Goal: Task Accomplishment & Management: Complete application form

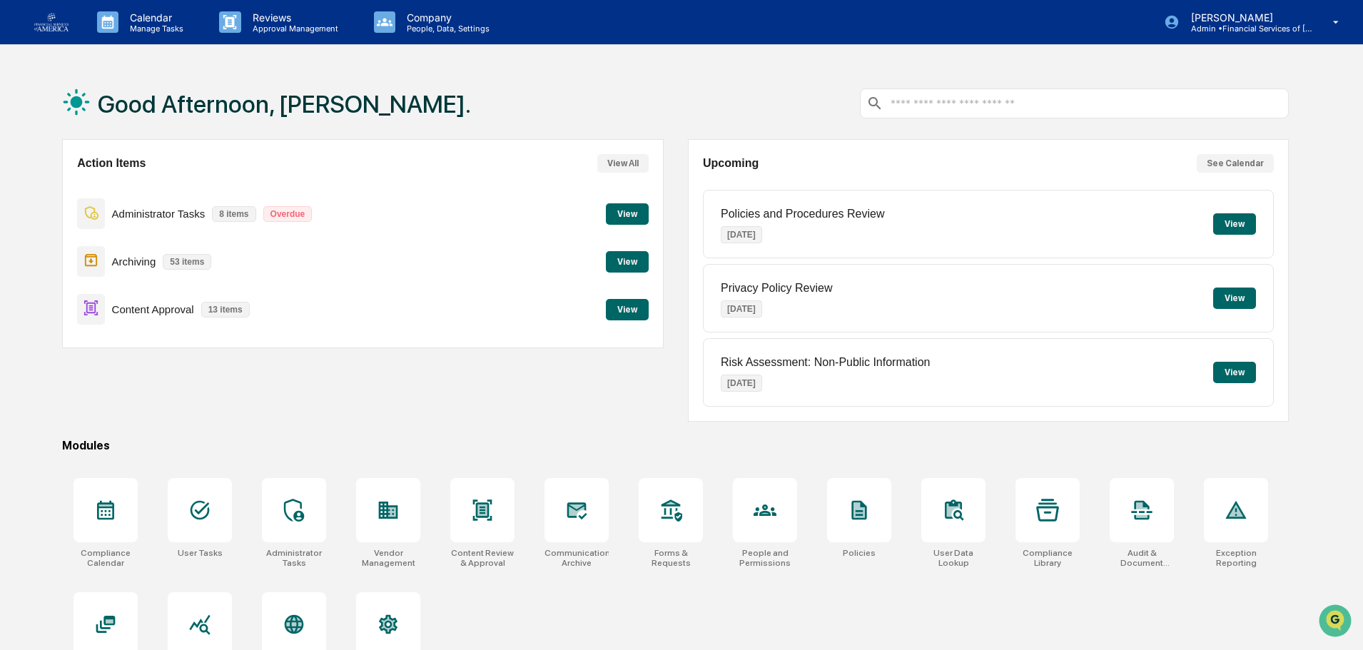
click at [622, 309] on button "View" at bounding box center [627, 309] width 43 height 21
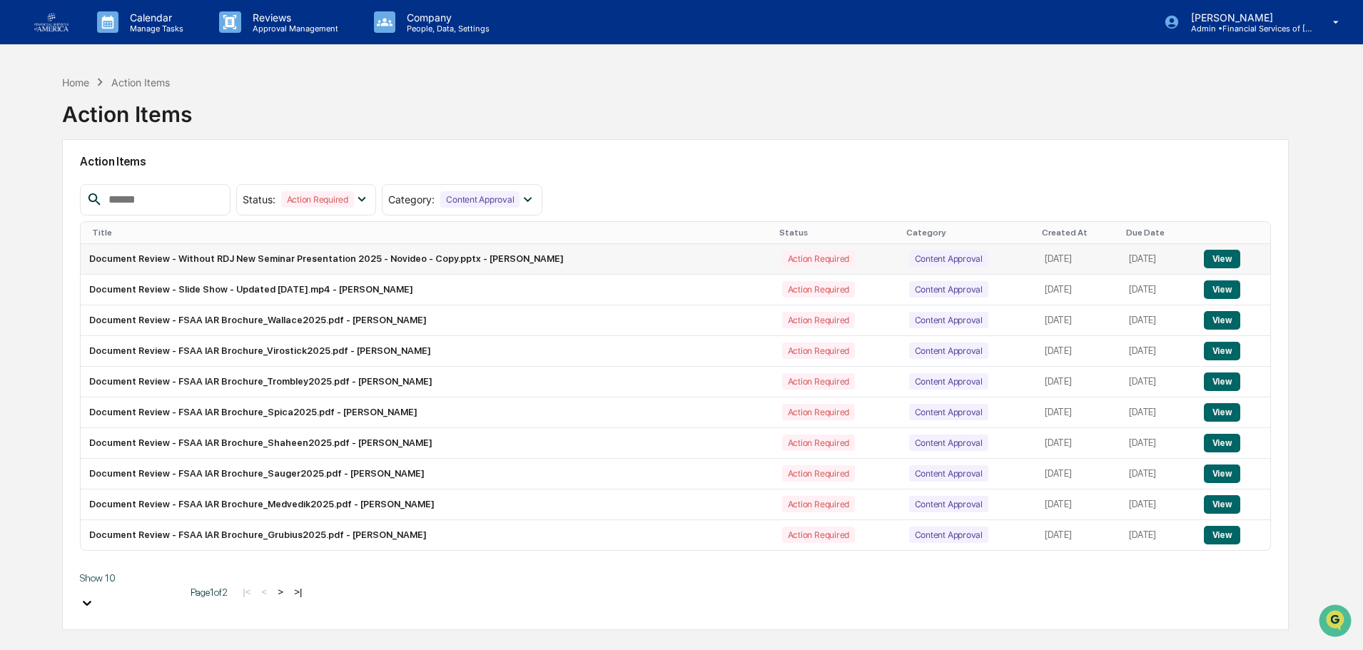
click at [1214, 256] on button "View" at bounding box center [1222, 259] width 36 height 19
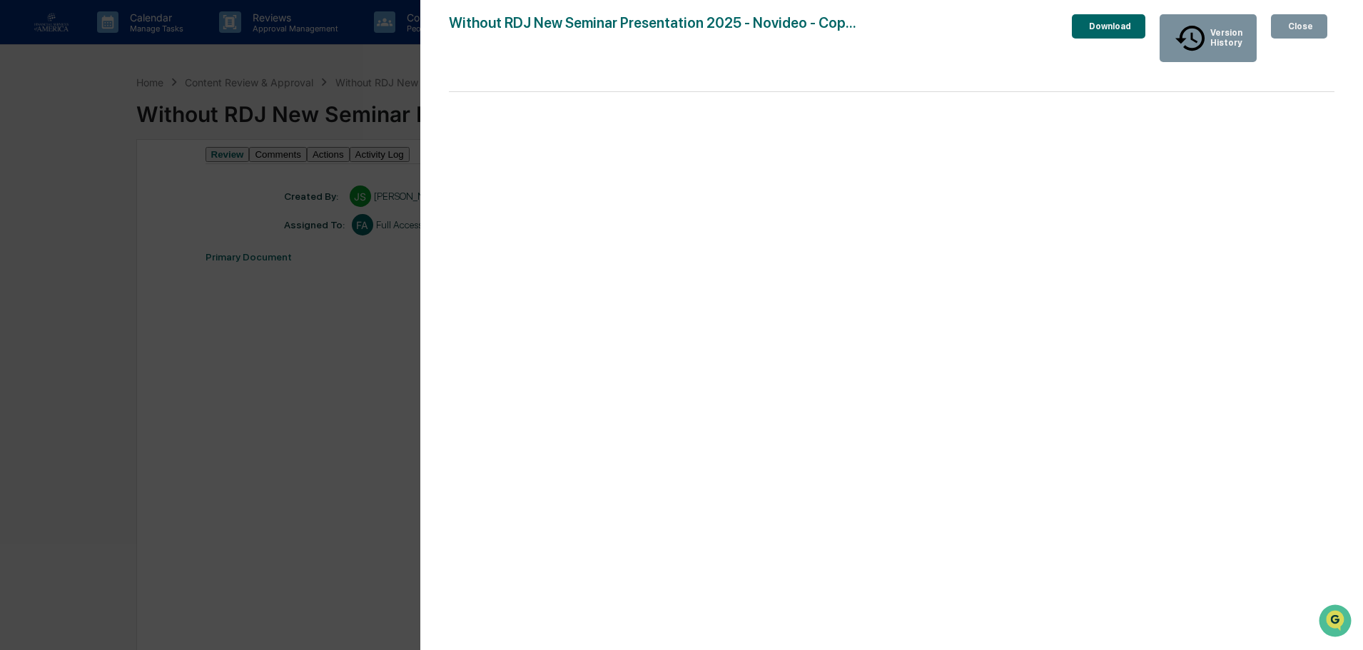
click at [1083, 16] on button "Download" at bounding box center [1108, 26] width 73 height 24
click at [1317, 28] on button "Close" at bounding box center [1299, 26] width 56 height 24
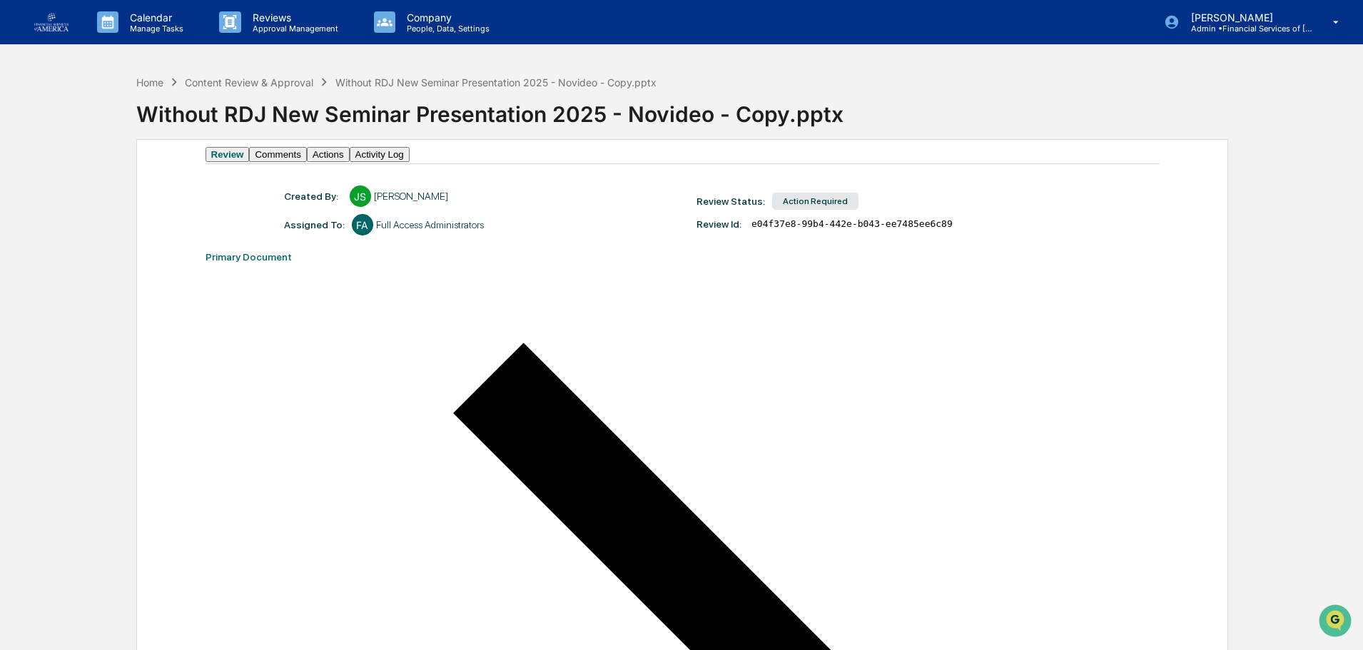
click at [350, 162] on button "Actions" at bounding box center [328, 154] width 43 height 15
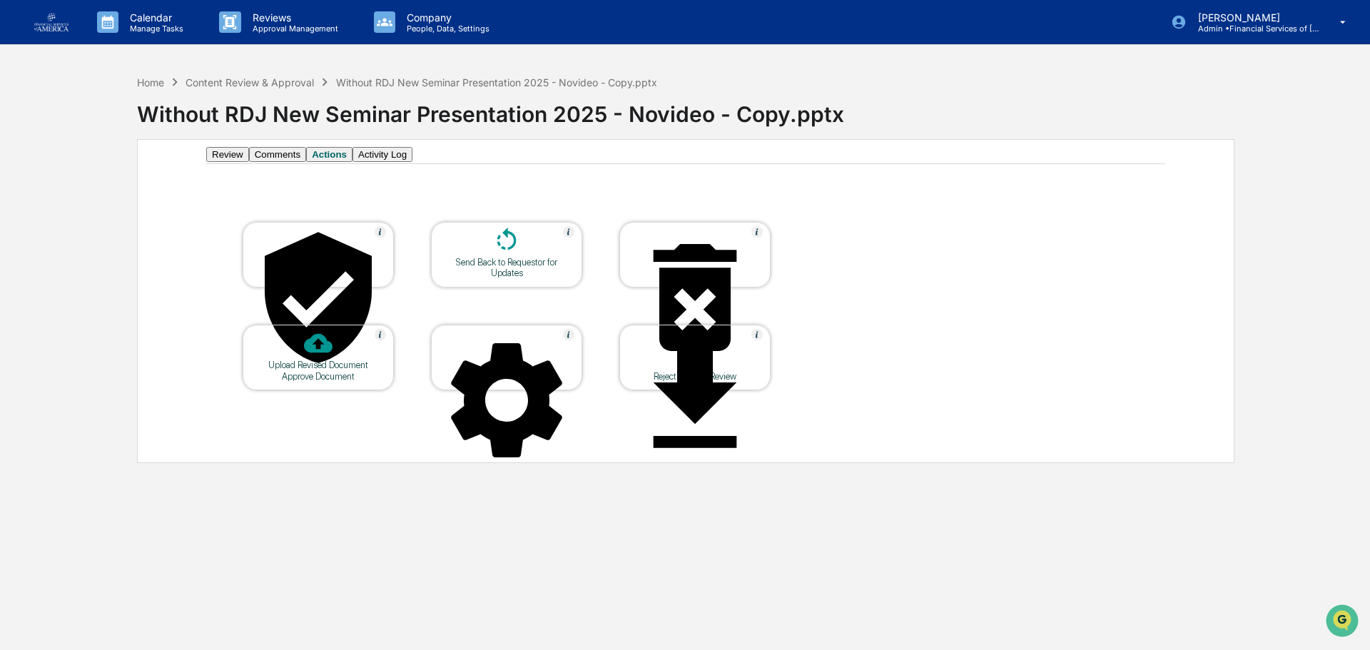
click at [320, 371] on div "Approve Document" at bounding box center [318, 376] width 128 height 11
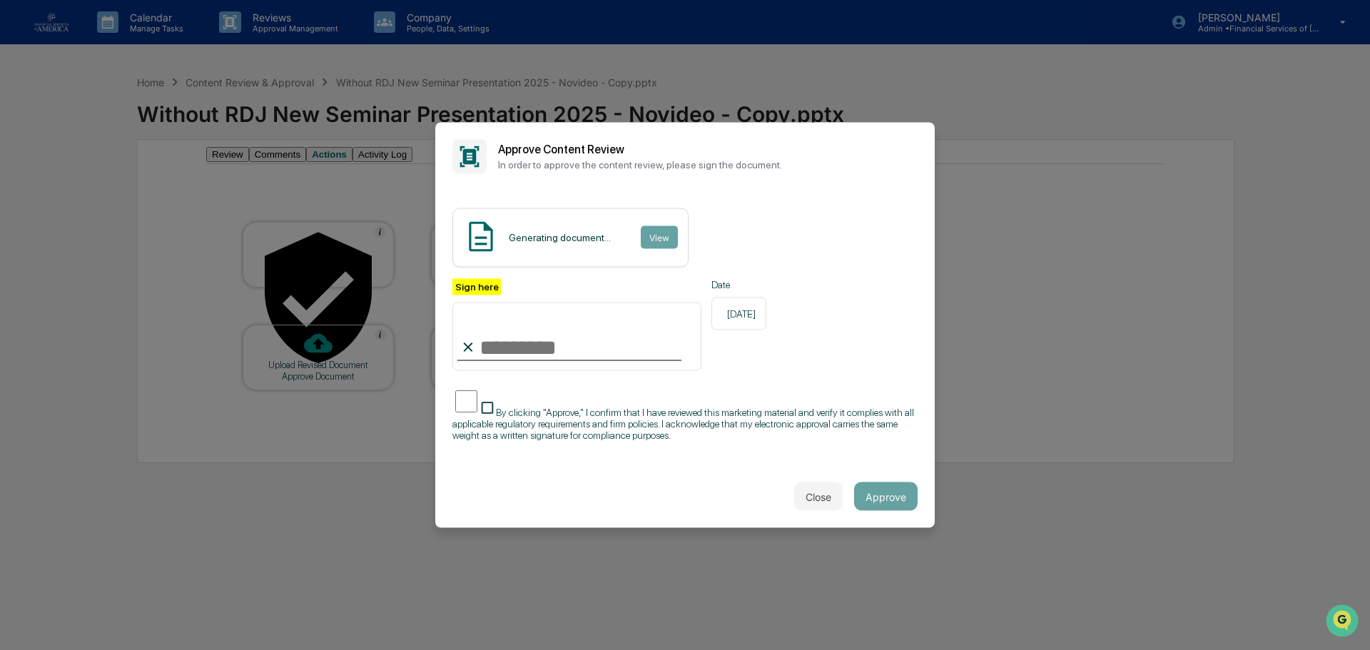
click at [522, 343] on input "Sign here" at bounding box center [576, 337] width 249 height 69
type input "**********"
click at [597, 410] on span "By clicking "Approve," I confirm that I have reviewed this marketing material a…" at bounding box center [683, 424] width 462 height 34
click at [876, 491] on button "Approve" at bounding box center [886, 496] width 64 height 29
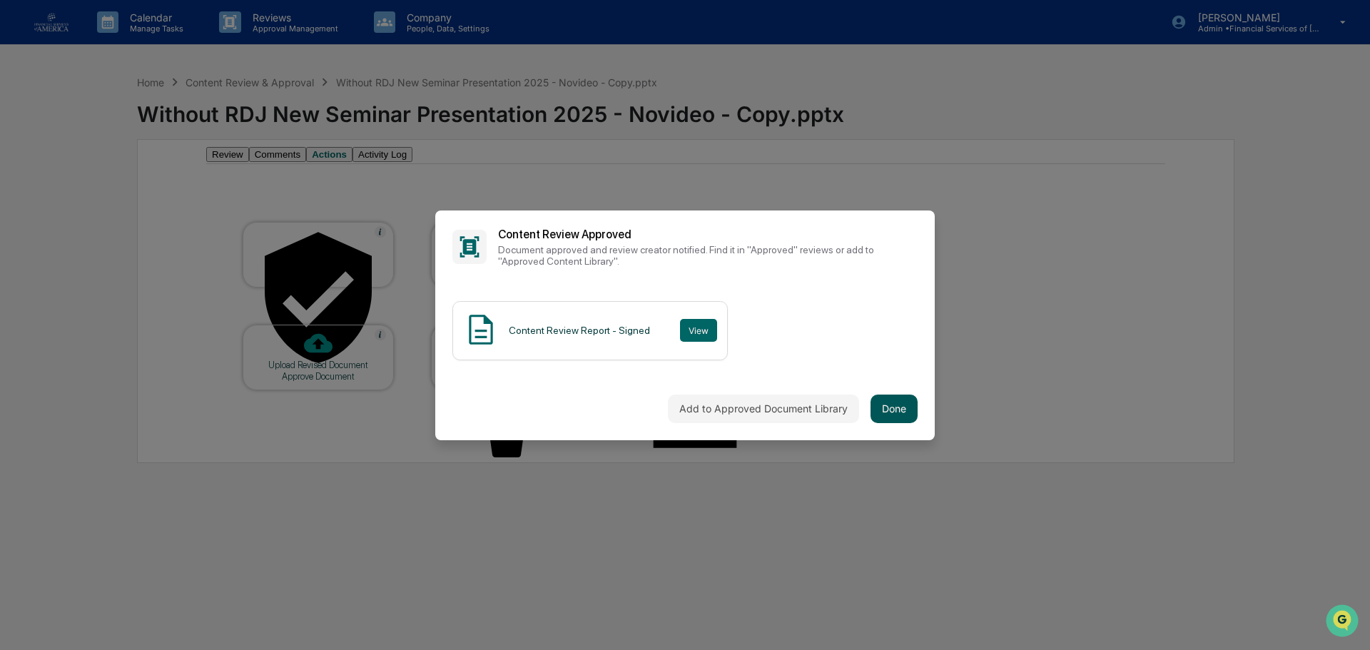
click at [900, 400] on button "Done" at bounding box center [894, 409] width 47 height 29
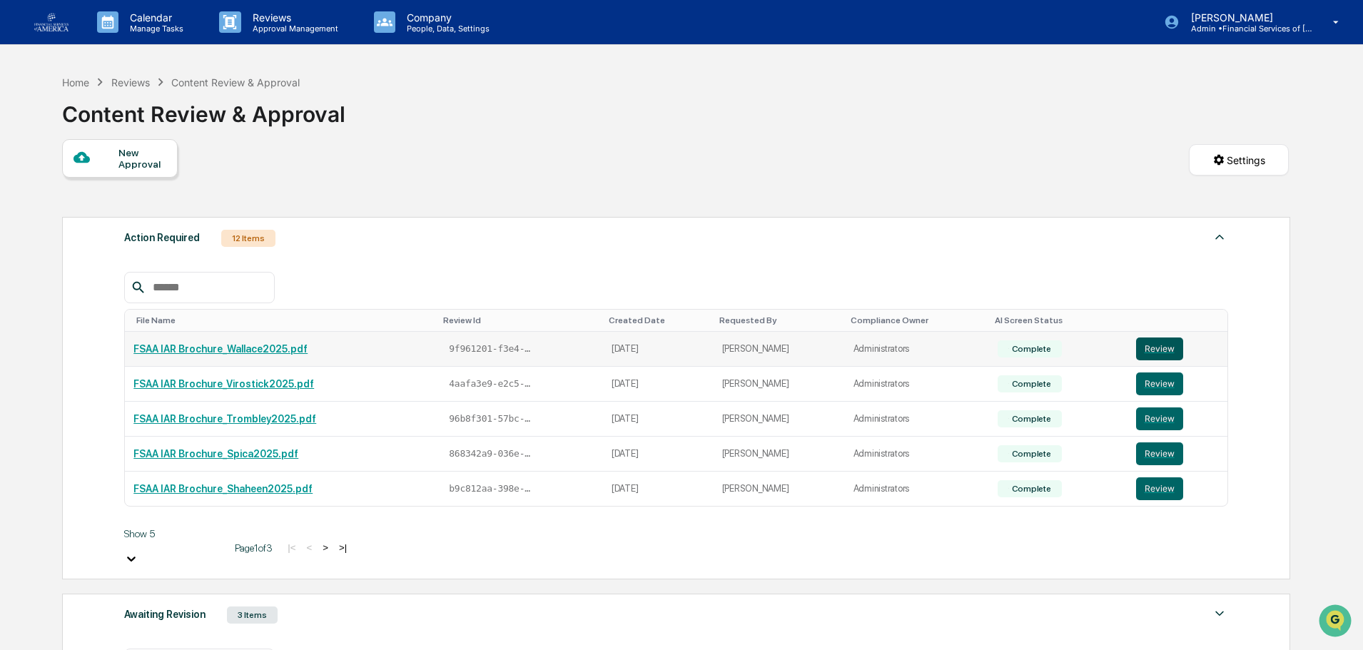
click at [1144, 350] on button "Review" at bounding box center [1159, 349] width 47 height 23
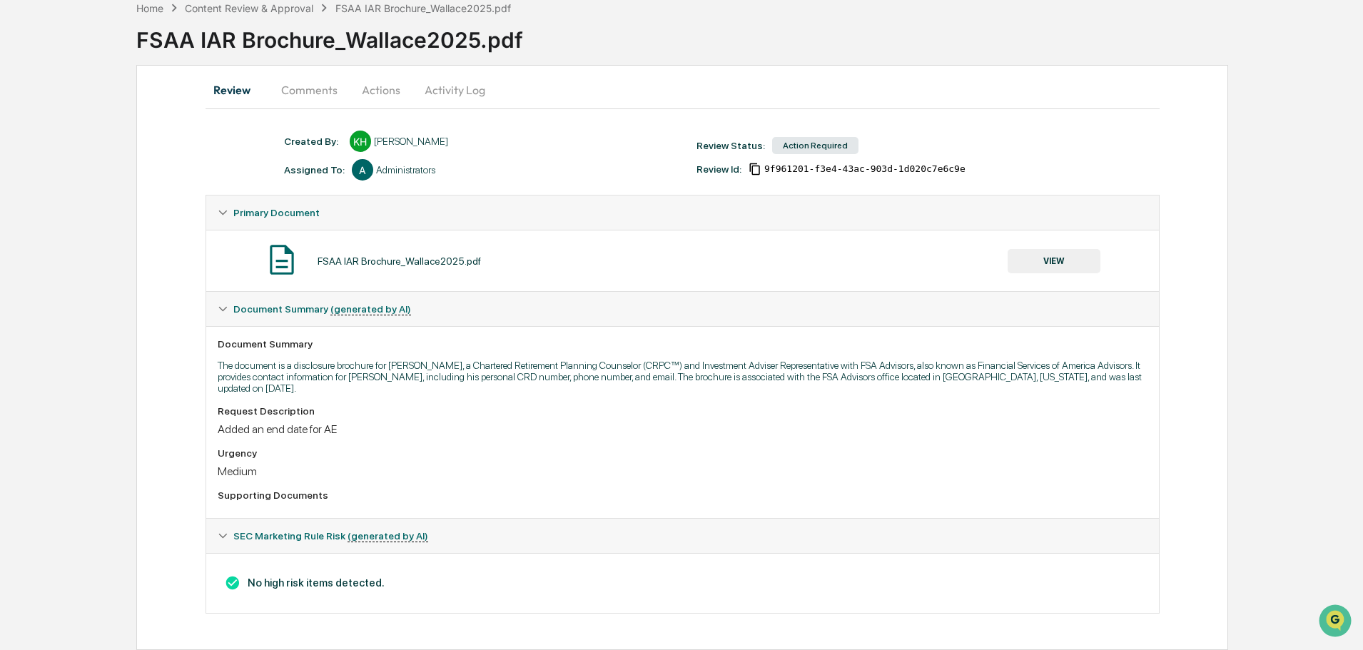
click at [1067, 268] on button "VIEW" at bounding box center [1054, 261] width 93 height 24
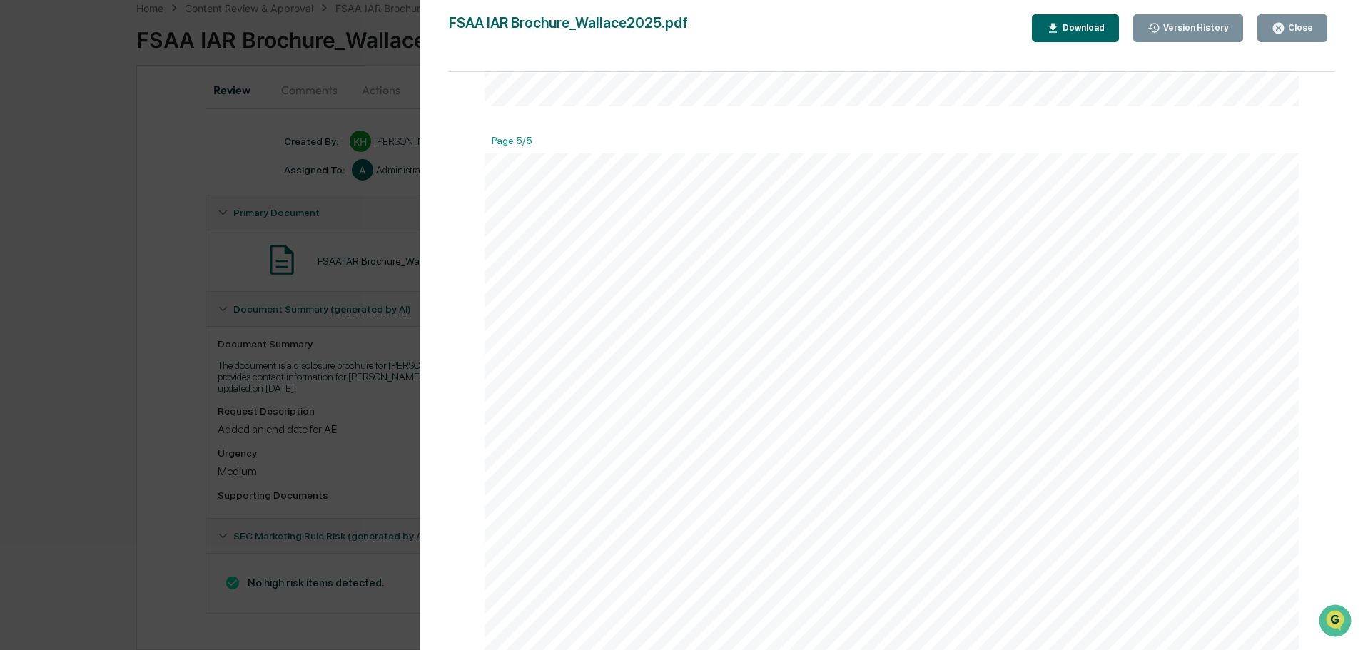
scroll to position [4128, 0]
click at [1314, 27] on button "Close" at bounding box center [1292, 28] width 70 height 28
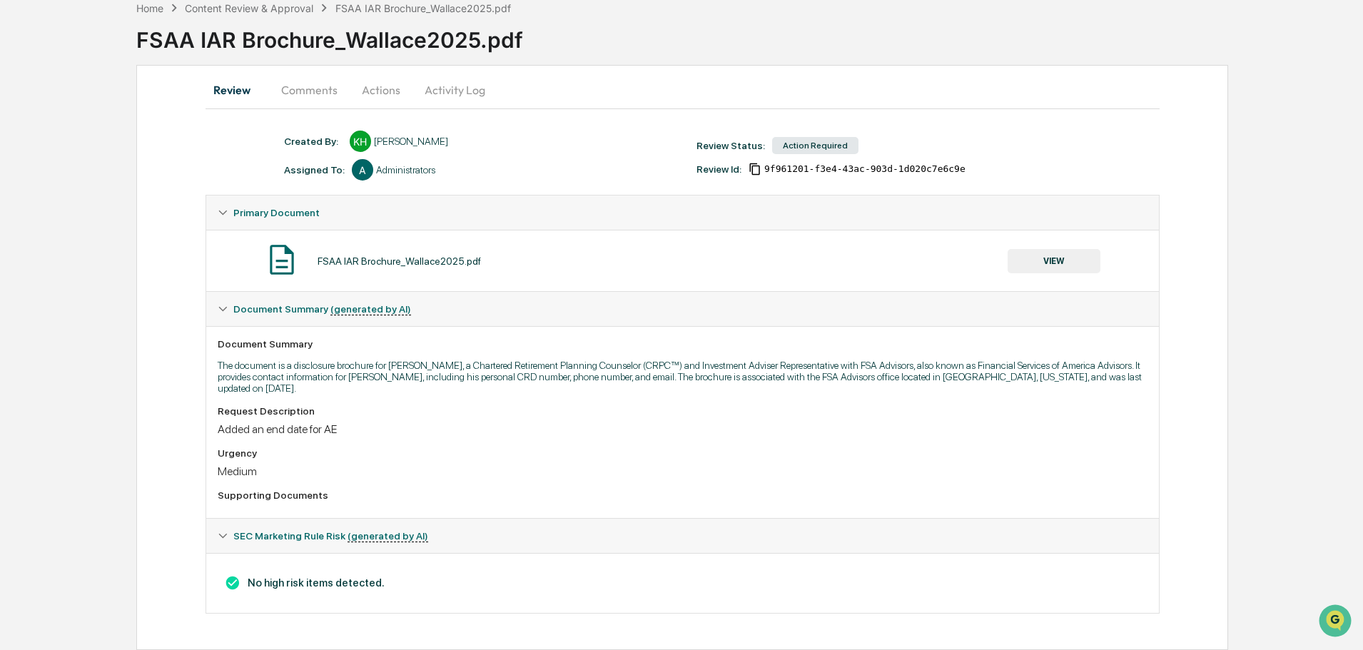
click at [373, 91] on button "Actions" at bounding box center [381, 90] width 64 height 34
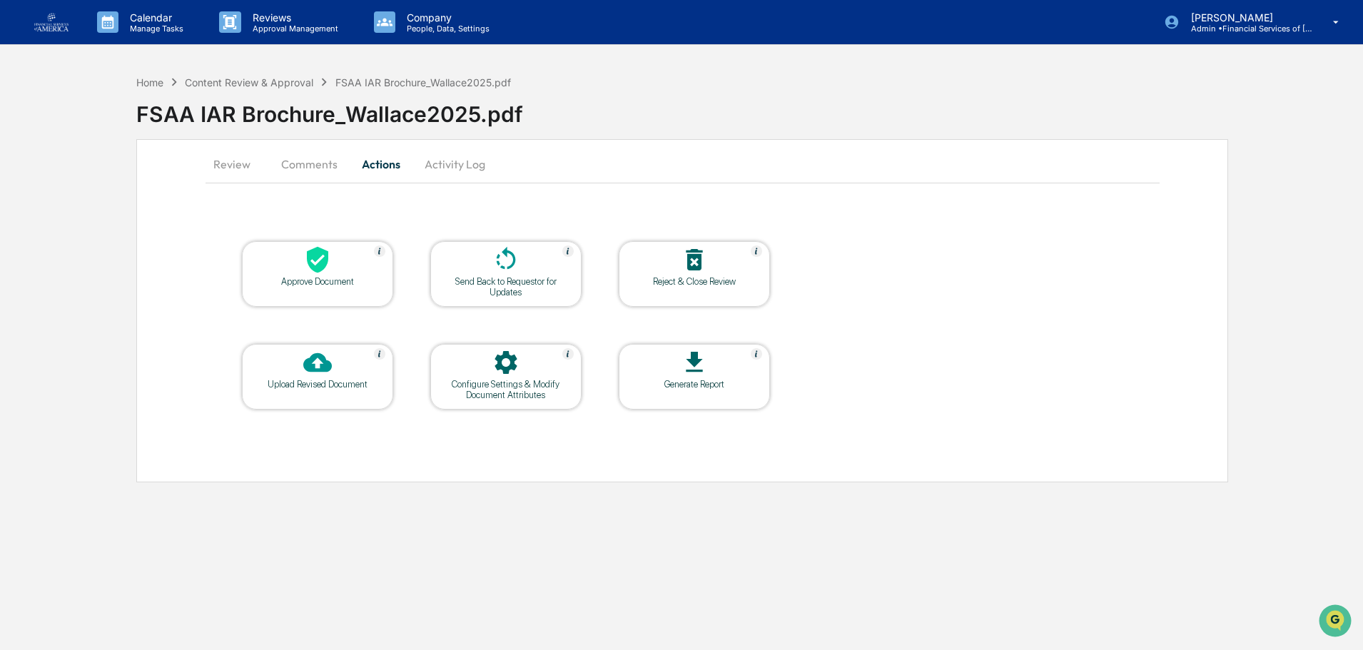
scroll to position [0, 0]
click at [508, 263] on icon at bounding box center [506, 259] width 29 height 29
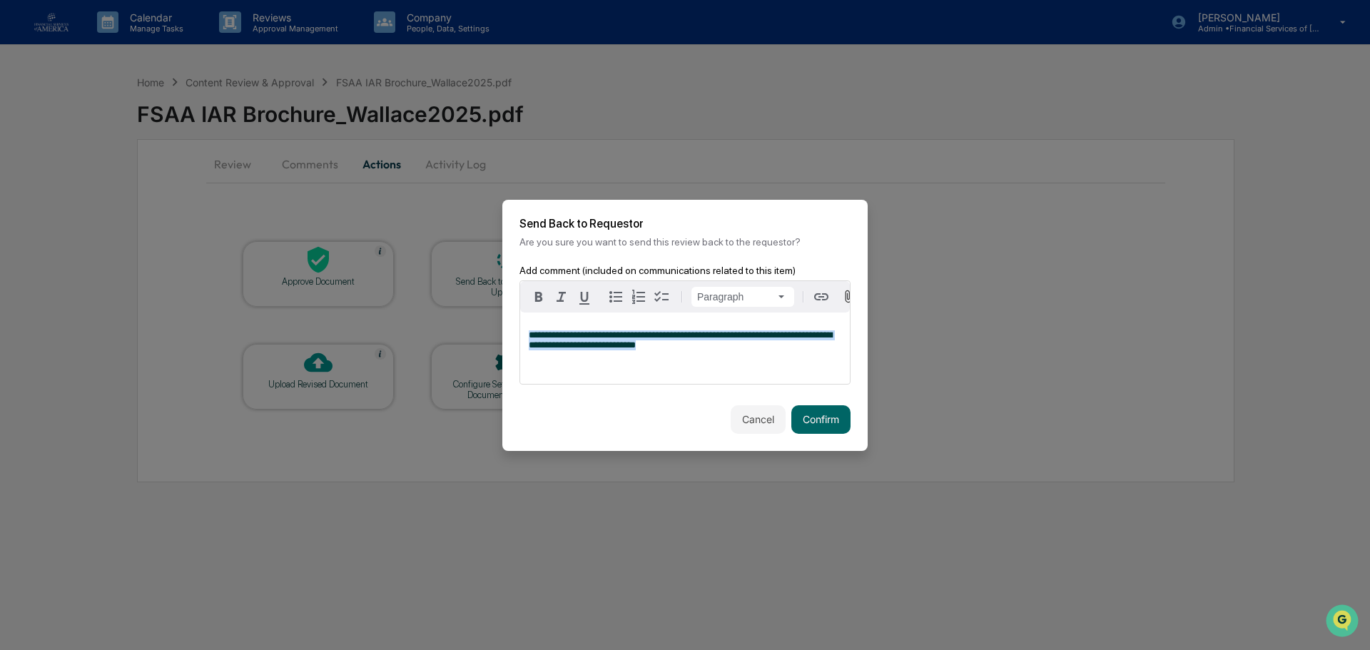
copy span "**********"
click at [815, 414] on button "Confirm" at bounding box center [820, 419] width 59 height 29
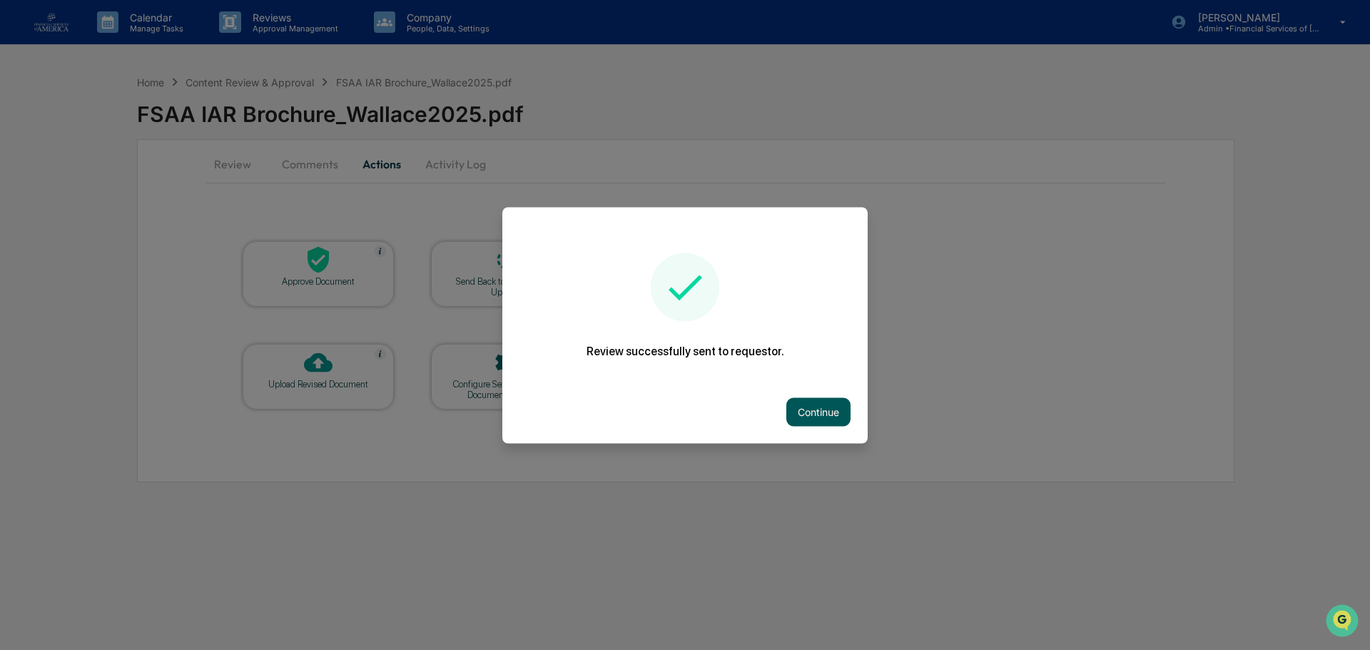
click at [812, 416] on button "Continue" at bounding box center [818, 411] width 64 height 29
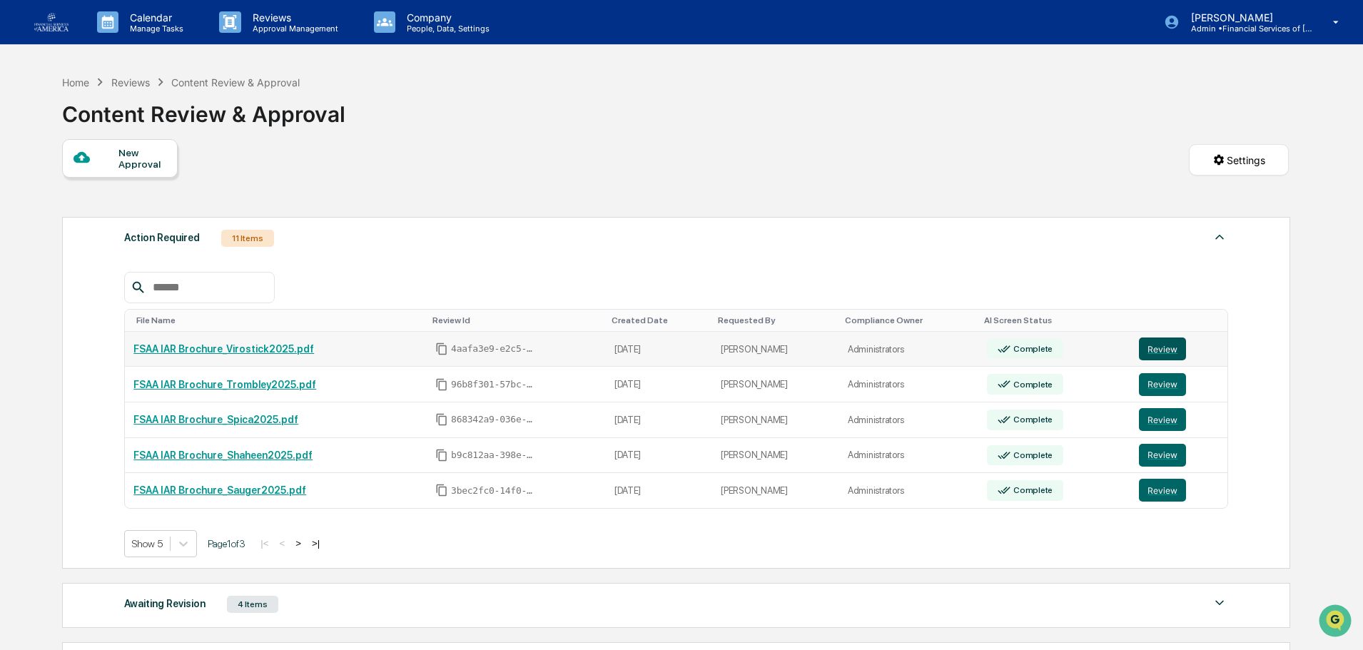
click at [1167, 350] on button "Review" at bounding box center [1162, 349] width 47 height 23
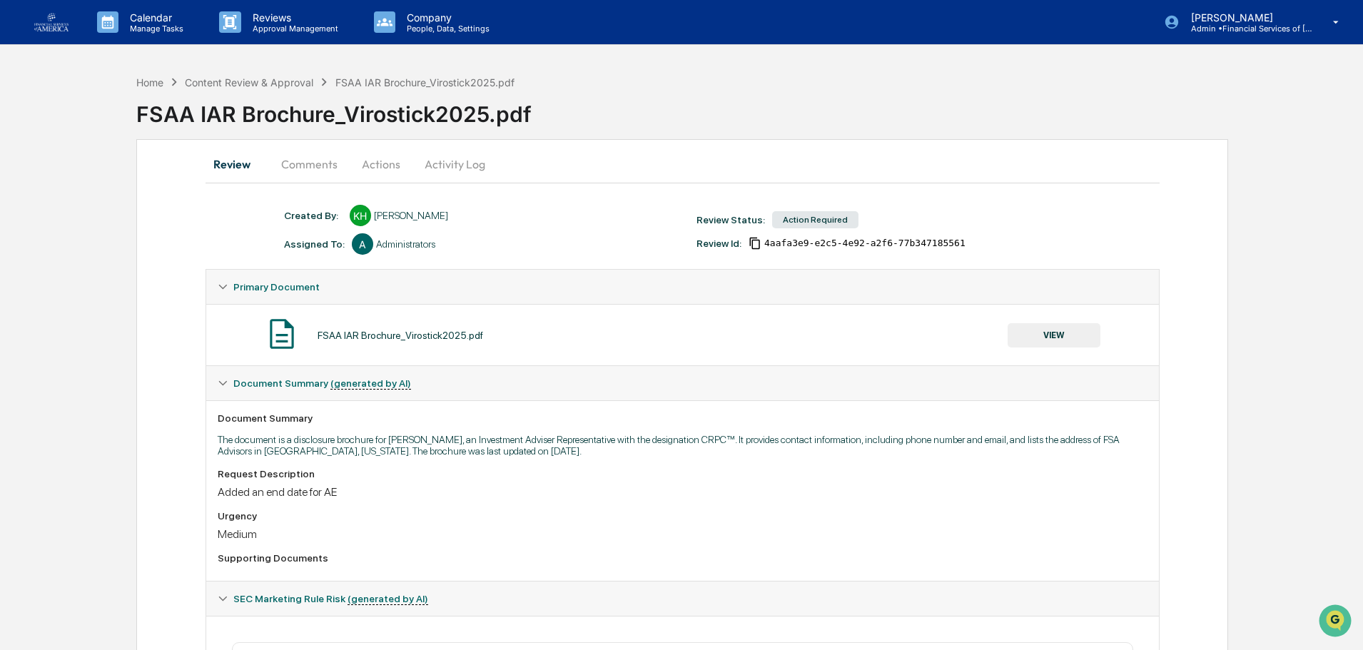
click at [1060, 338] on button "VIEW" at bounding box center [1054, 335] width 93 height 24
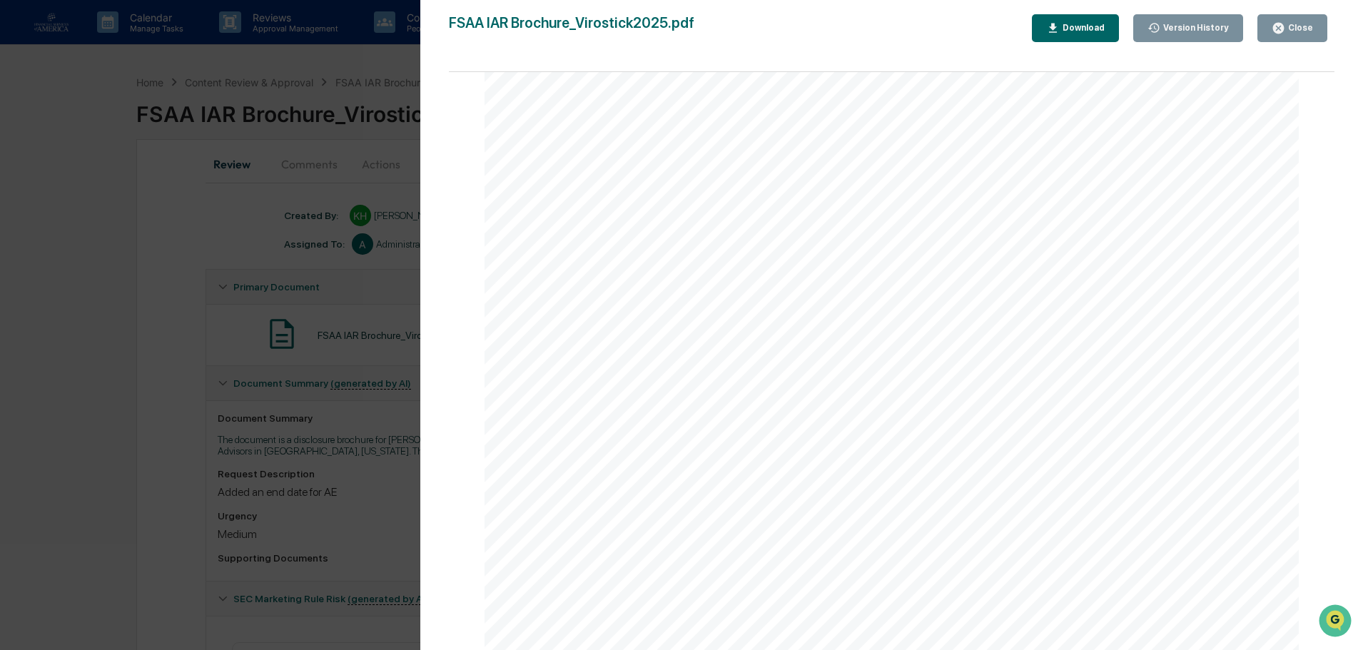
scroll to position [4699, 0]
click at [1285, 22] on icon "button" at bounding box center [1279, 28] width 14 height 14
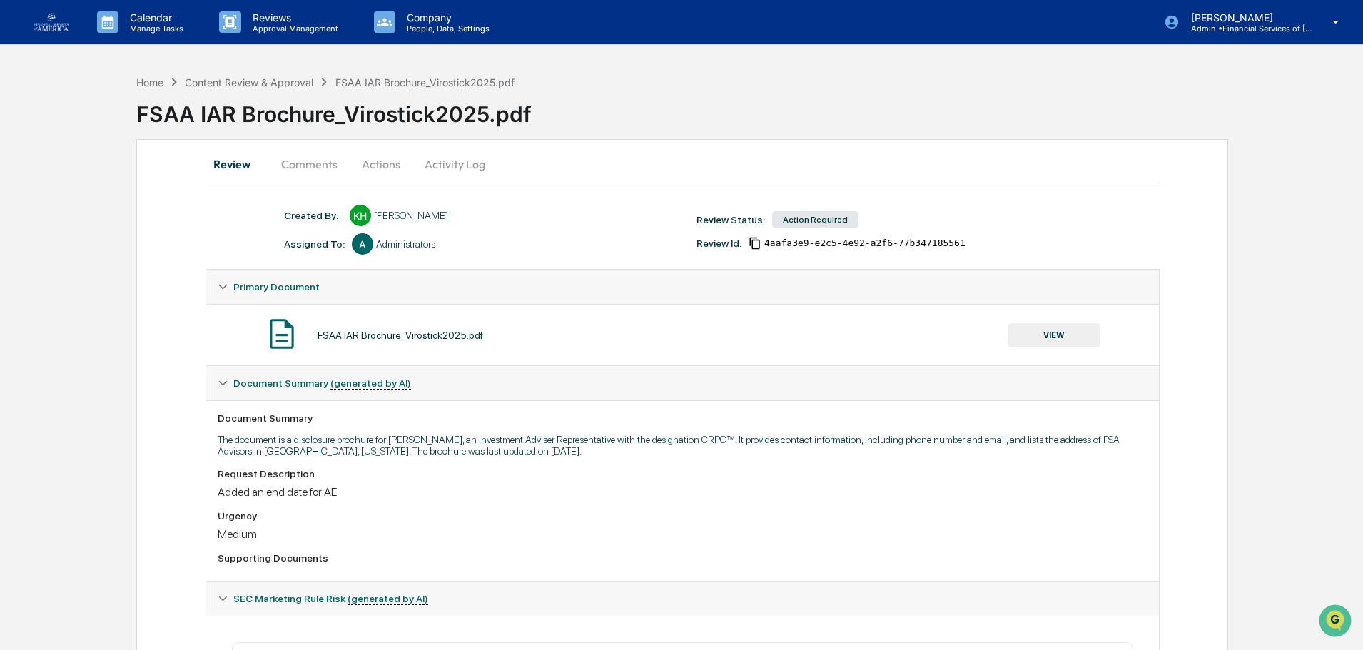
click at [370, 163] on button "Actions" at bounding box center [381, 164] width 64 height 34
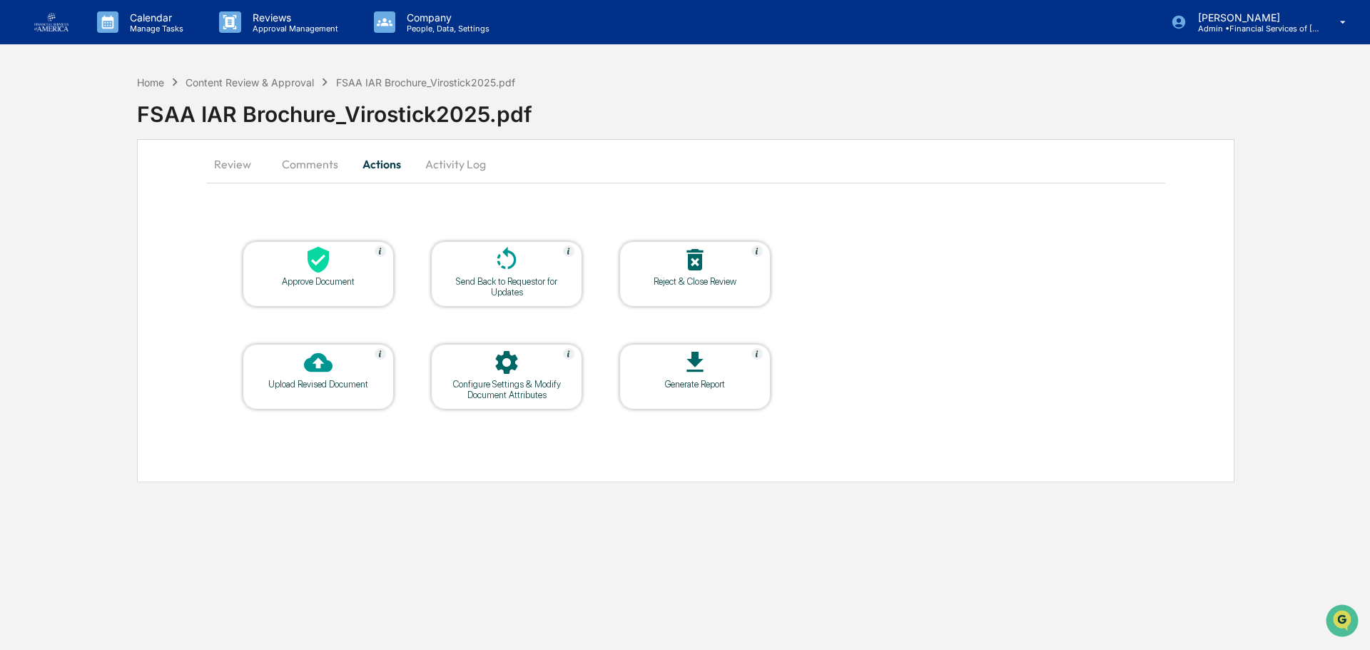
click at [497, 269] on icon at bounding box center [506, 259] width 29 height 29
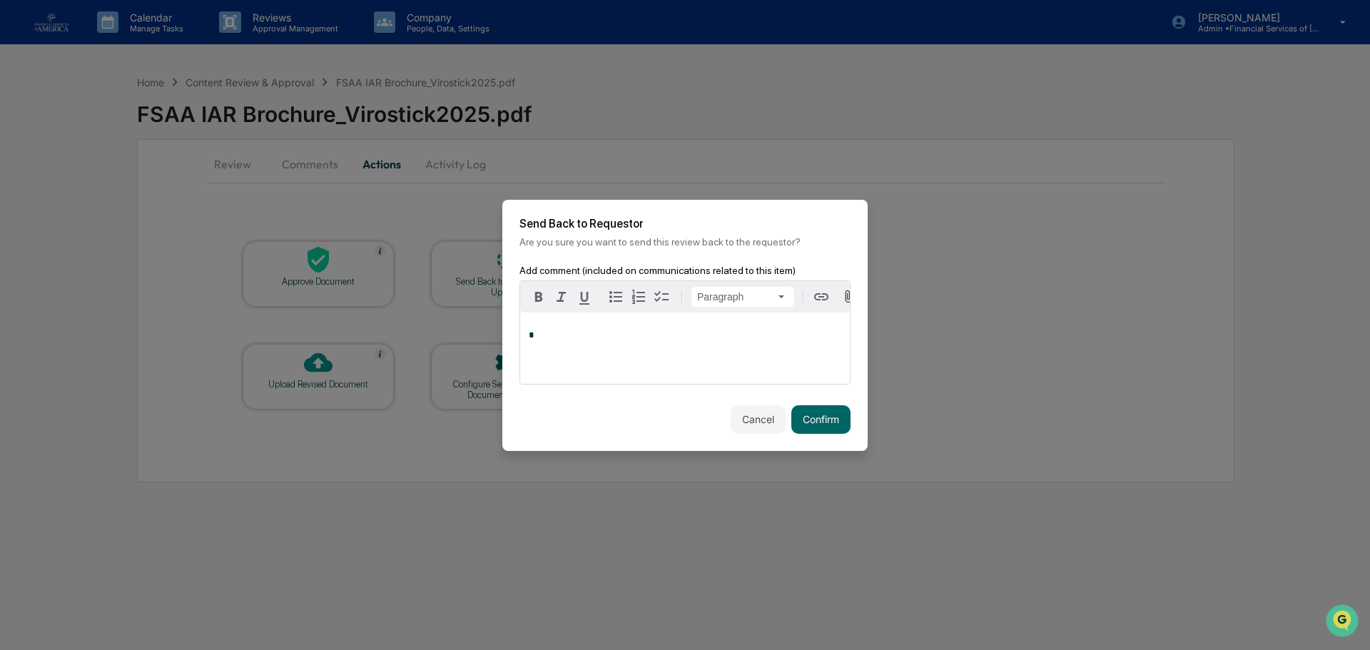
click at [587, 354] on div "*" at bounding box center [685, 348] width 330 height 71
click at [825, 415] on button "Confirm" at bounding box center [820, 419] width 59 height 29
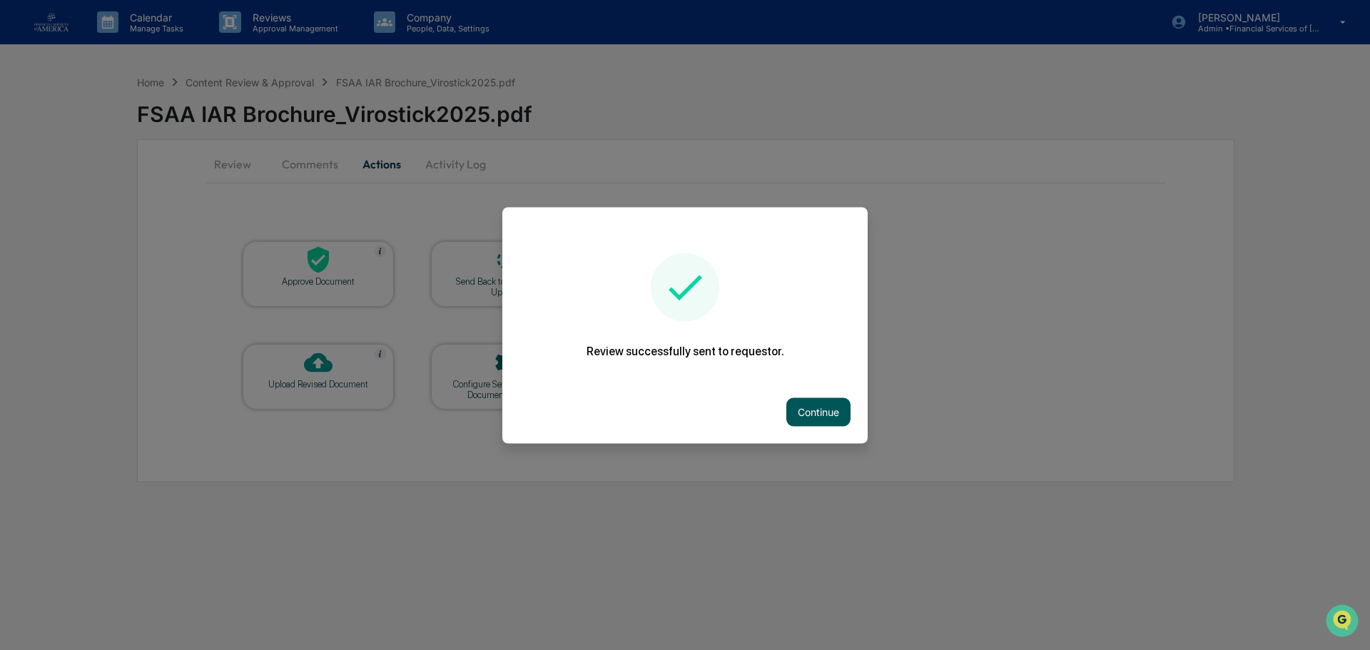
click at [831, 420] on button "Continue" at bounding box center [818, 411] width 64 height 29
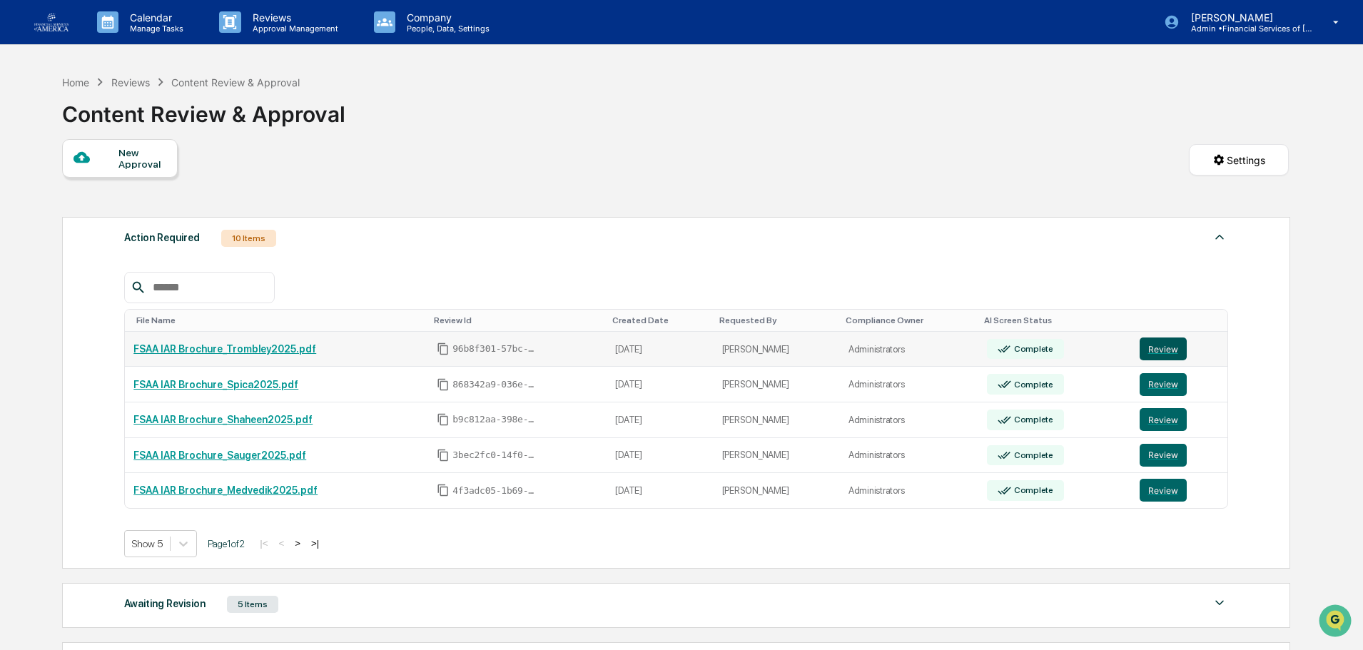
click at [1152, 345] on button "Review" at bounding box center [1163, 349] width 47 height 23
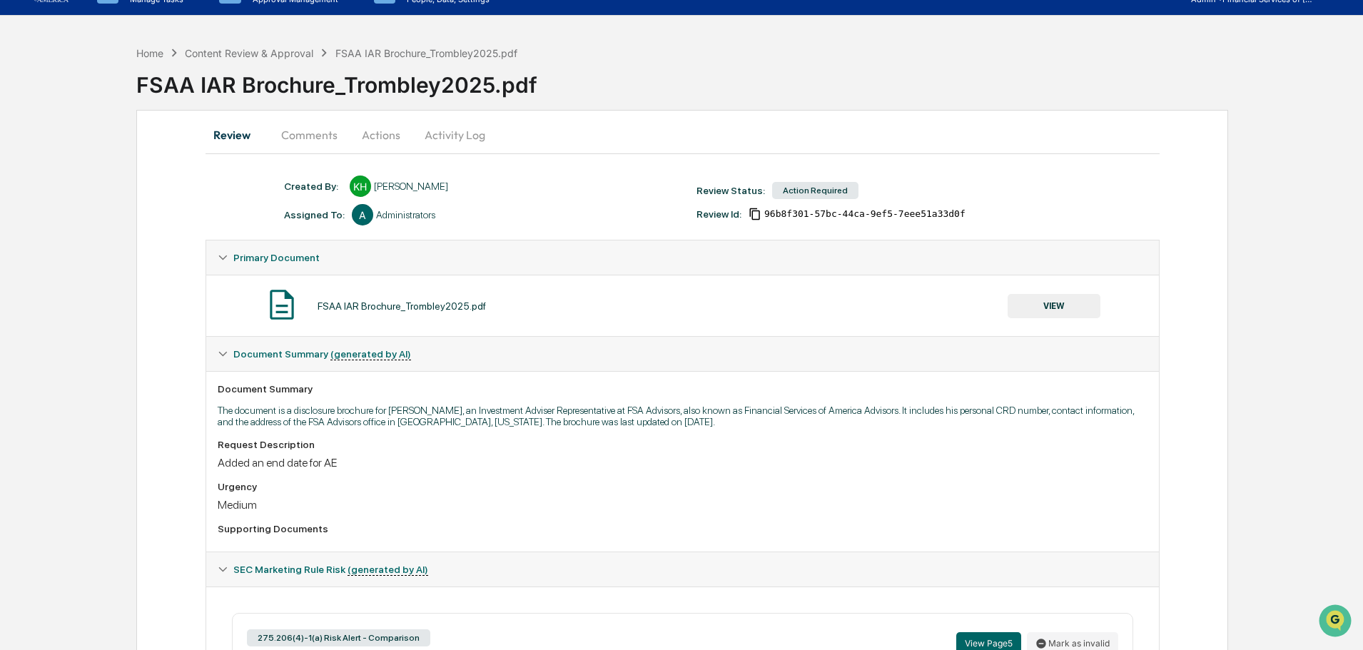
scroll to position [29, 0]
click at [1052, 307] on button "VIEW" at bounding box center [1054, 307] width 93 height 24
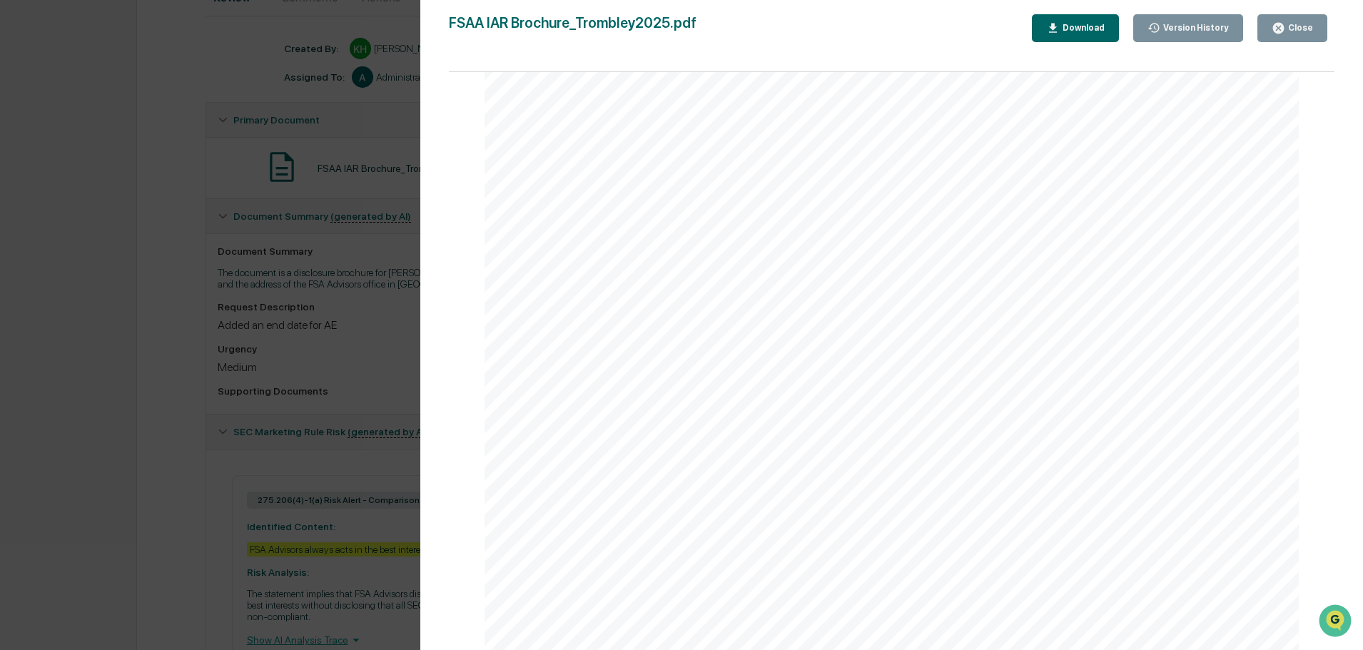
scroll to position [243, 0]
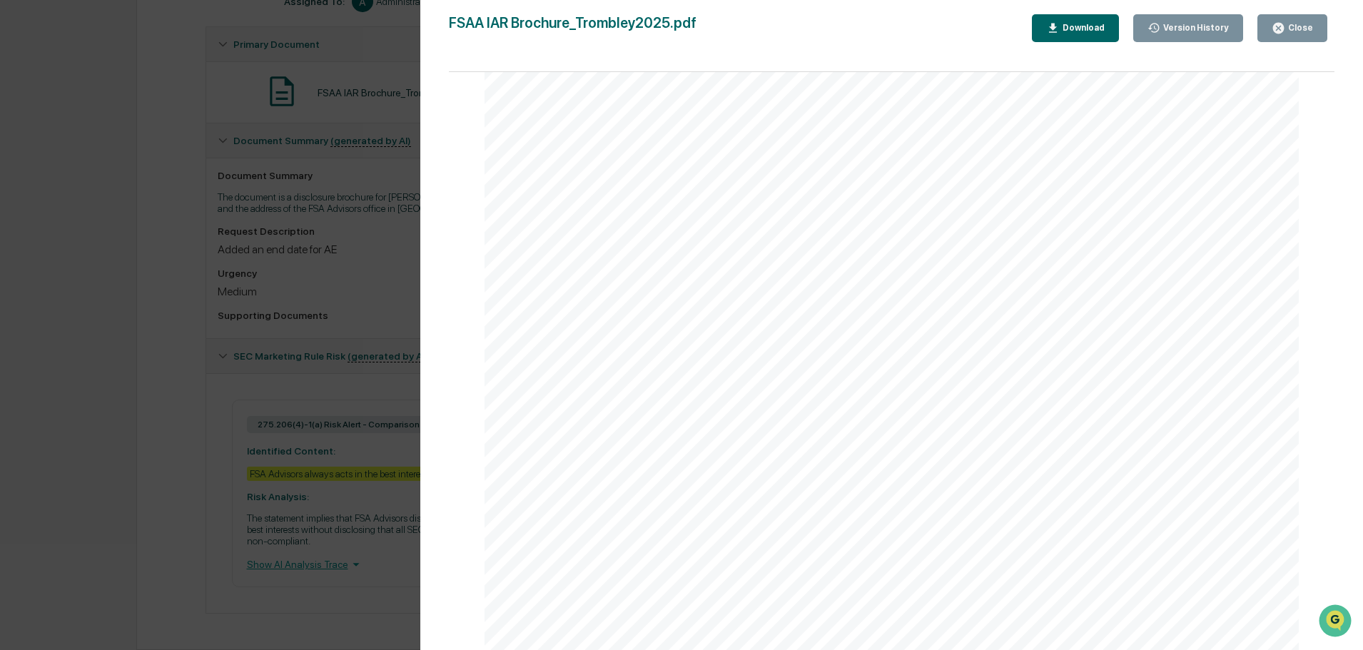
click at [1312, 30] on div "Close" at bounding box center [1299, 28] width 28 height 10
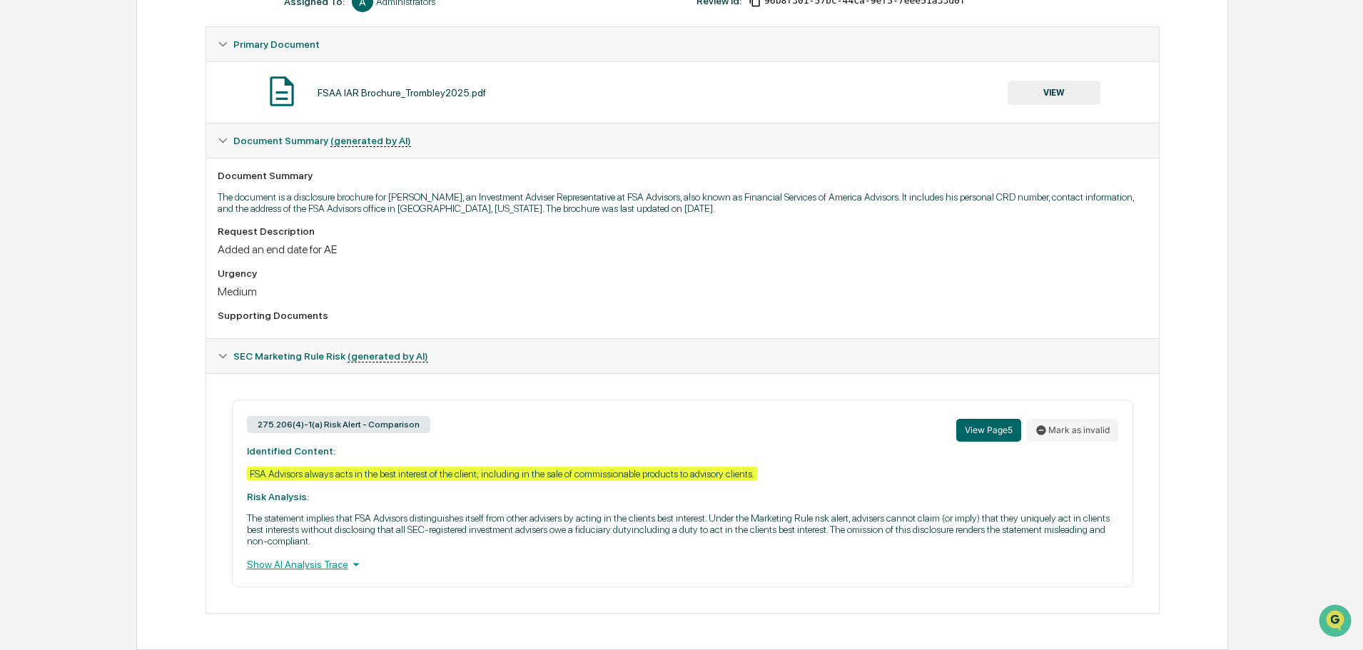
scroll to position [0, 0]
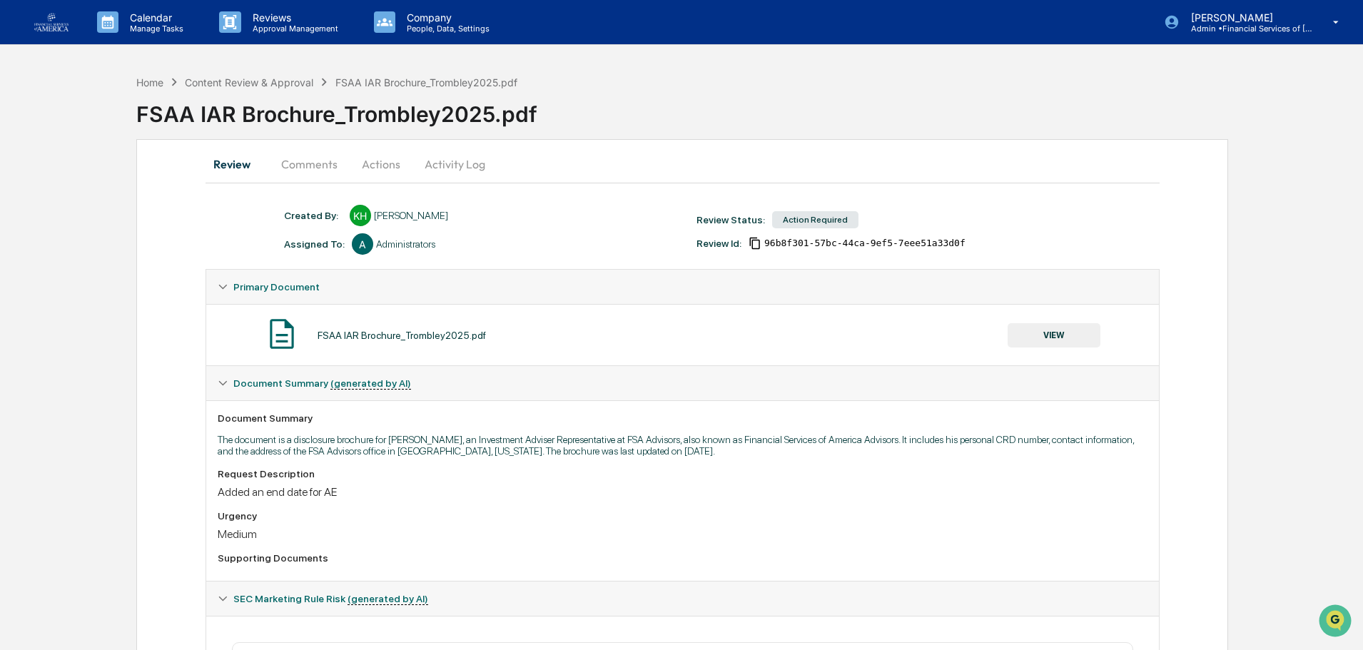
click at [385, 160] on button "Actions" at bounding box center [381, 164] width 64 height 34
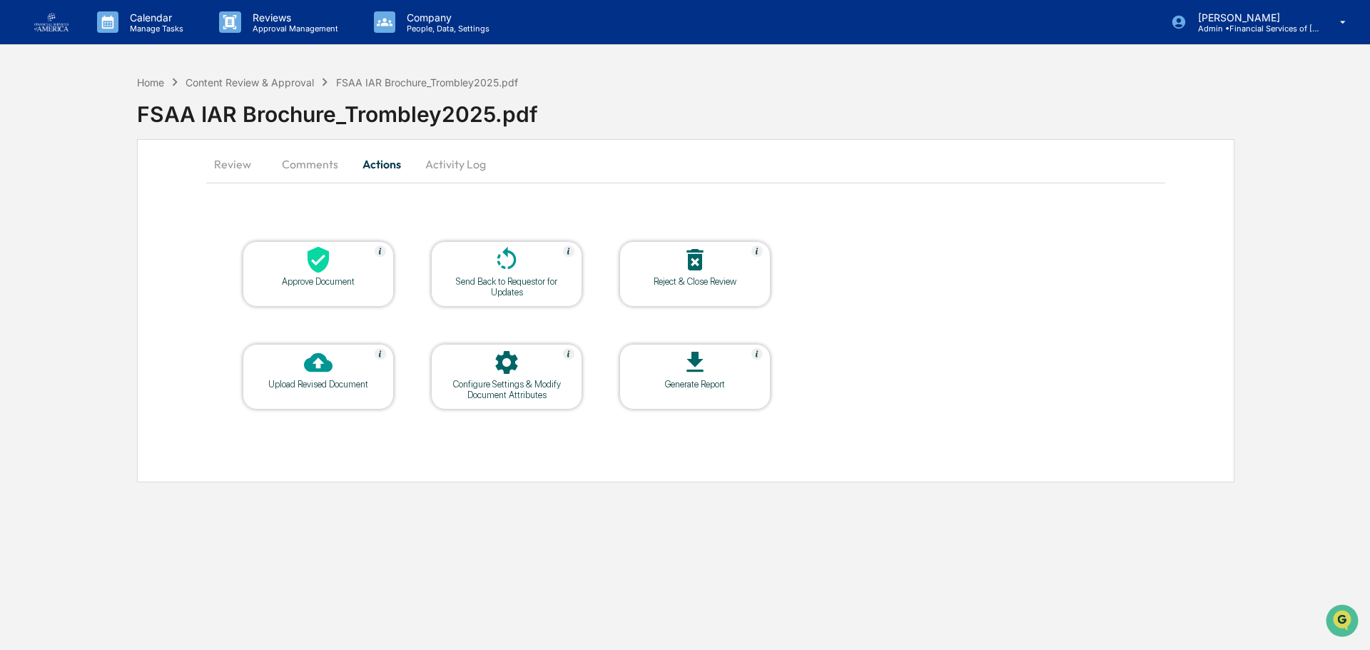
click at [455, 255] on div at bounding box center [506, 260] width 143 height 31
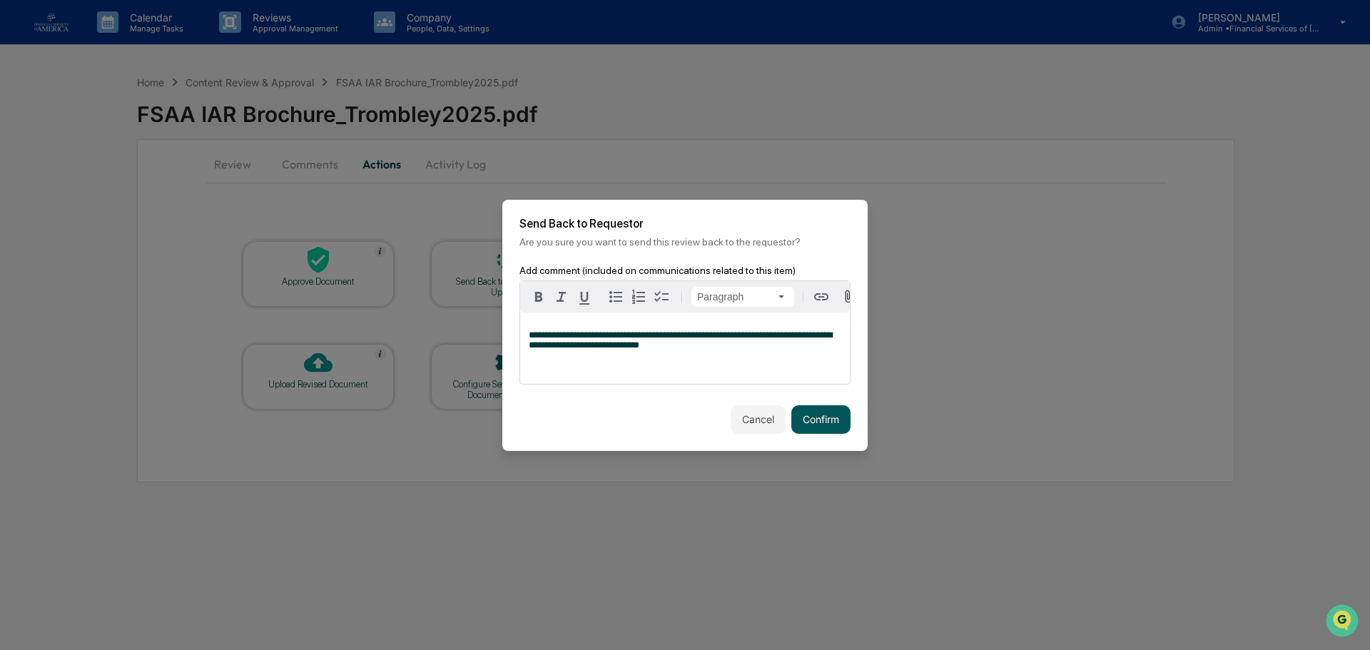
click at [811, 420] on button "Confirm" at bounding box center [820, 419] width 59 height 29
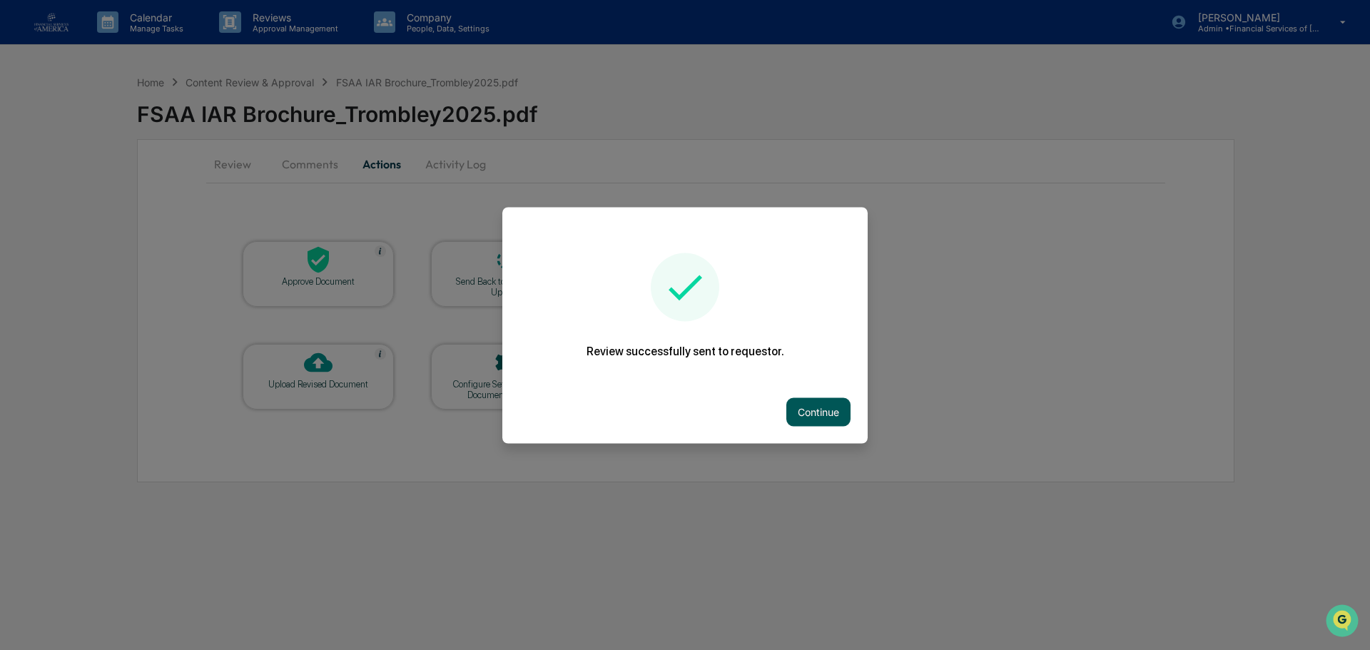
click at [820, 414] on button "Continue" at bounding box center [818, 411] width 64 height 29
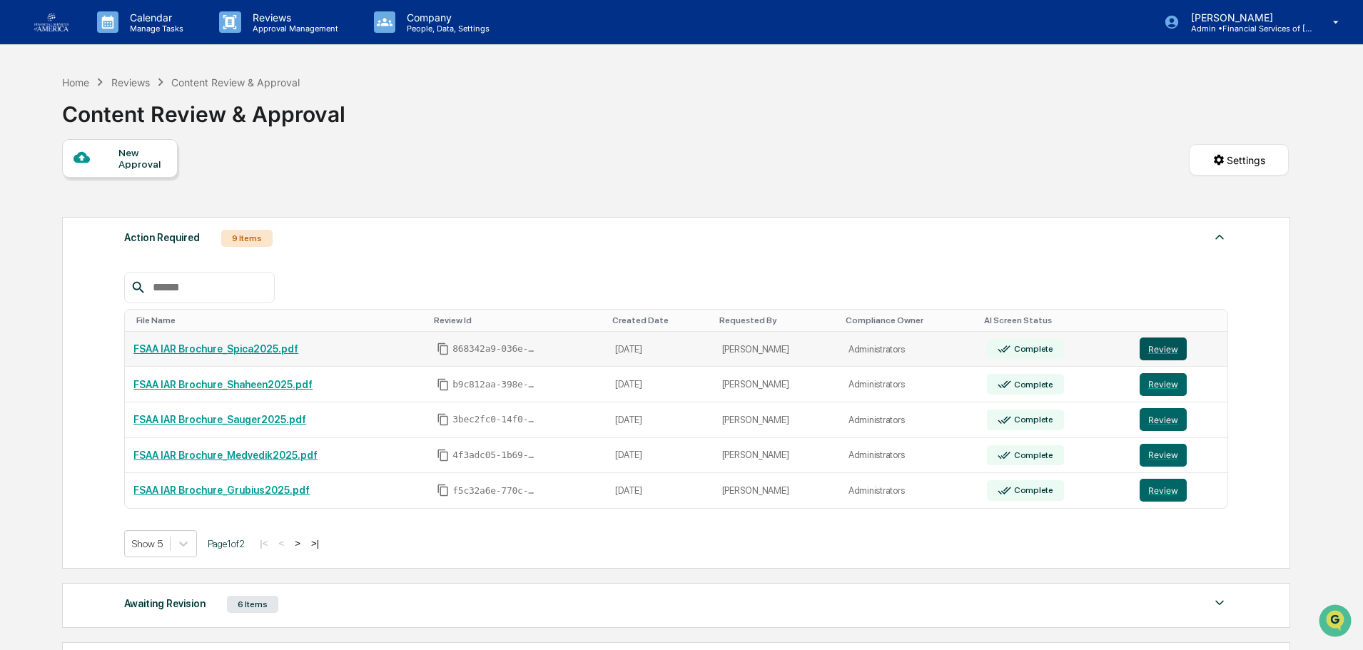
click at [1147, 351] on button "Review" at bounding box center [1163, 349] width 47 height 23
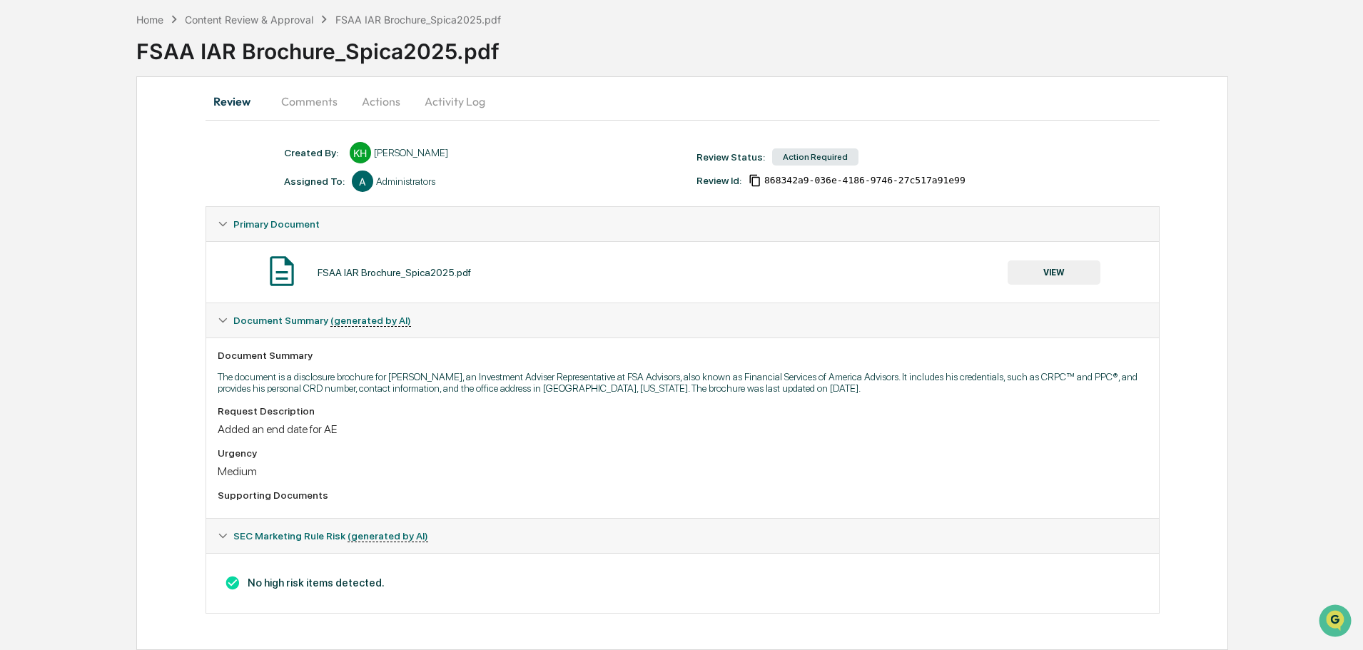
click at [1073, 266] on button "VIEW" at bounding box center [1054, 272] width 93 height 24
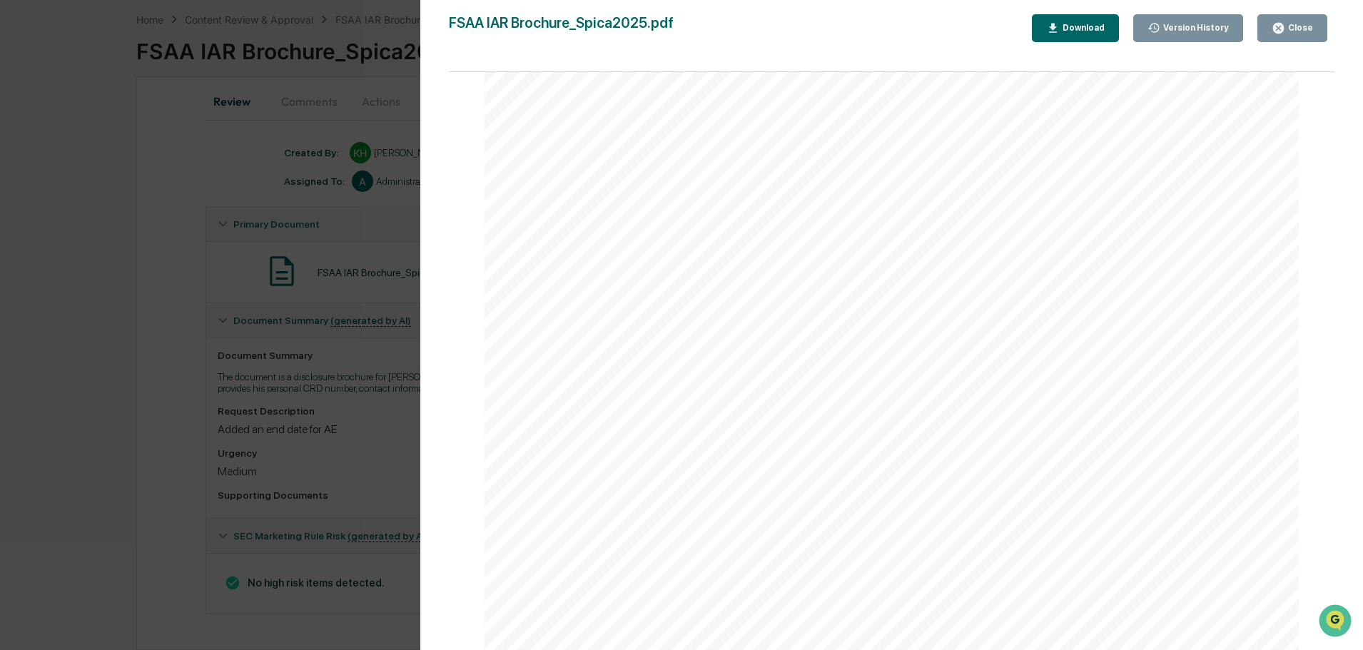
scroll to position [4913, 0]
click at [1274, 26] on button "Close" at bounding box center [1292, 28] width 70 height 28
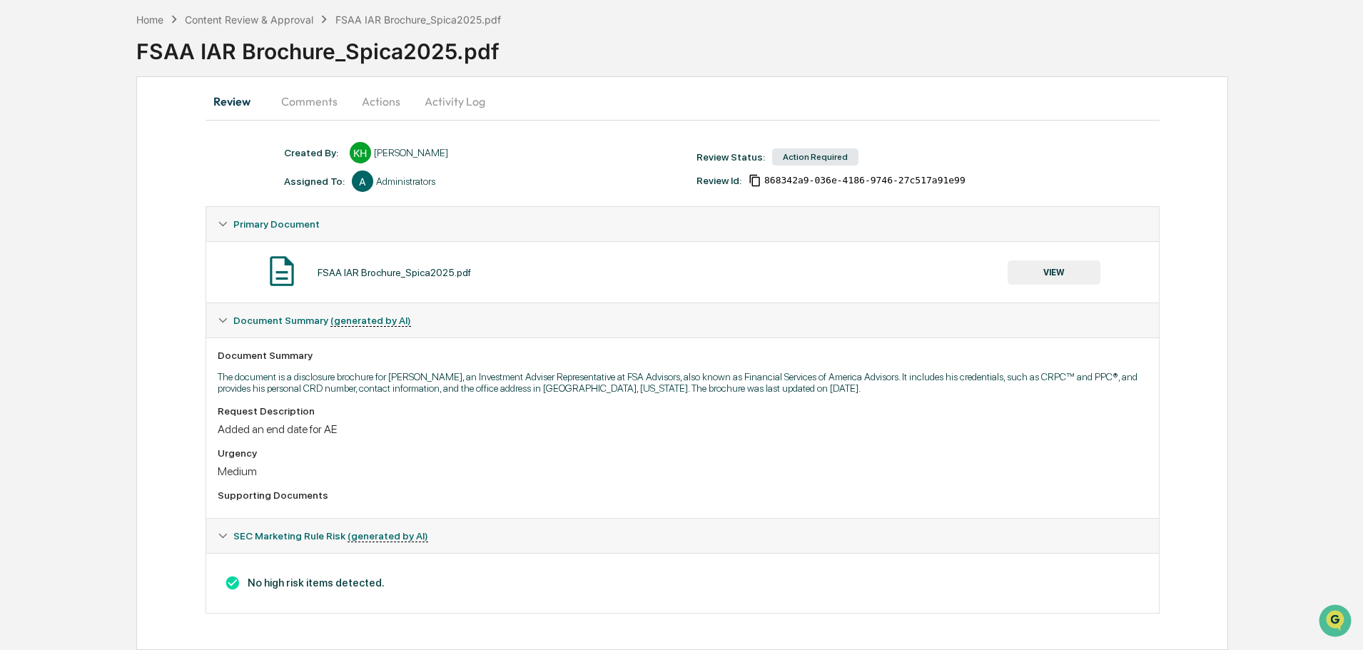
click at [372, 112] on button "Actions" at bounding box center [381, 101] width 64 height 34
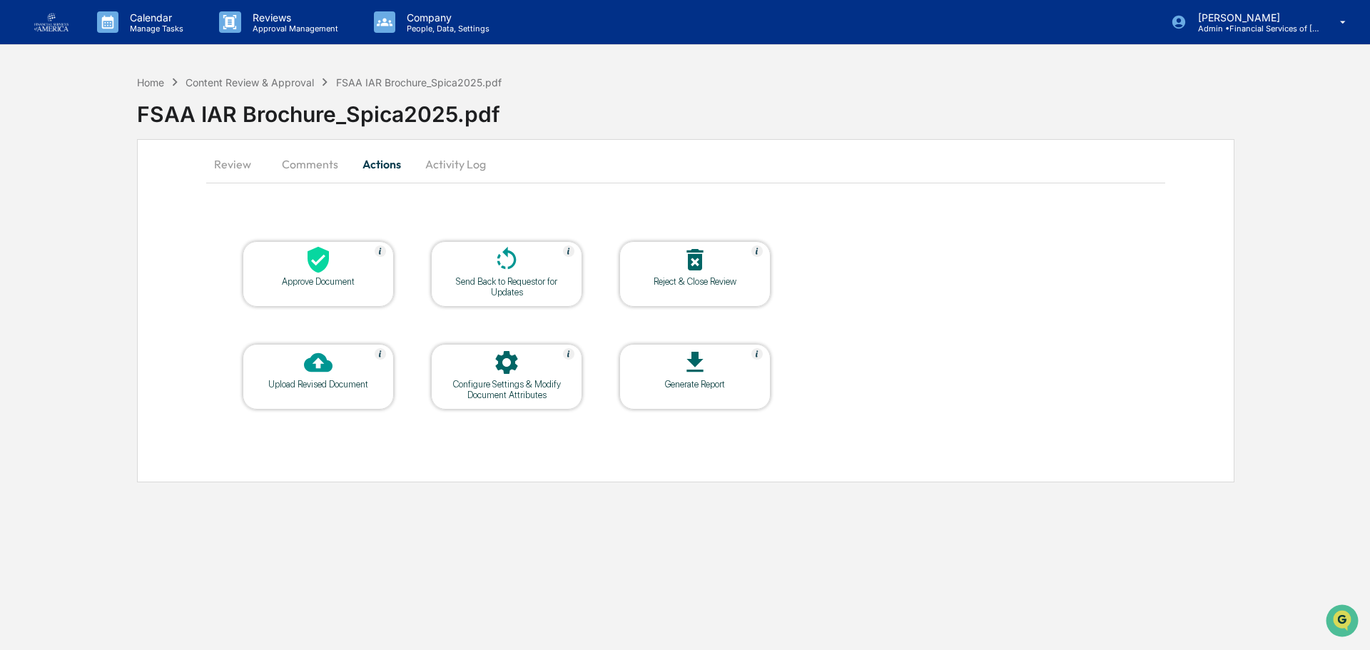
click at [491, 248] on div at bounding box center [506, 260] width 143 height 31
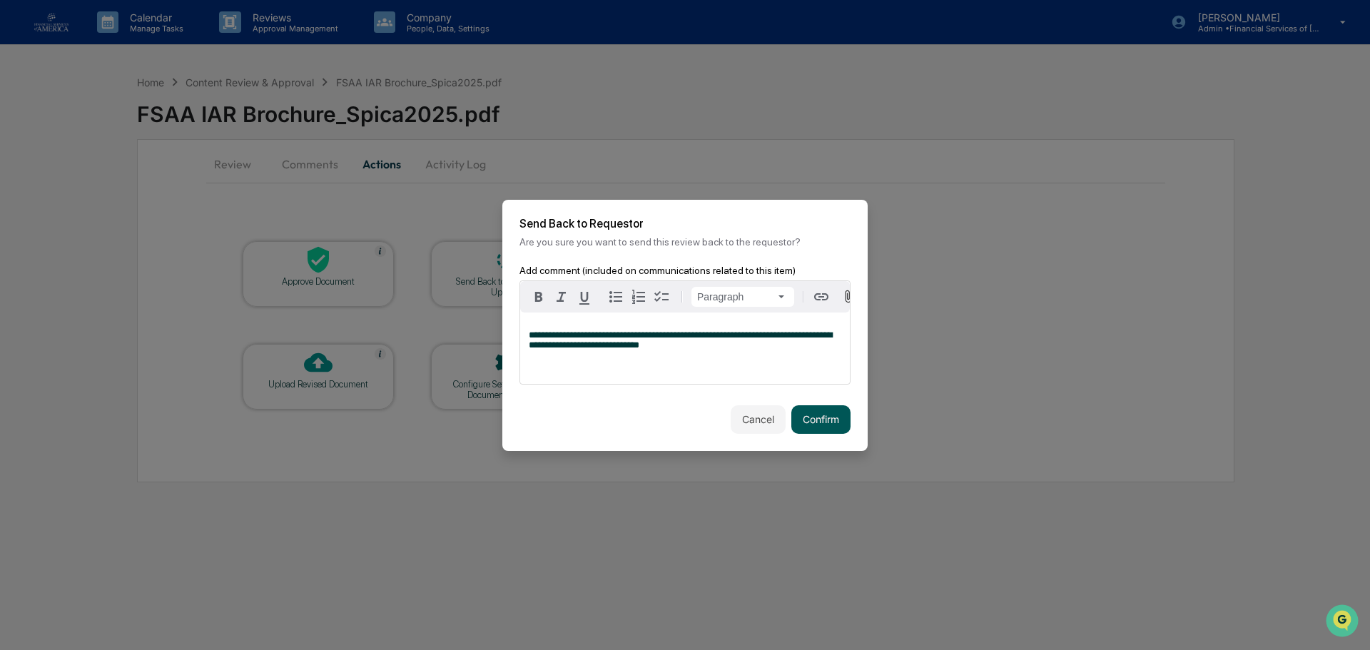
click at [820, 424] on button "Confirm" at bounding box center [820, 419] width 59 height 29
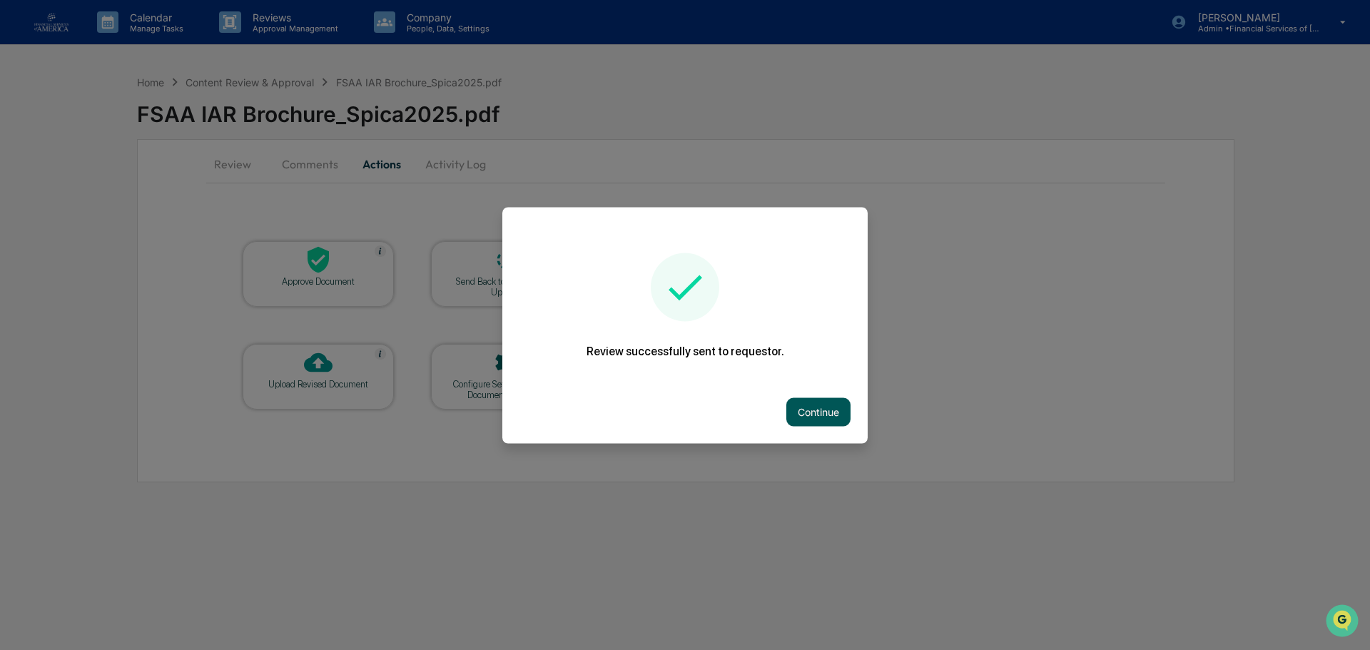
click at [830, 407] on button "Continue" at bounding box center [818, 411] width 64 height 29
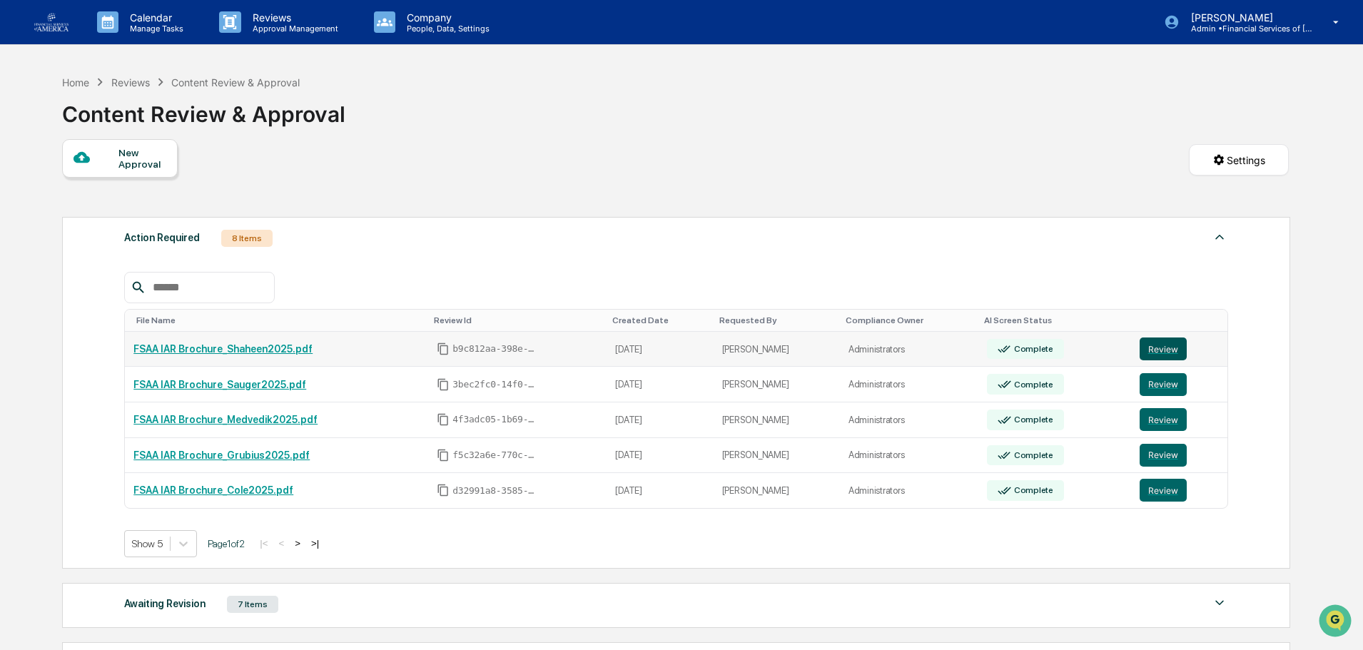
click at [1147, 345] on button "Review" at bounding box center [1163, 349] width 47 height 23
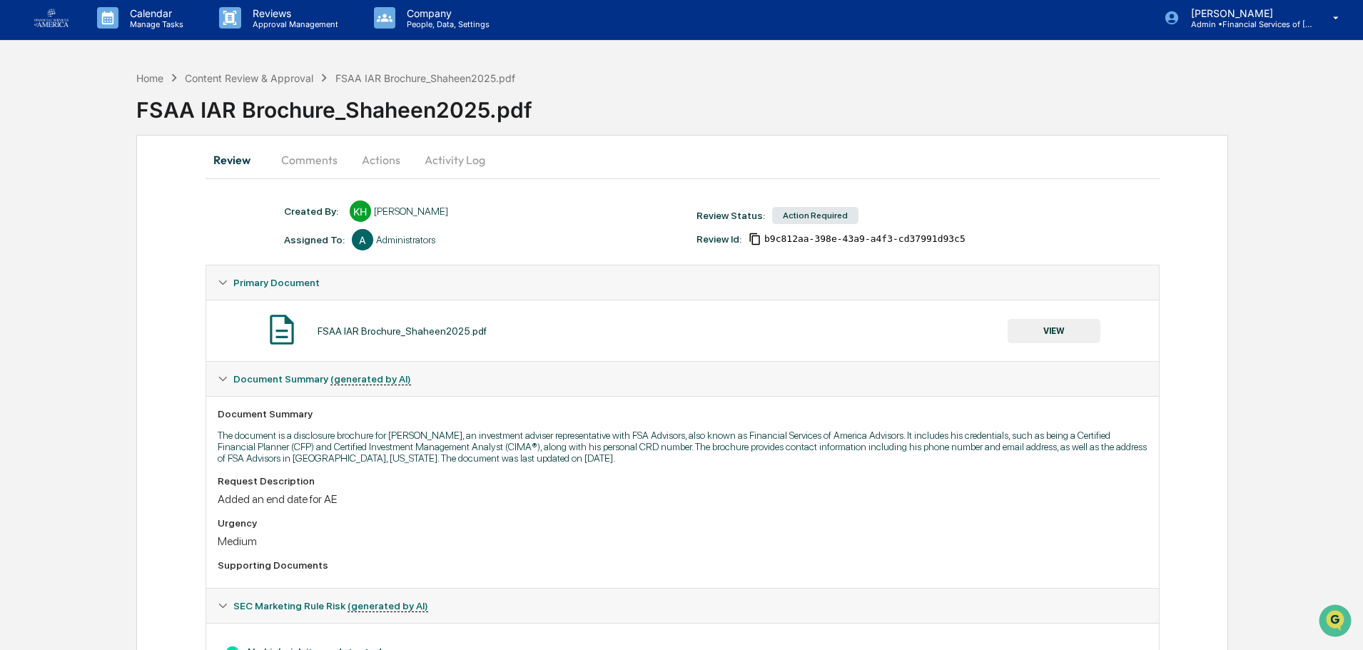
scroll to position [74, 0]
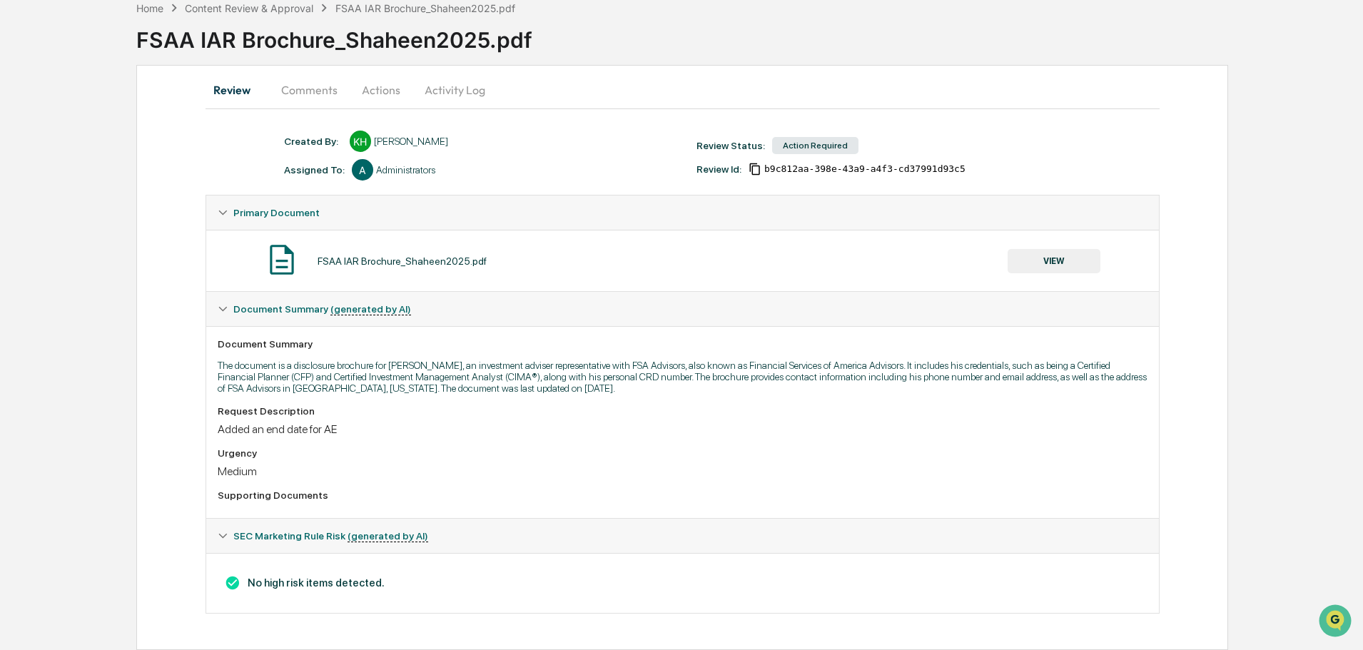
click at [1050, 262] on button "VIEW" at bounding box center [1054, 261] width 93 height 24
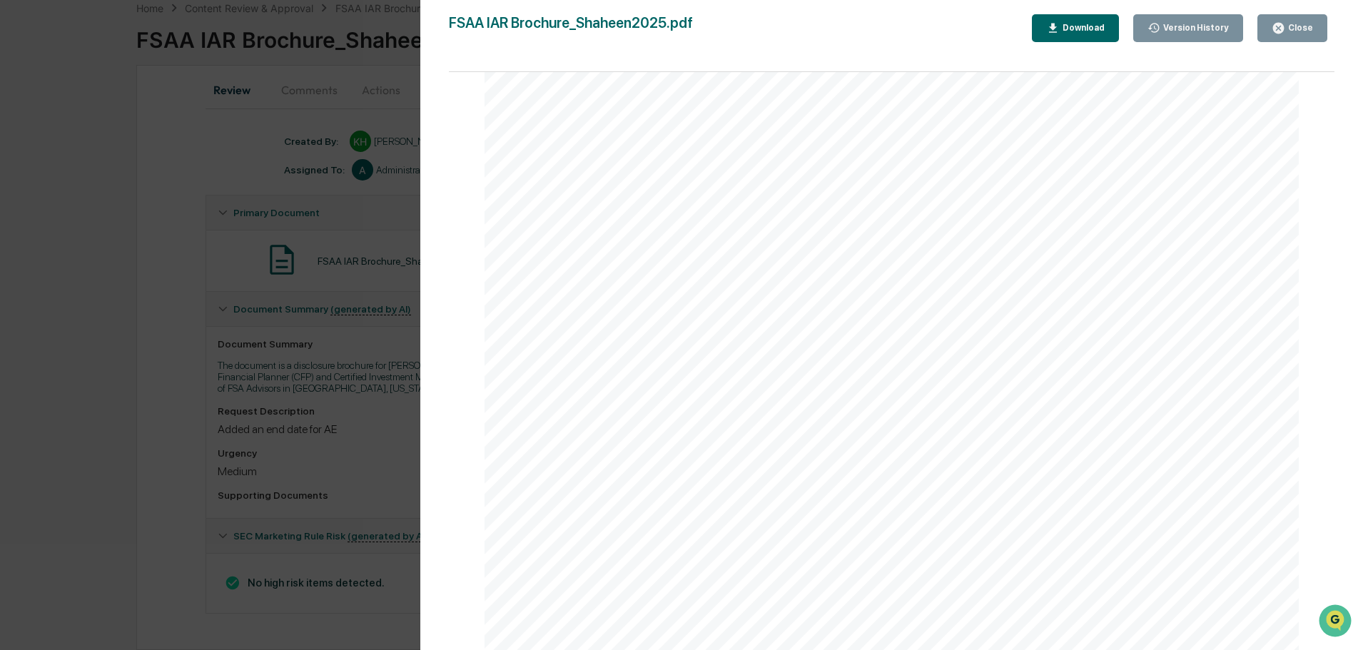
scroll to position [4770, 0]
click at [1307, 19] on button "Close" at bounding box center [1292, 28] width 70 height 28
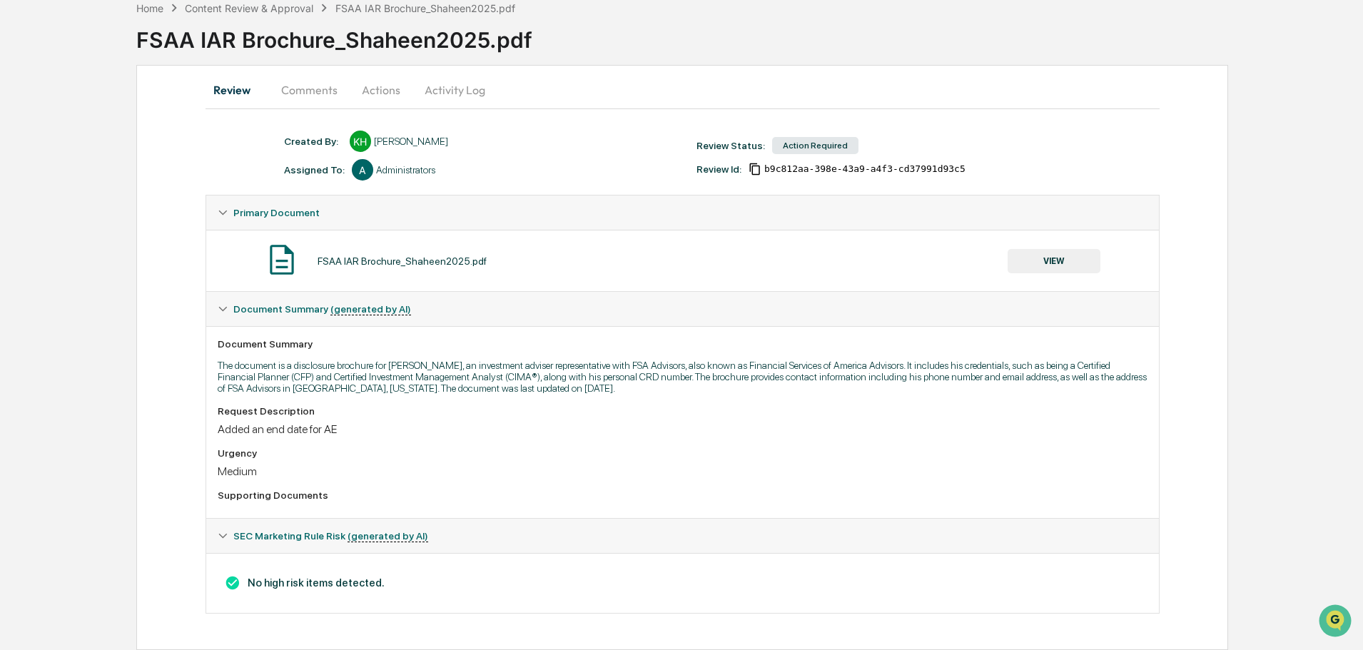
click at [378, 88] on button "Actions" at bounding box center [381, 90] width 64 height 34
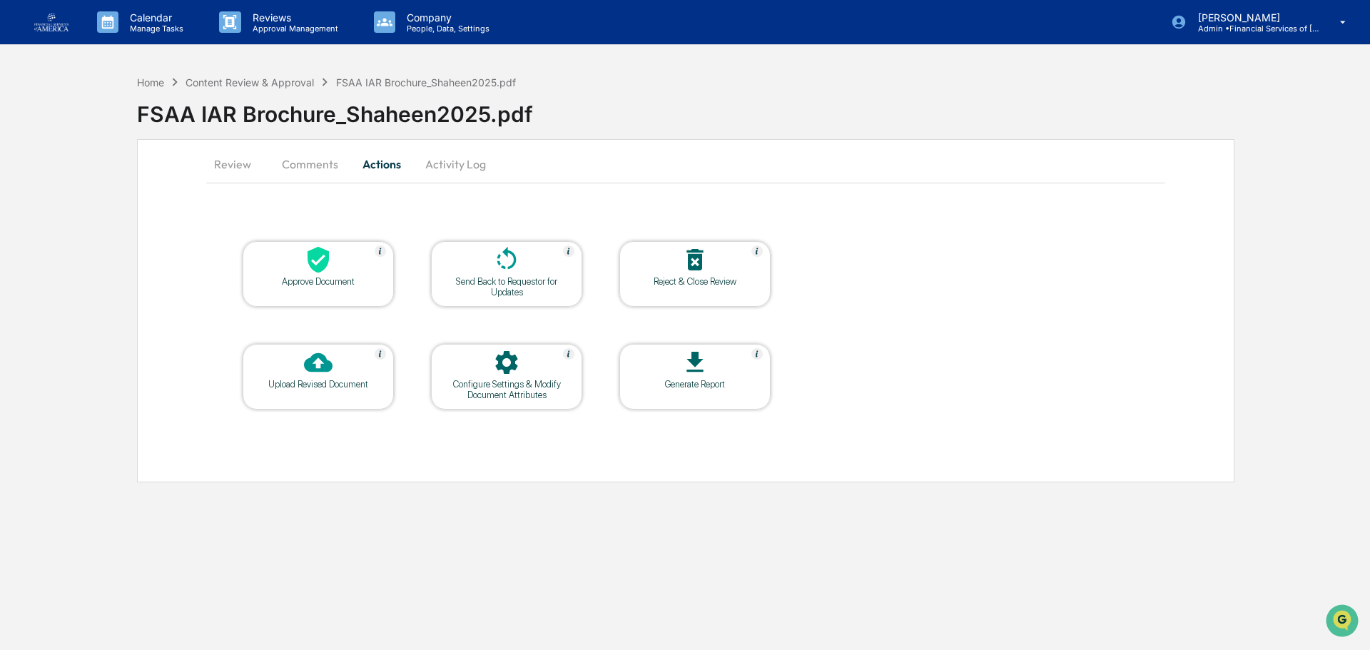
click at [530, 276] on div "Send Back to Requestor for Updates" at bounding box center [506, 286] width 128 height 21
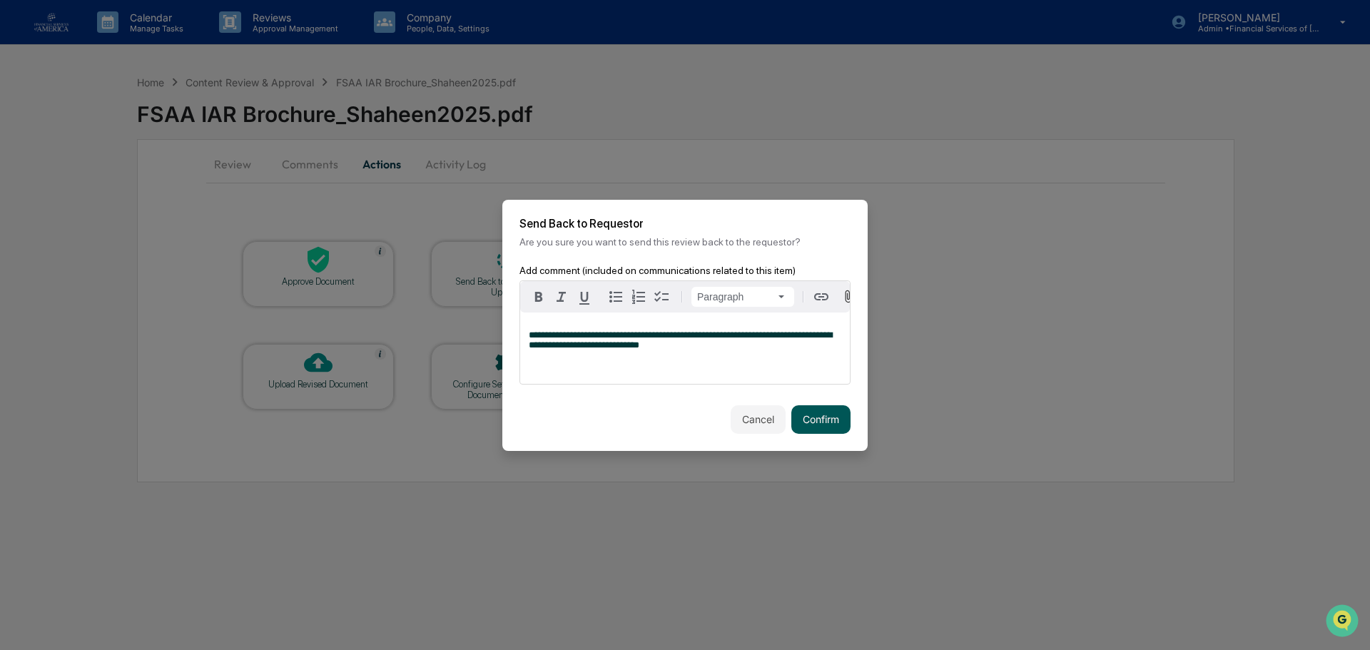
click at [828, 417] on button "Confirm" at bounding box center [820, 419] width 59 height 29
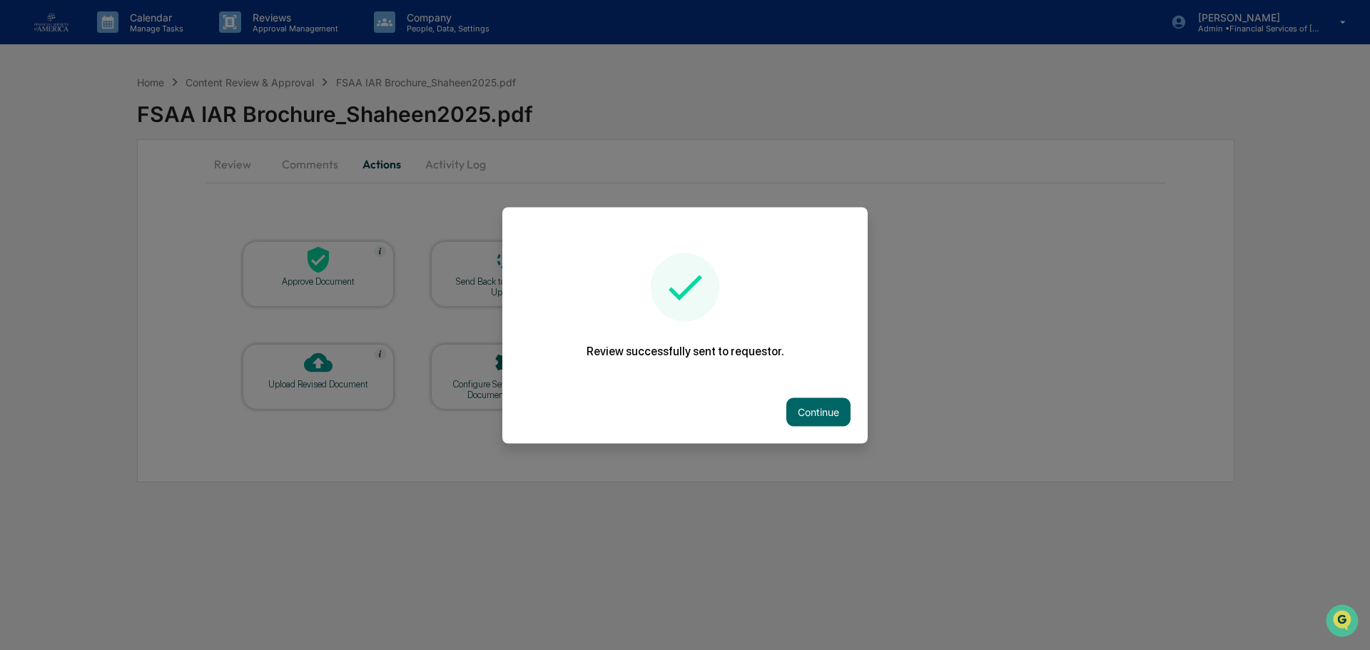
click at [801, 426] on div "Continue" at bounding box center [684, 411] width 365 height 63
click at [805, 419] on button "Continue" at bounding box center [818, 411] width 64 height 29
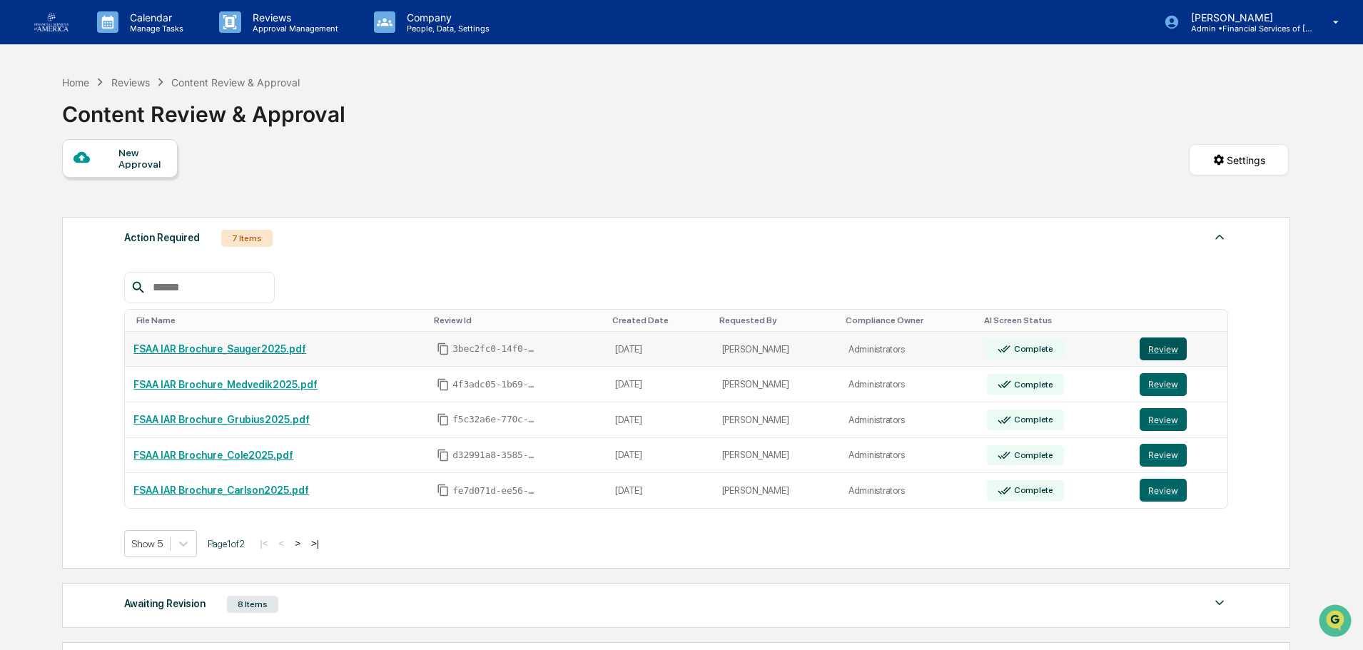
click at [1173, 349] on button "Review" at bounding box center [1163, 349] width 47 height 23
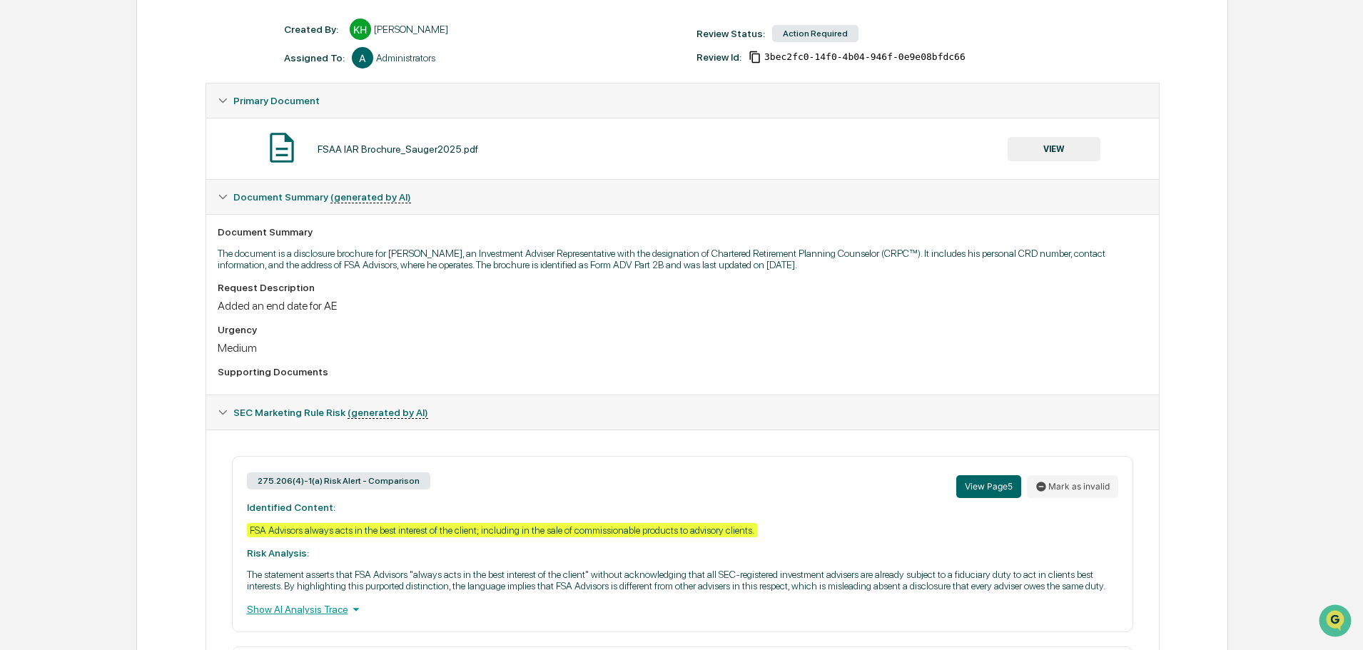
scroll to position [66, 0]
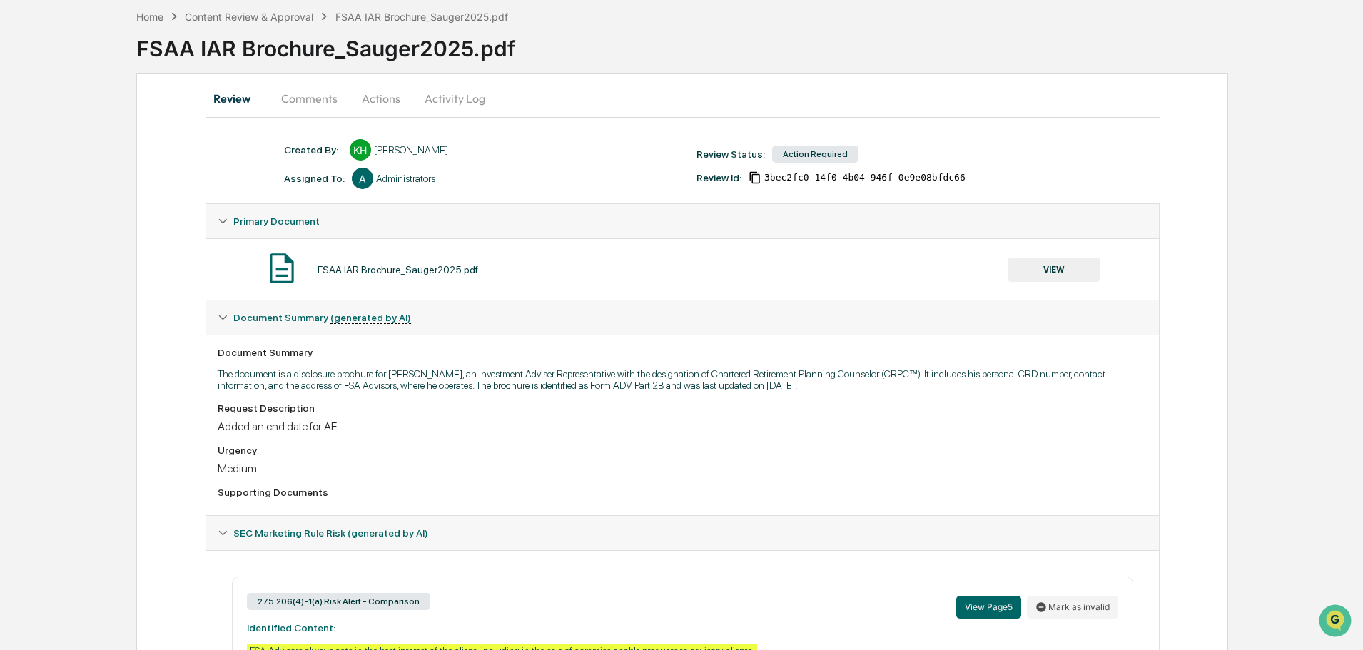
click at [1042, 283] on div "FSAA IAR Brochure_Sauger2025.pdf VIEW" at bounding box center [683, 269] width 930 height 38
click at [1042, 273] on button "VIEW" at bounding box center [1054, 270] width 93 height 24
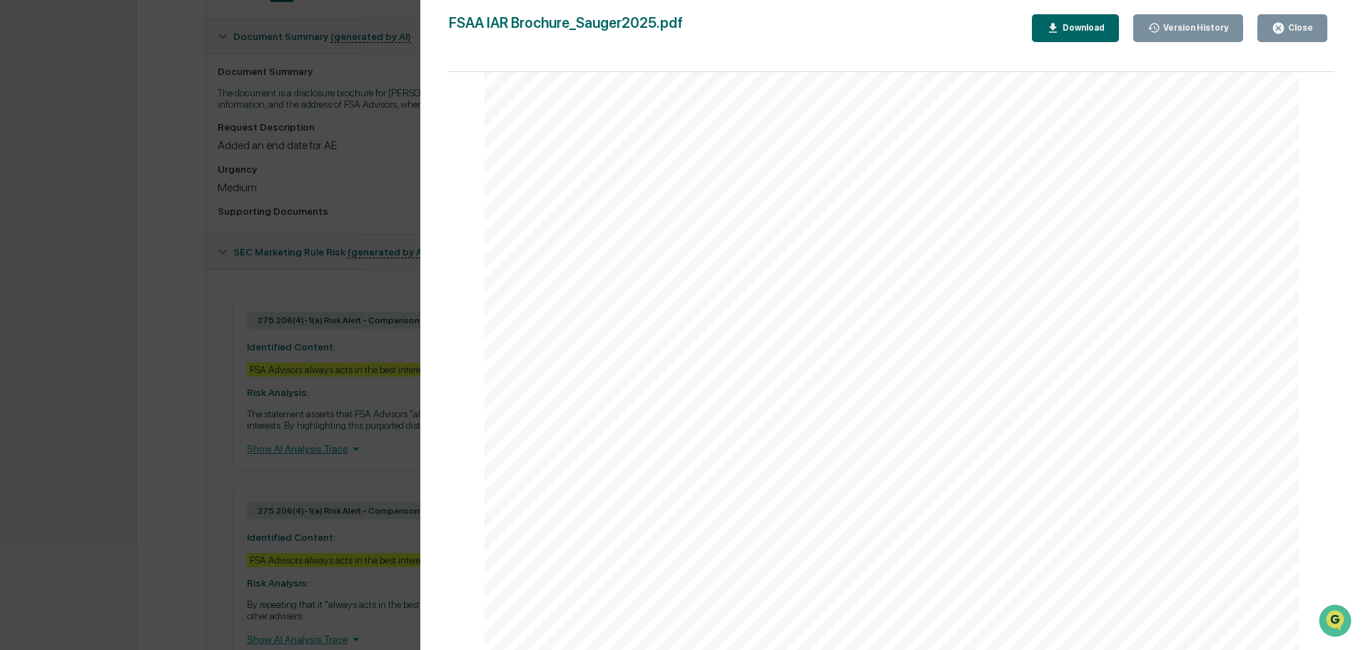
scroll to position [351, 0]
click at [1300, 24] on div "Close" at bounding box center [1299, 28] width 28 height 10
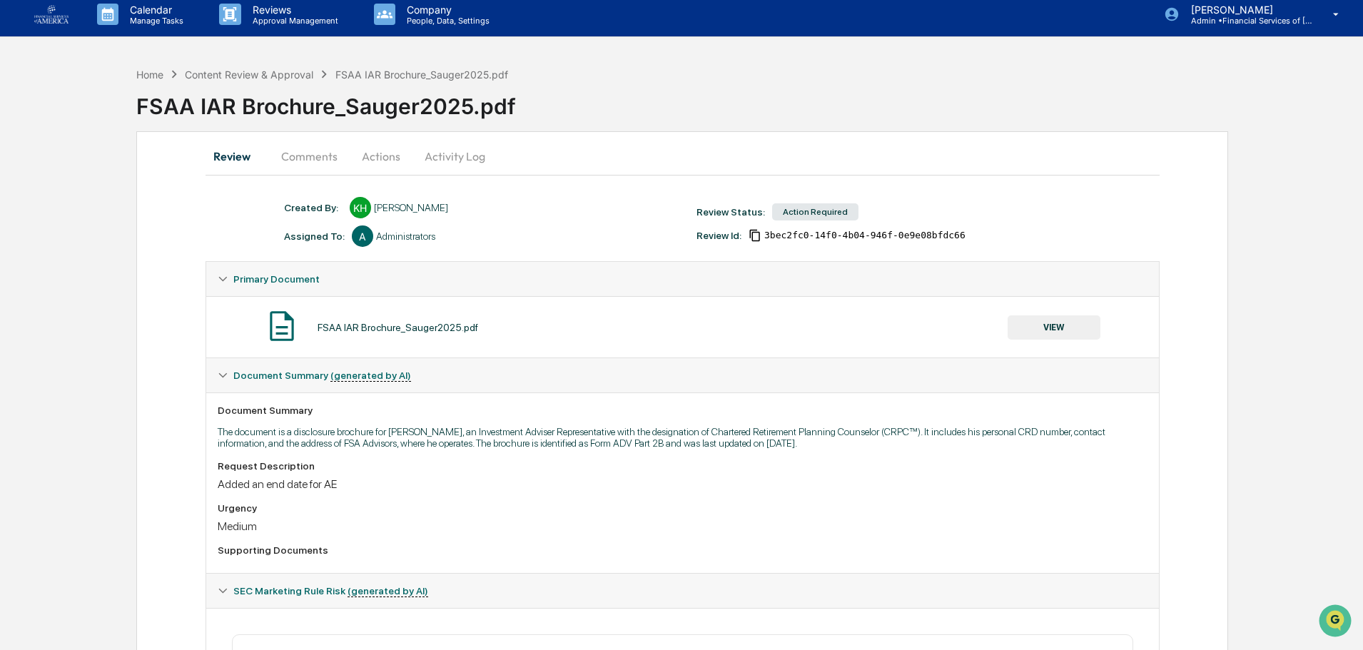
scroll to position [0, 0]
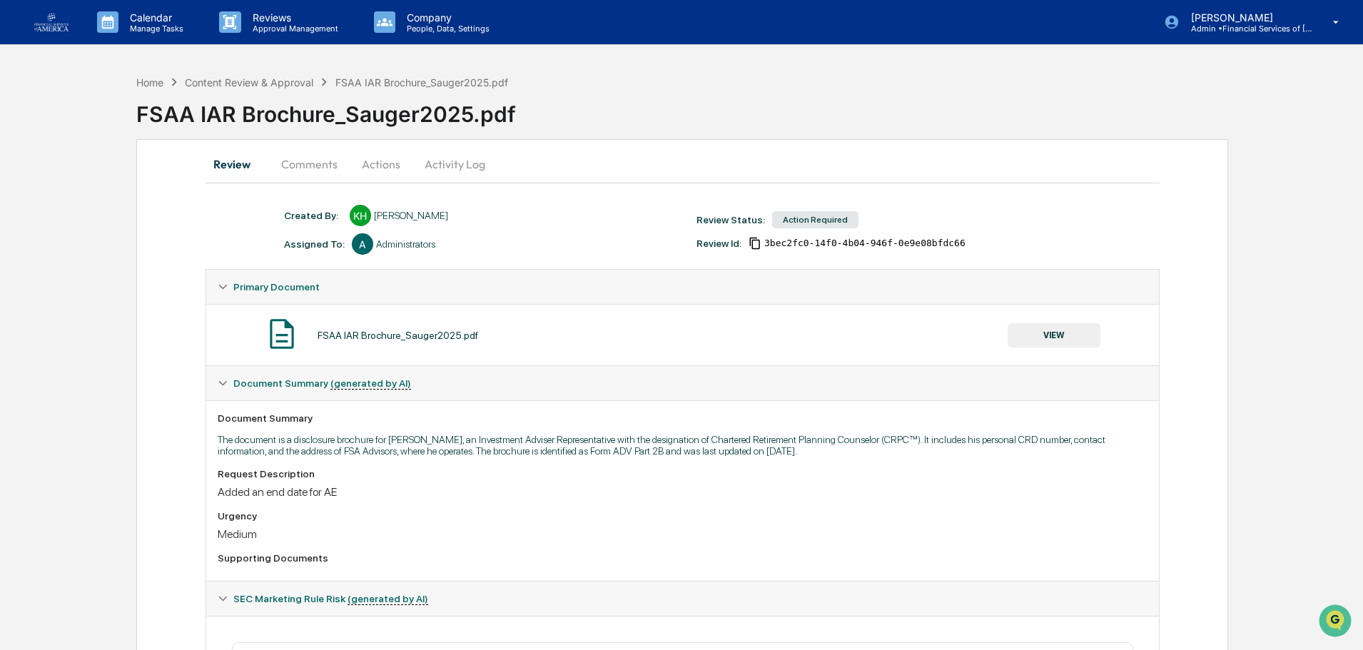
click at [373, 168] on button "Actions" at bounding box center [381, 164] width 64 height 34
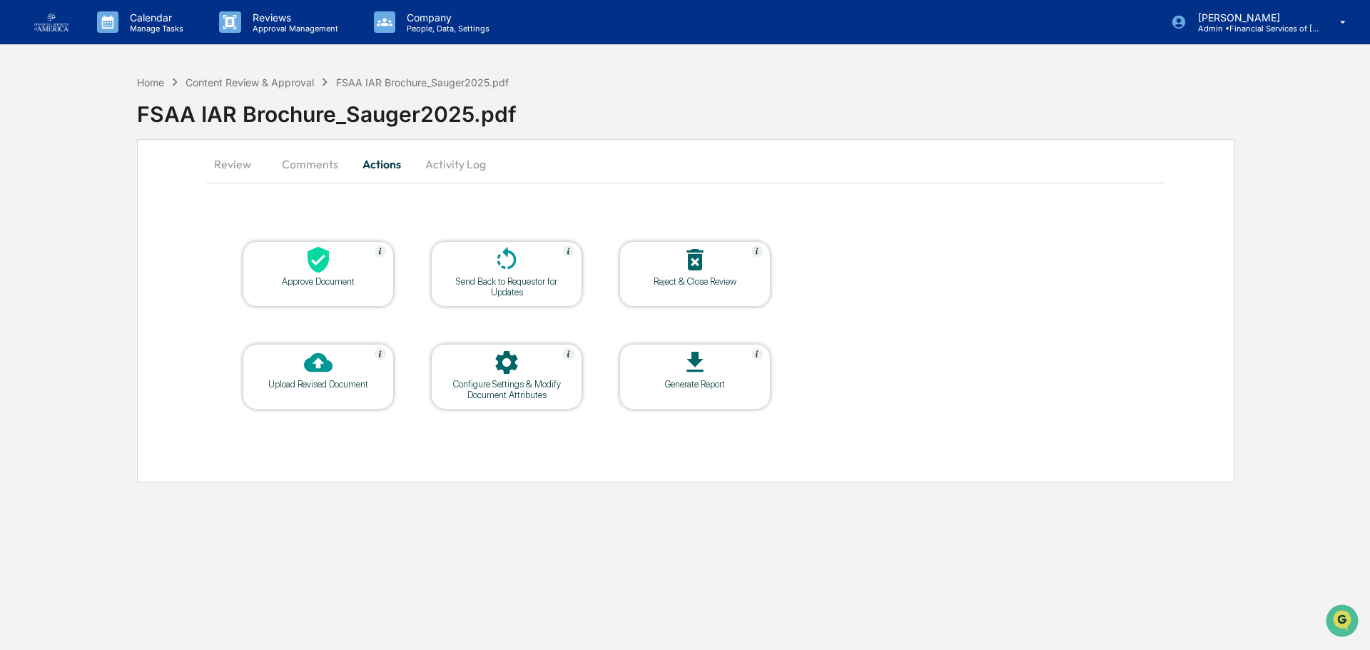
click at [487, 272] on div at bounding box center [506, 260] width 143 height 31
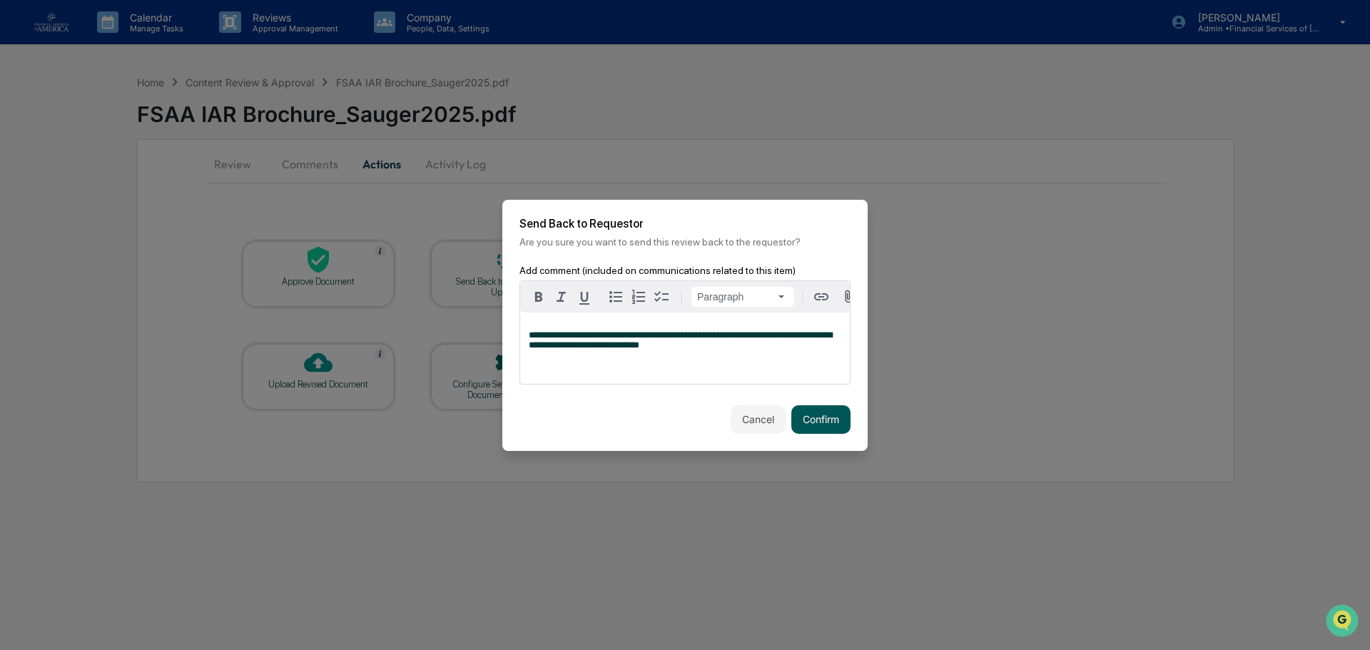
click at [838, 420] on button "Confirm" at bounding box center [820, 419] width 59 height 29
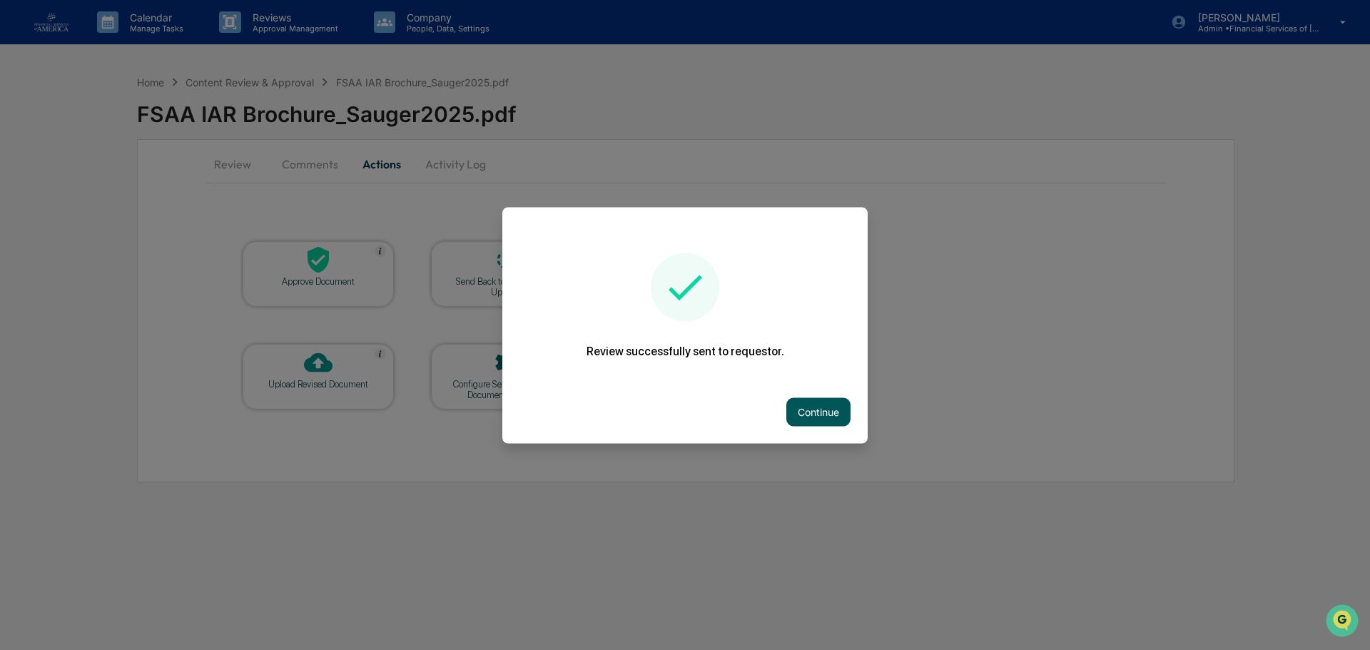
click at [818, 408] on button "Continue" at bounding box center [818, 411] width 64 height 29
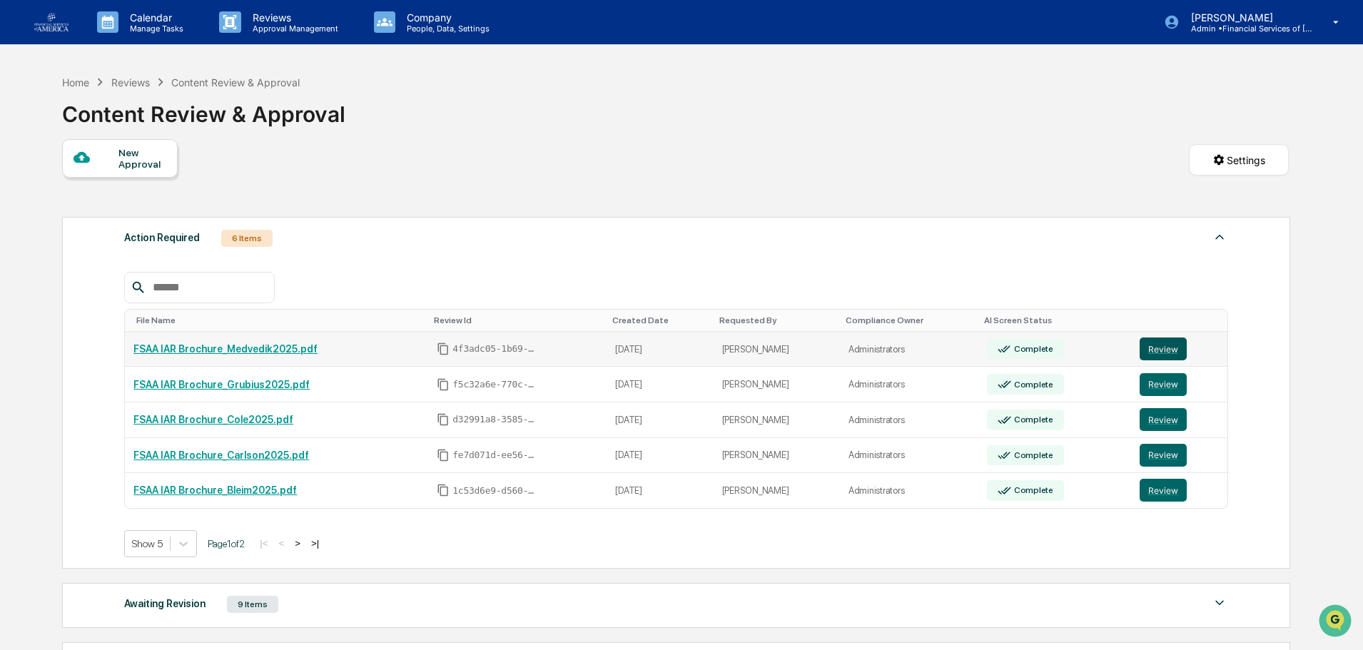
click at [1173, 347] on button "Review" at bounding box center [1163, 349] width 47 height 23
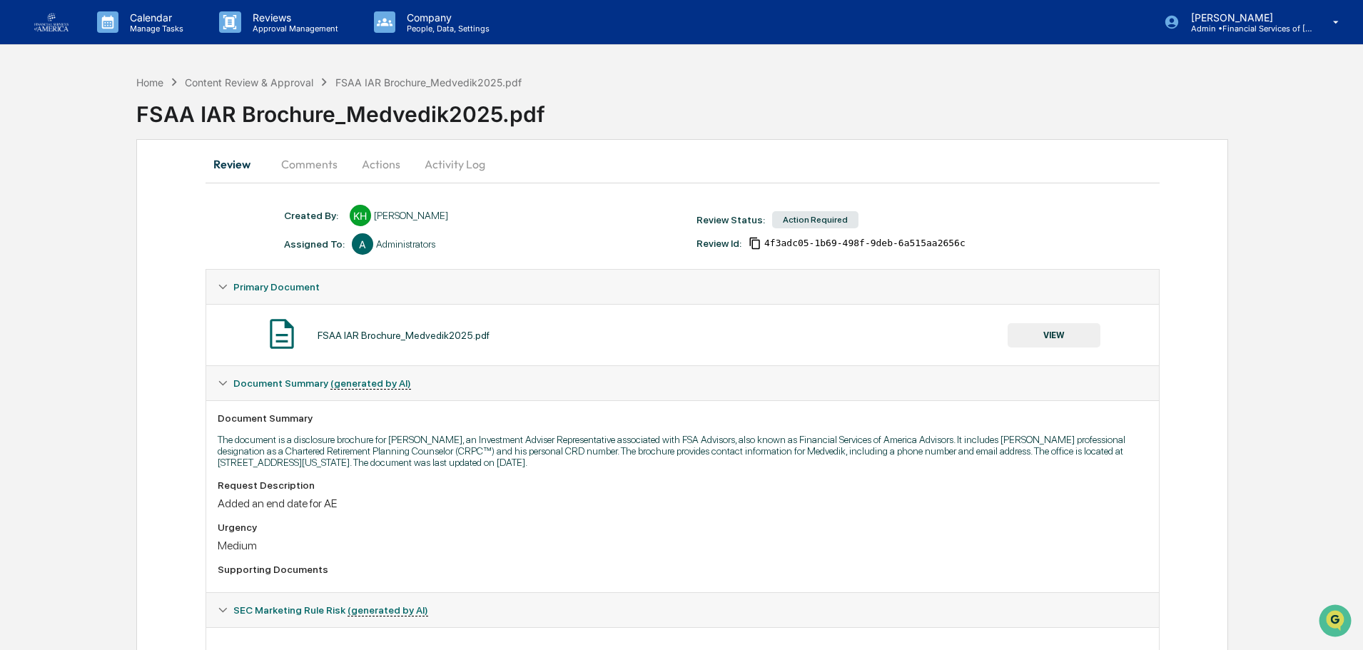
drag, startPoint x: 1045, startPoint y: 351, endPoint x: 1046, endPoint y: 342, distance: 9.3
click at [1045, 350] on div "FSAA IAR Brochure_Medvedik2025.pdf VIEW" at bounding box center [683, 335] width 930 height 38
click at [1047, 331] on button "VIEW" at bounding box center [1054, 335] width 93 height 24
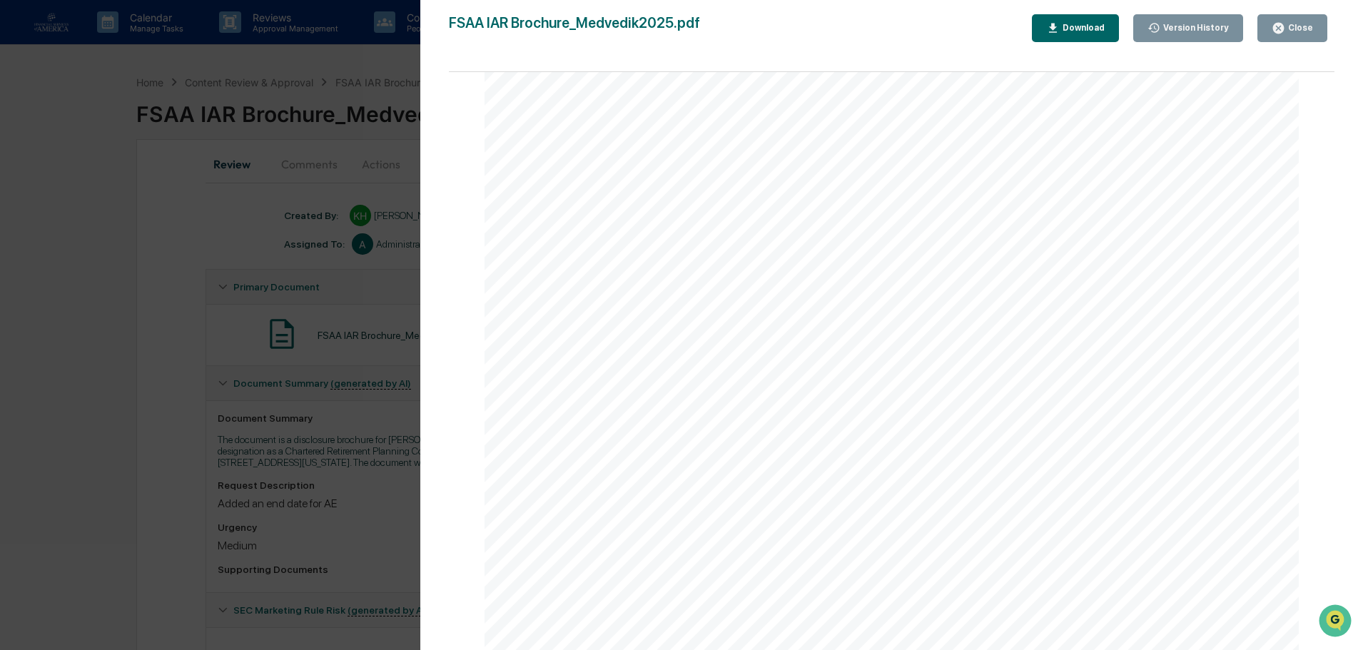
scroll to position [4913, 0]
click at [1290, 26] on div "Close" at bounding box center [1299, 28] width 28 height 10
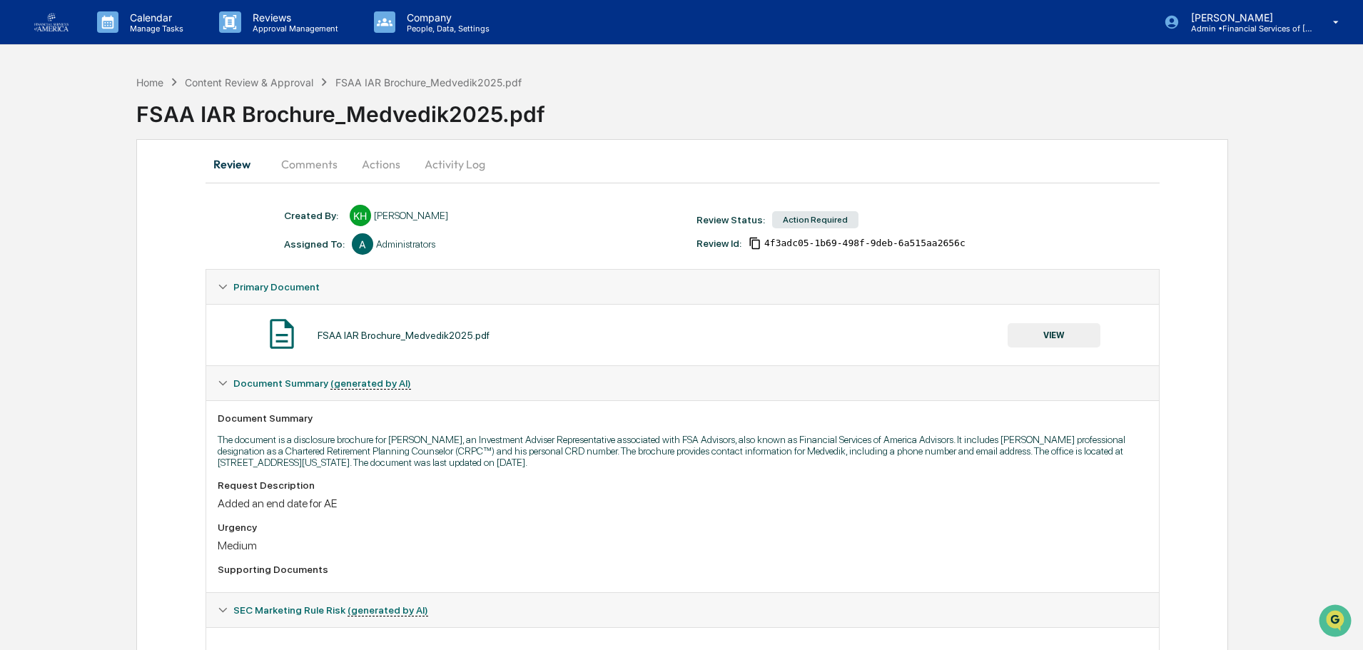
click at [383, 168] on button "Actions" at bounding box center [381, 164] width 64 height 34
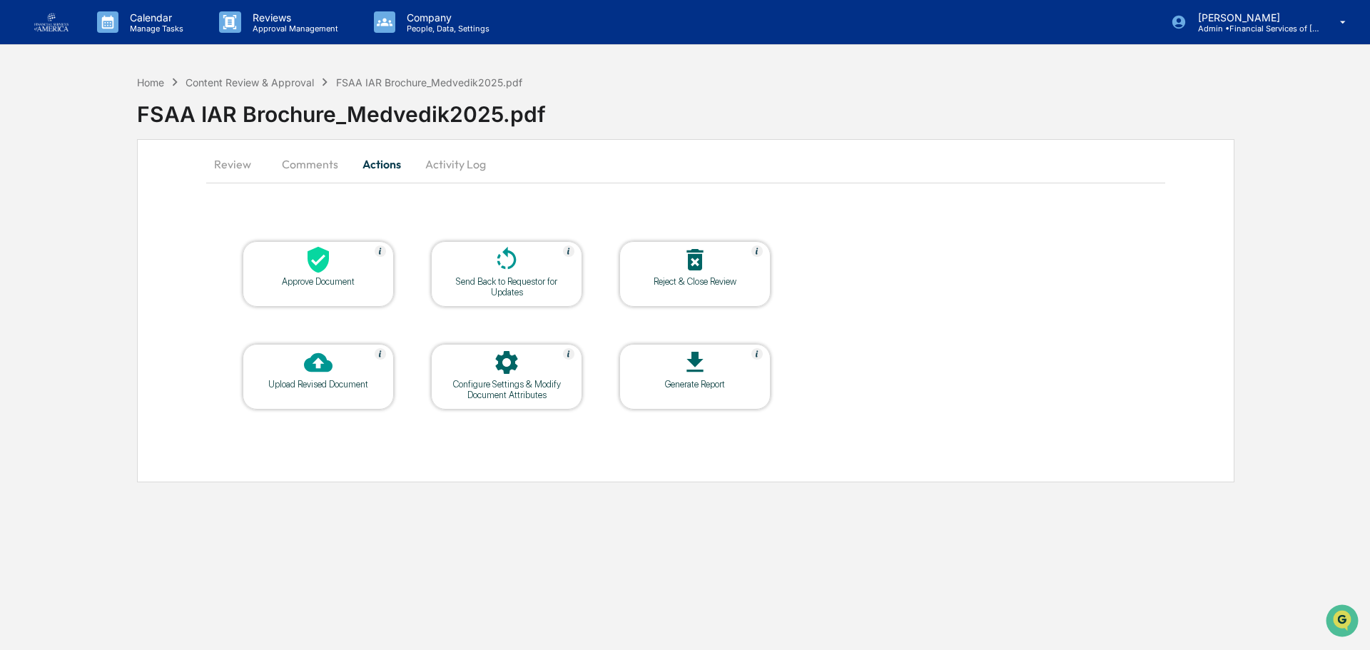
click at [506, 270] on icon at bounding box center [506, 259] width 29 height 29
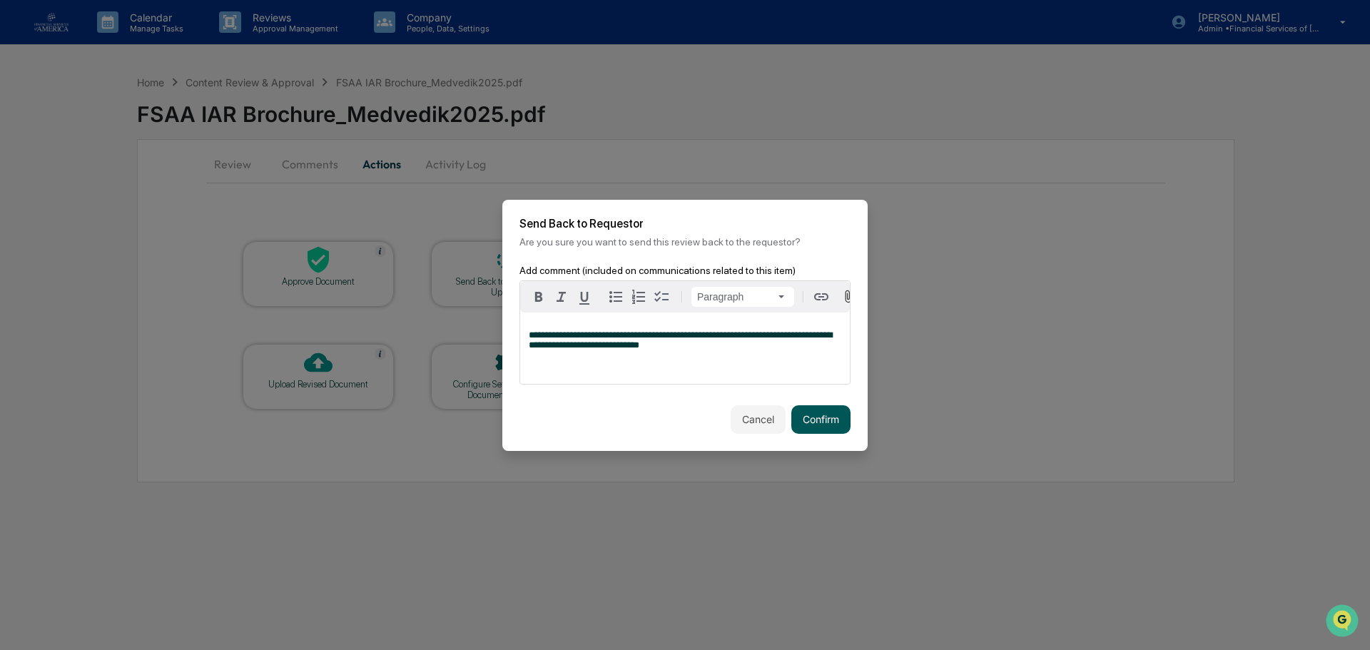
click at [851, 425] on div "Cancel Confirm" at bounding box center [684, 419] width 365 height 63
click at [831, 424] on button "Confirm" at bounding box center [820, 419] width 59 height 29
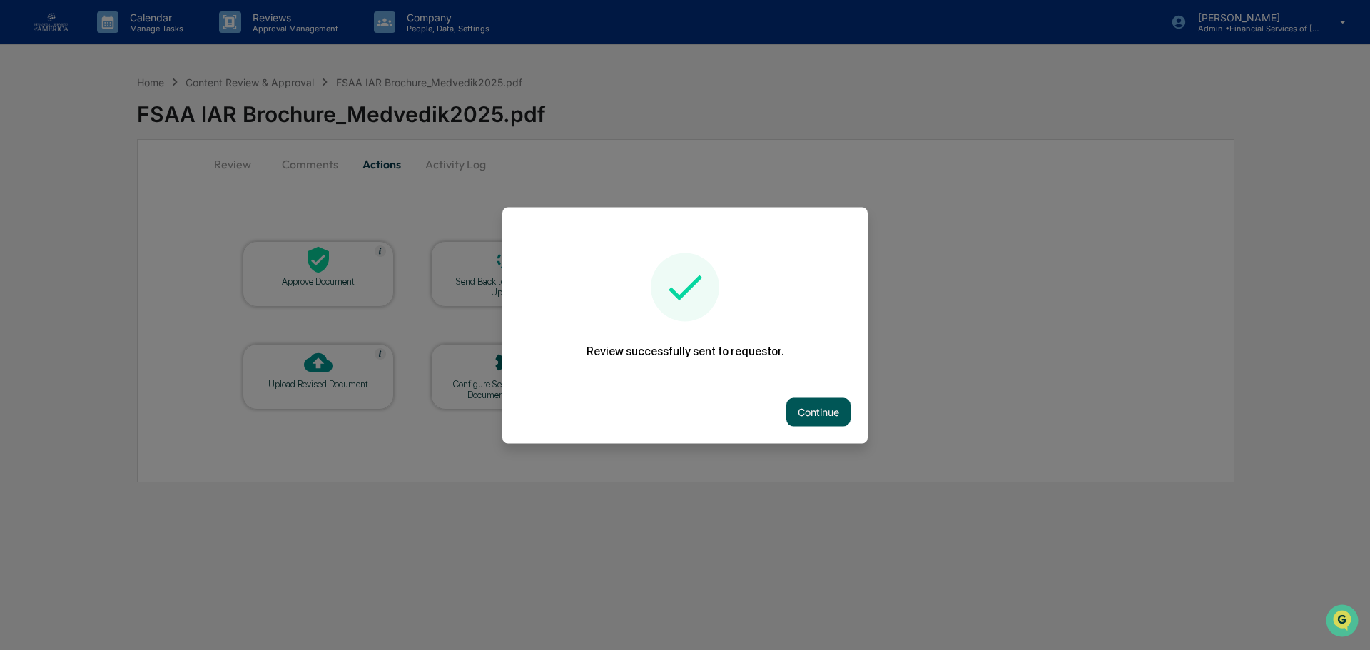
click at [832, 417] on button "Continue" at bounding box center [818, 411] width 64 height 29
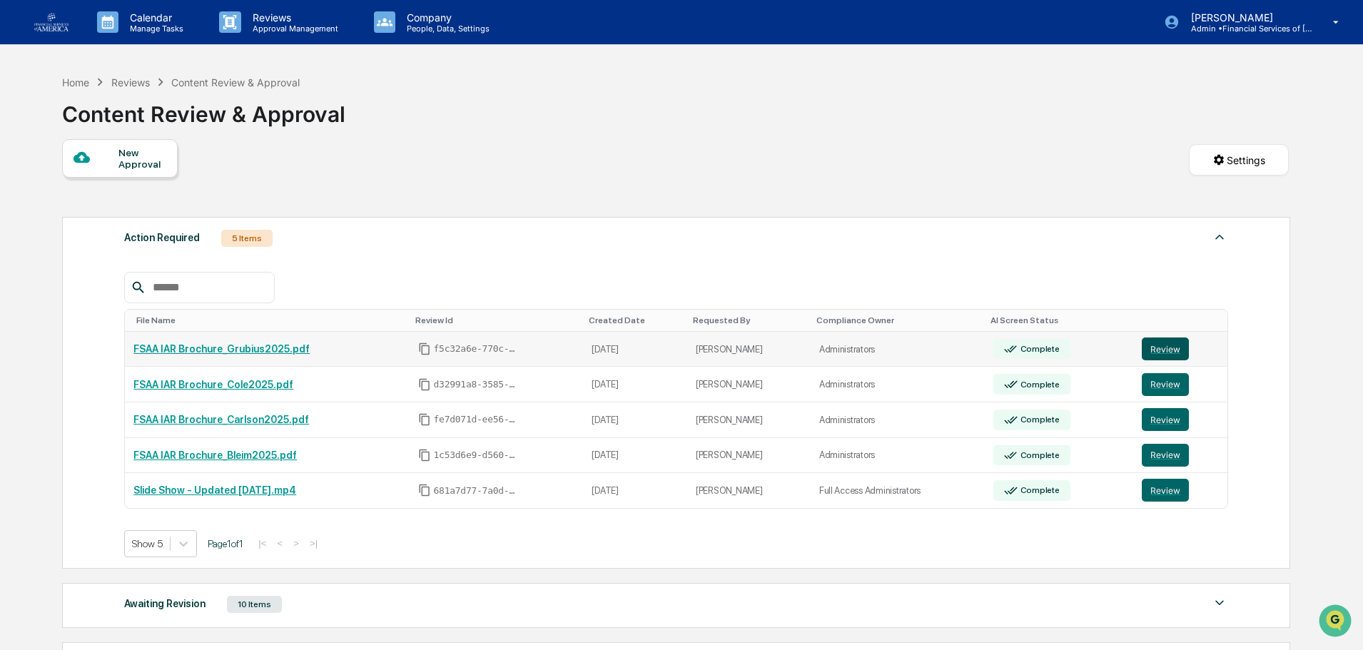
click at [1167, 344] on button "Review" at bounding box center [1165, 349] width 47 height 23
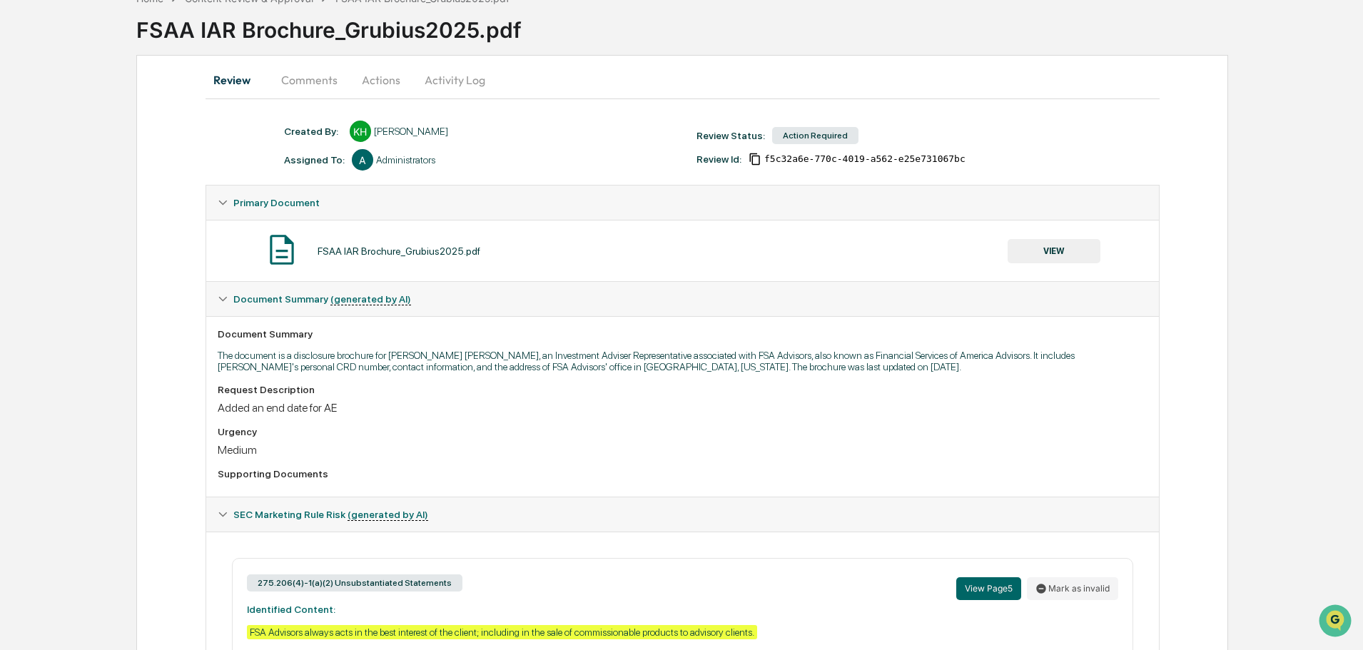
scroll to position [243, 0]
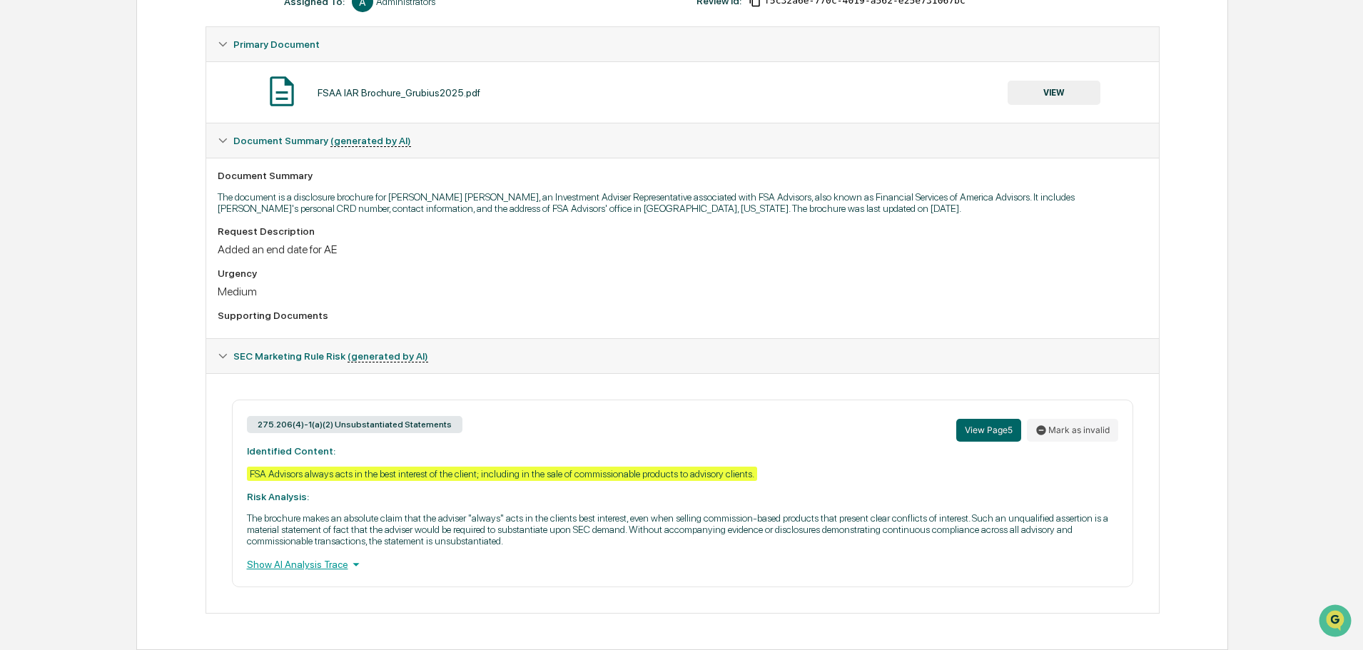
click at [1072, 88] on button "VIEW" at bounding box center [1054, 93] width 93 height 24
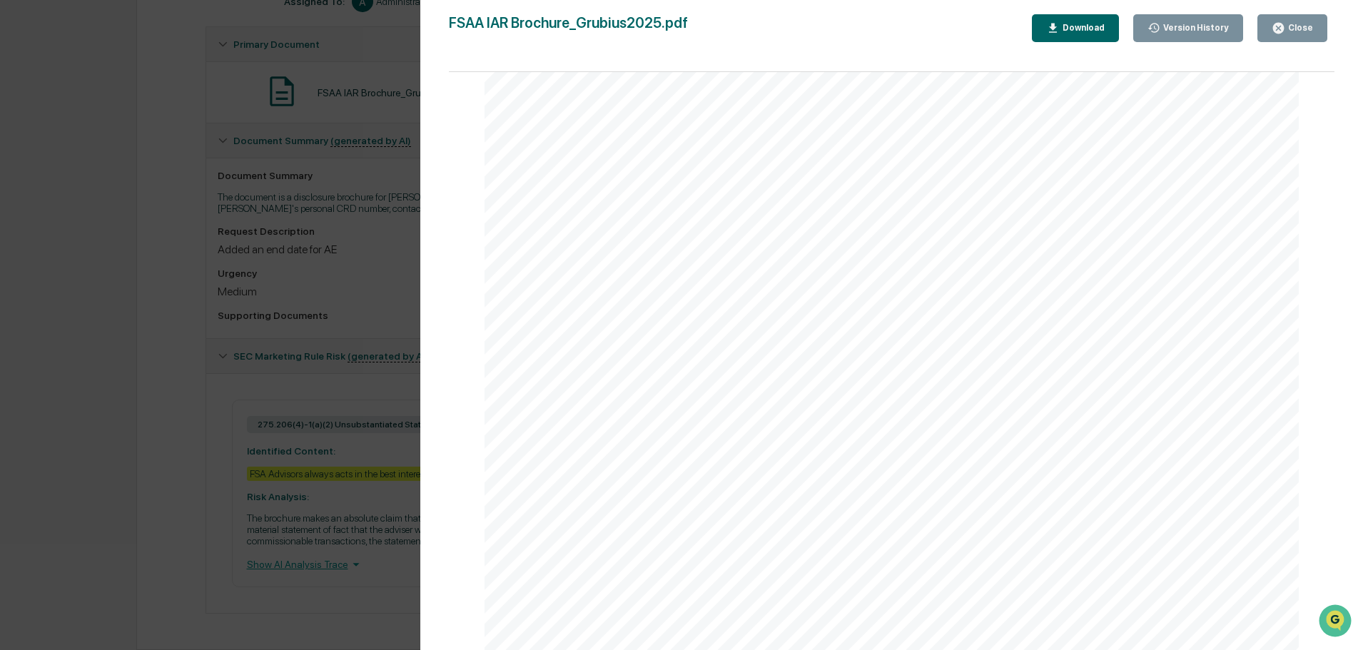
scroll to position [4913, 0]
click at [1281, 29] on icon "button" at bounding box center [1279, 28] width 14 height 14
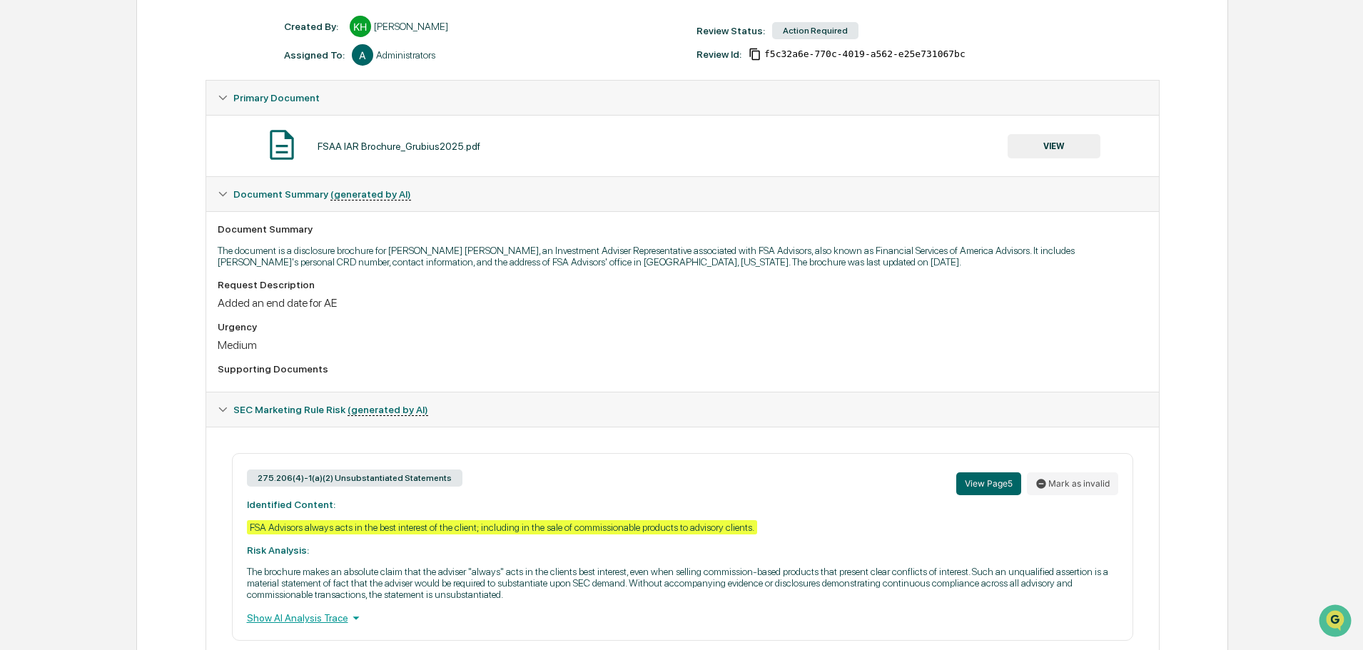
scroll to position [100, 0]
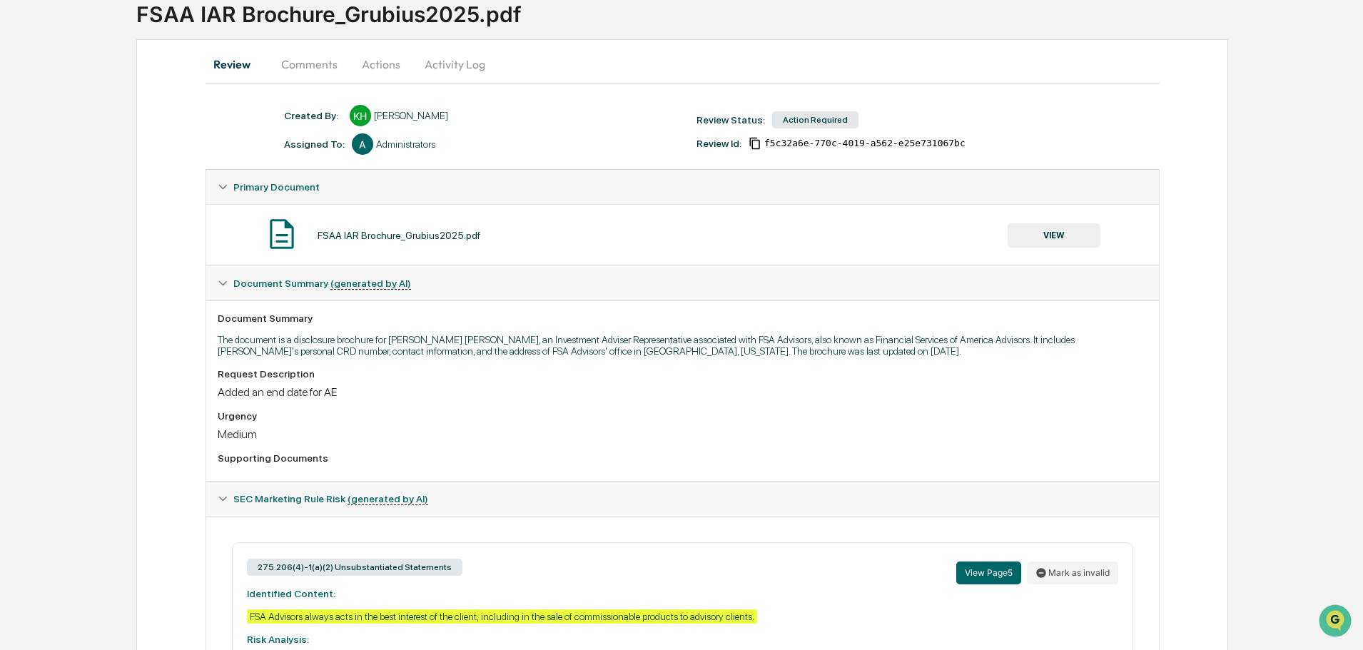
click at [383, 56] on button "Actions" at bounding box center [381, 64] width 64 height 34
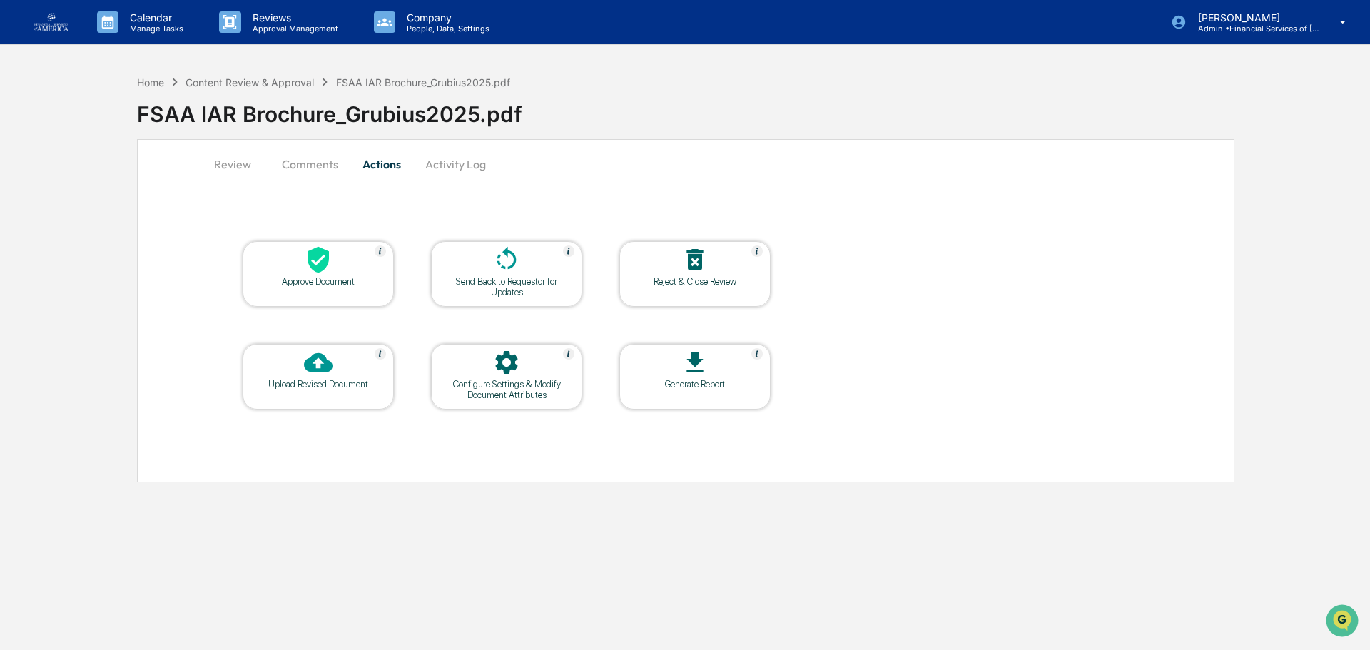
click at [529, 255] on div at bounding box center [506, 260] width 143 height 31
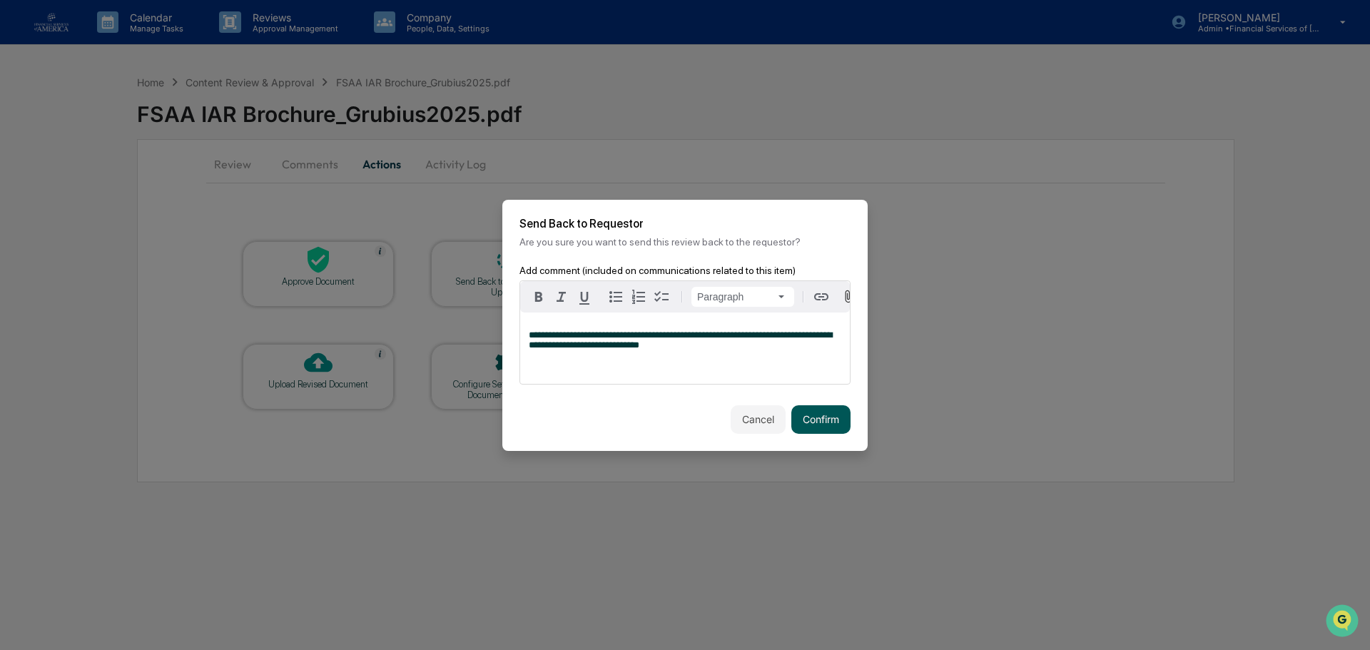
click at [814, 417] on button "Confirm" at bounding box center [820, 419] width 59 height 29
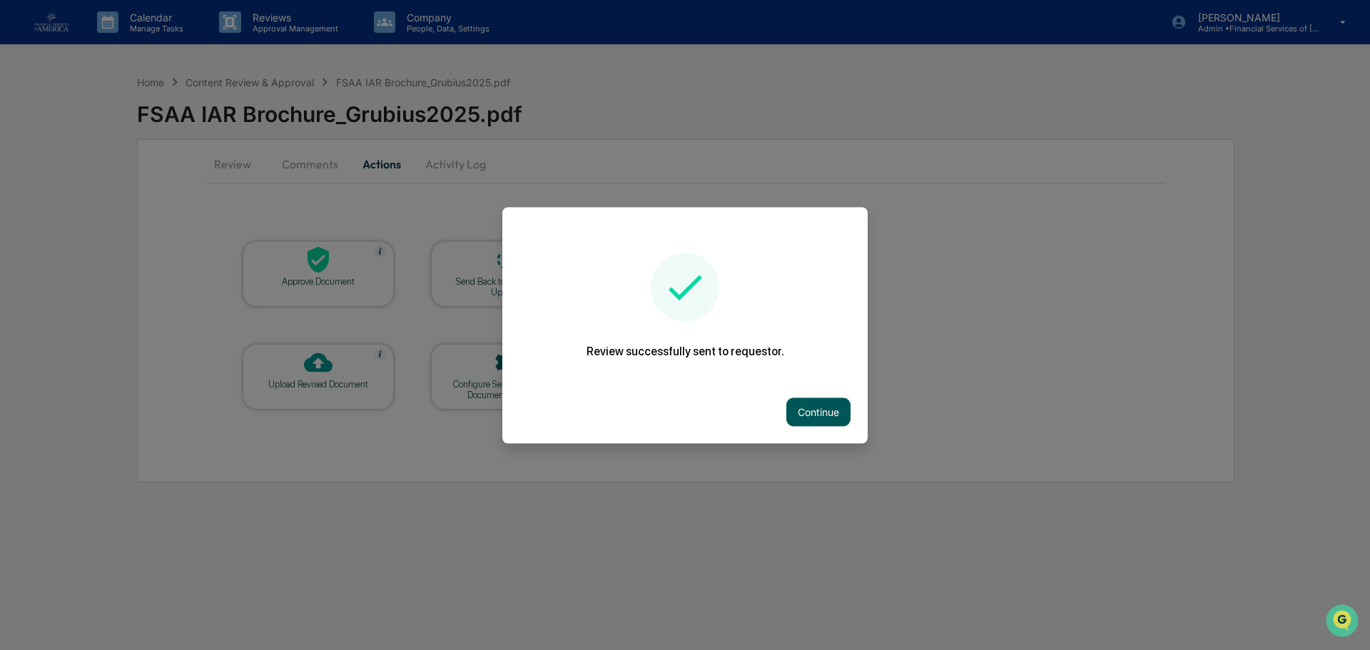
click at [833, 418] on button "Continue" at bounding box center [818, 411] width 64 height 29
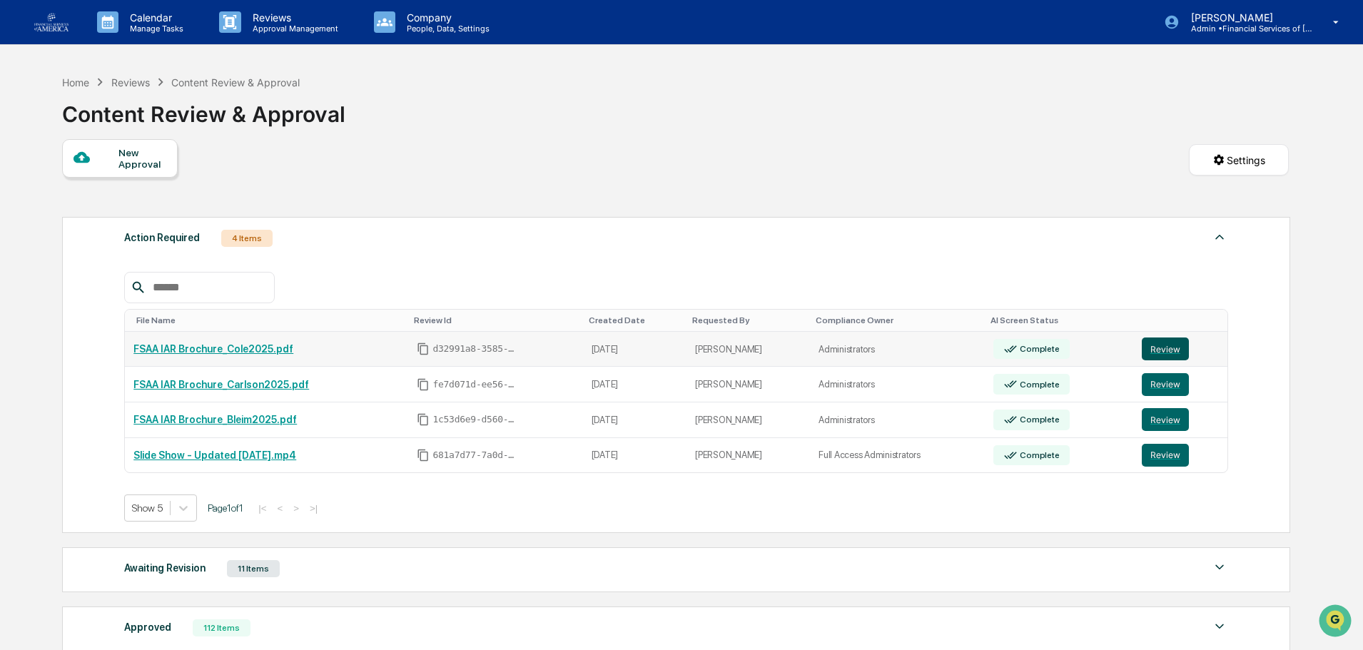
click at [1165, 340] on button "Review" at bounding box center [1165, 349] width 47 height 23
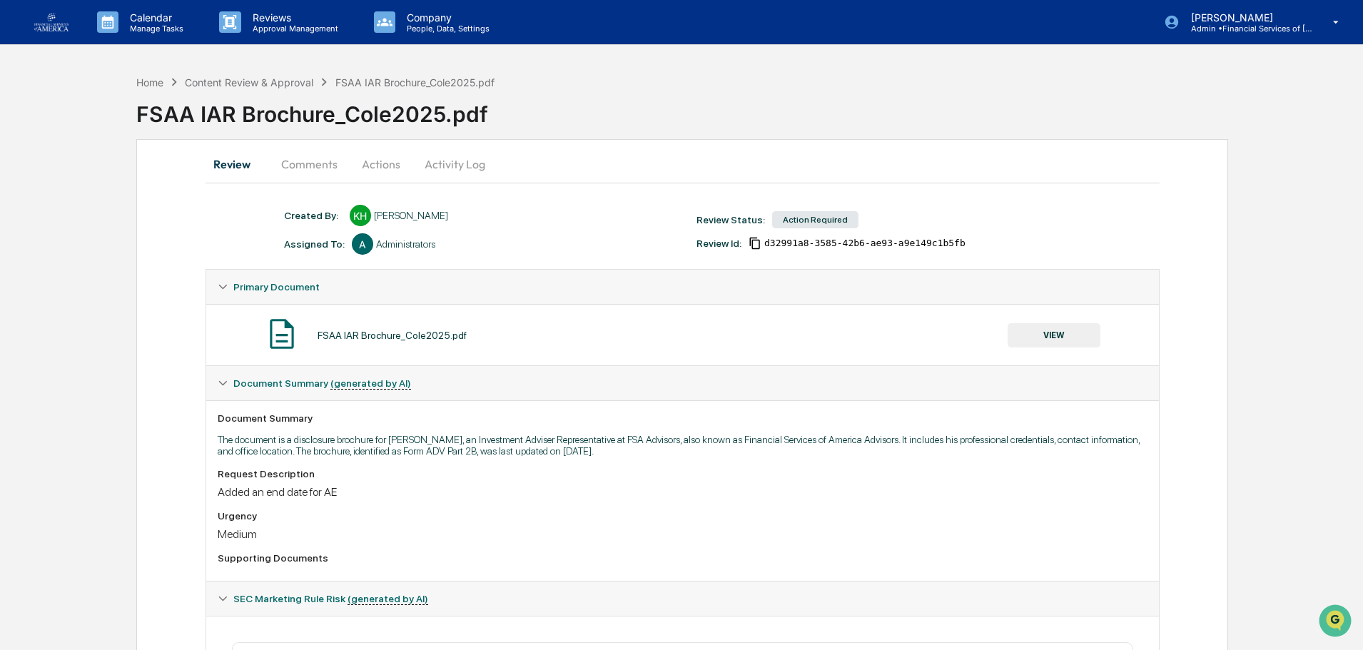
click at [1045, 330] on button "VIEW" at bounding box center [1054, 335] width 93 height 24
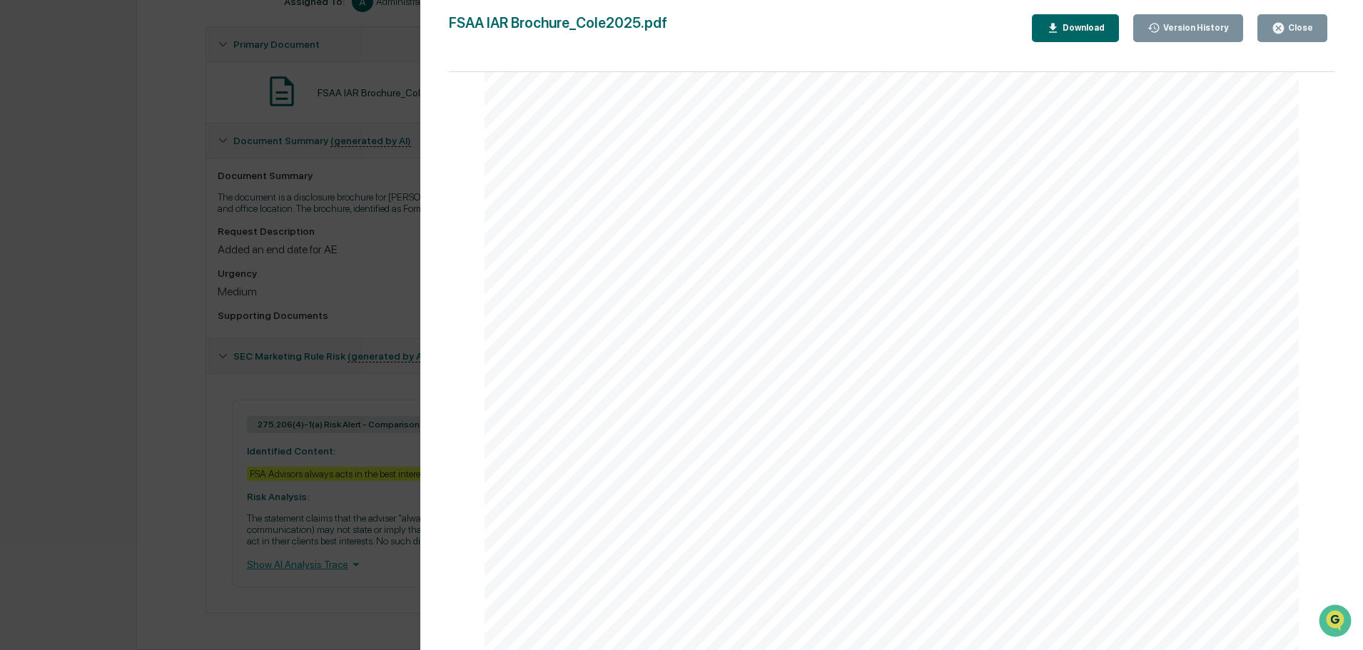
scroll to position [4485, 0]
drag, startPoint x: 1304, startPoint y: 37, endPoint x: 974, endPoint y: 64, distance: 331.4
click at [1304, 37] on button "Close" at bounding box center [1292, 28] width 70 height 28
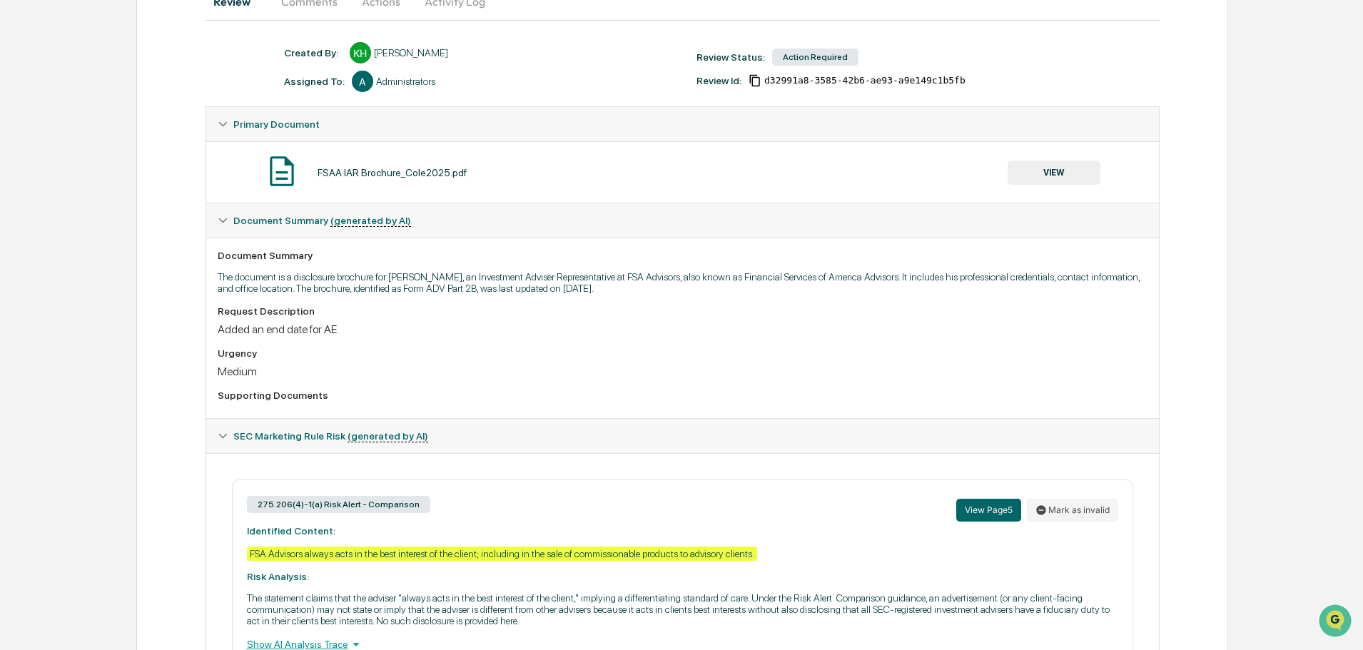
scroll to position [29, 0]
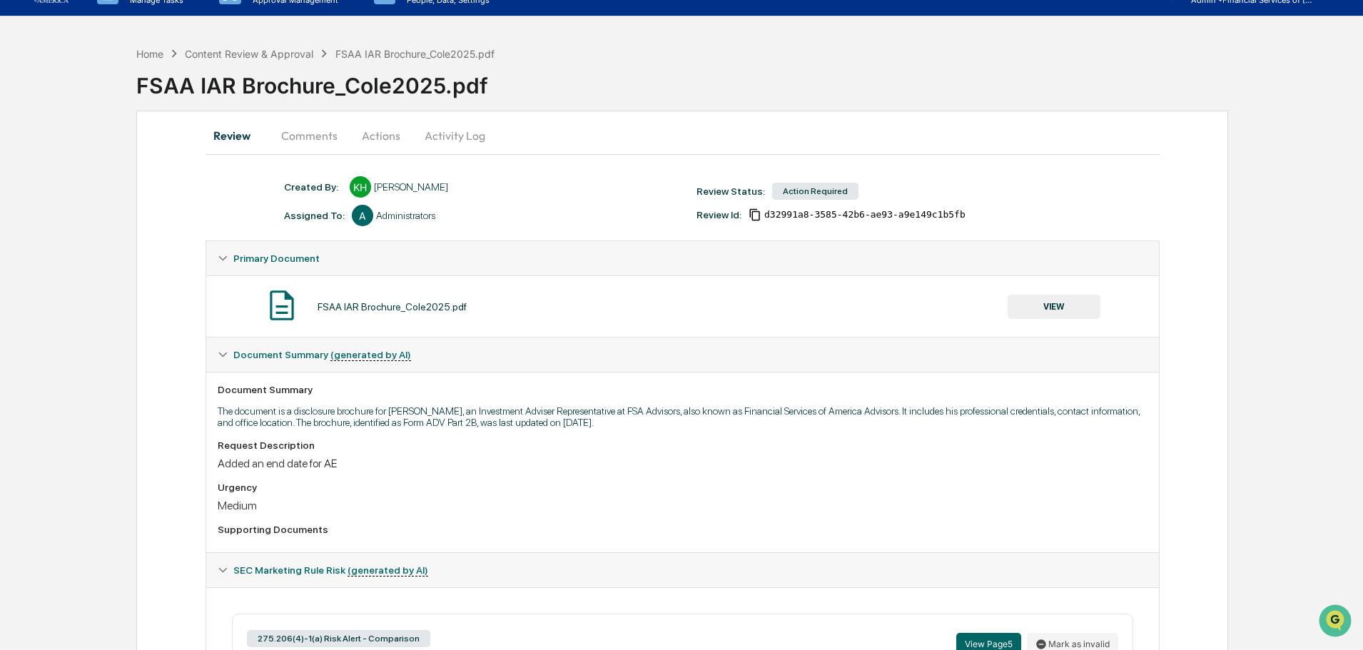
click at [392, 132] on button "Actions" at bounding box center [381, 135] width 64 height 34
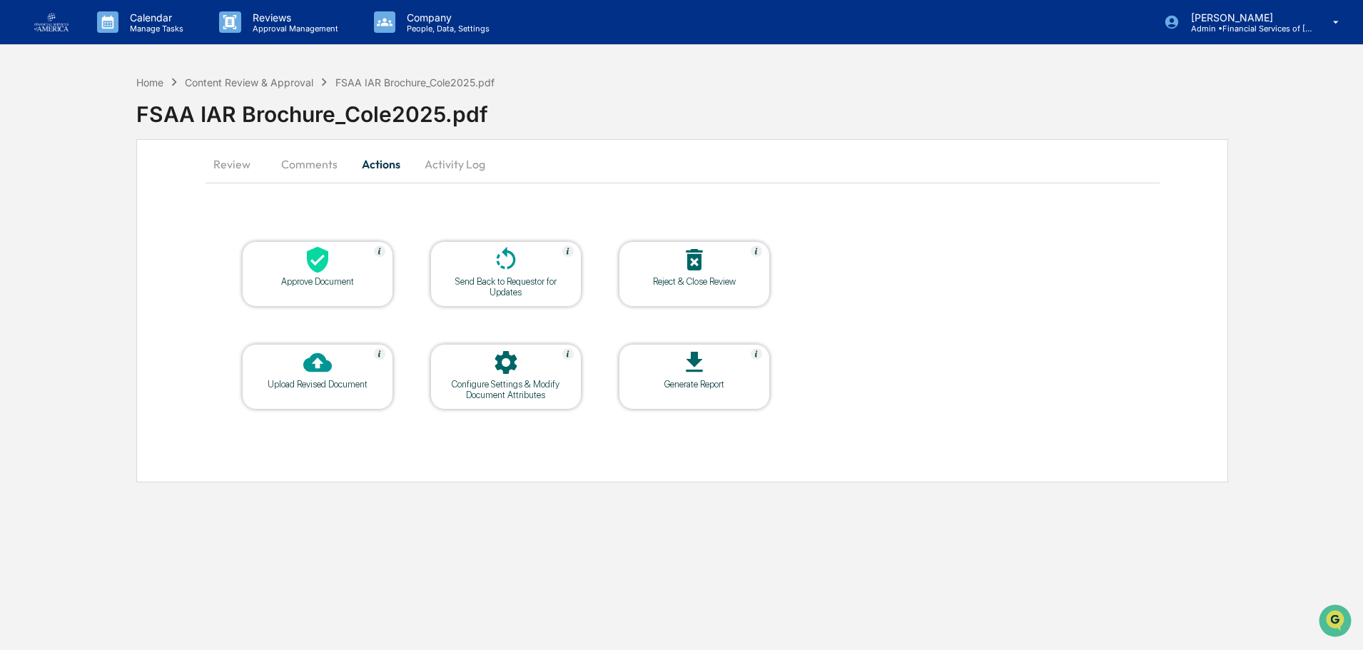
scroll to position [0, 0]
click at [467, 270] on div at bounding box center [506, 260] width 143 height 31
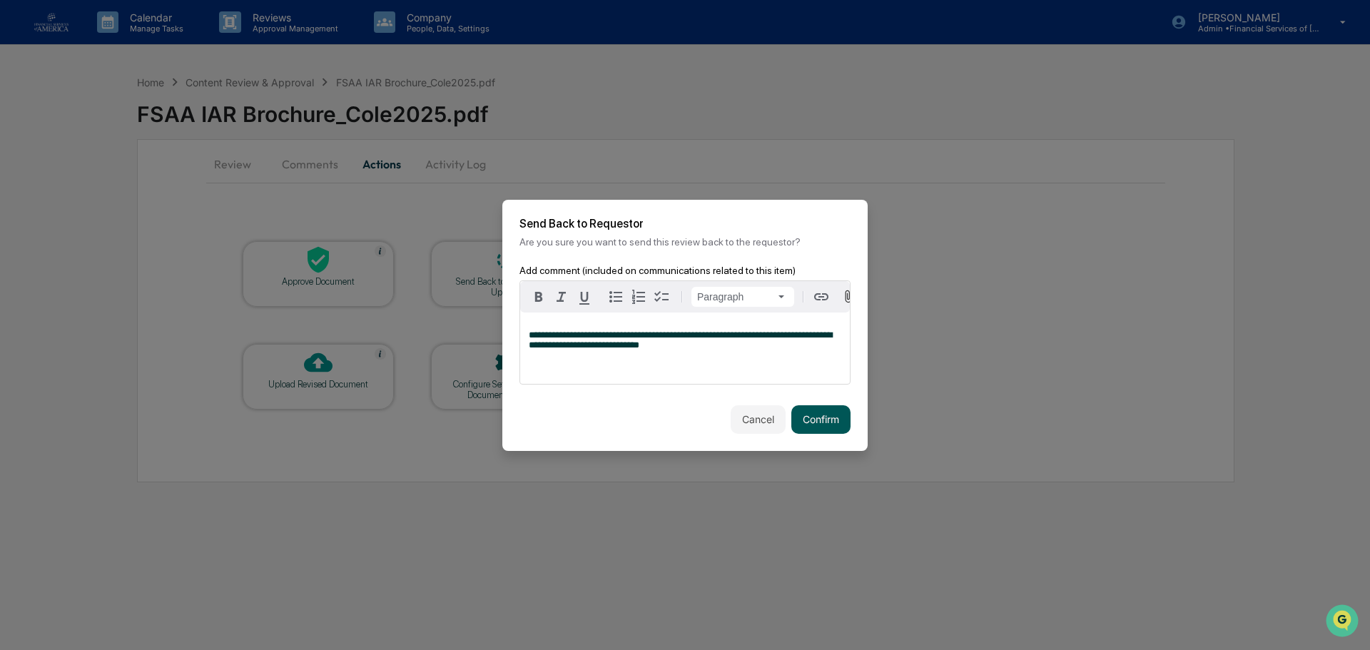
click at [807, 418] on button "Confirm" at bounding box center [820, 419] width 59 height 29
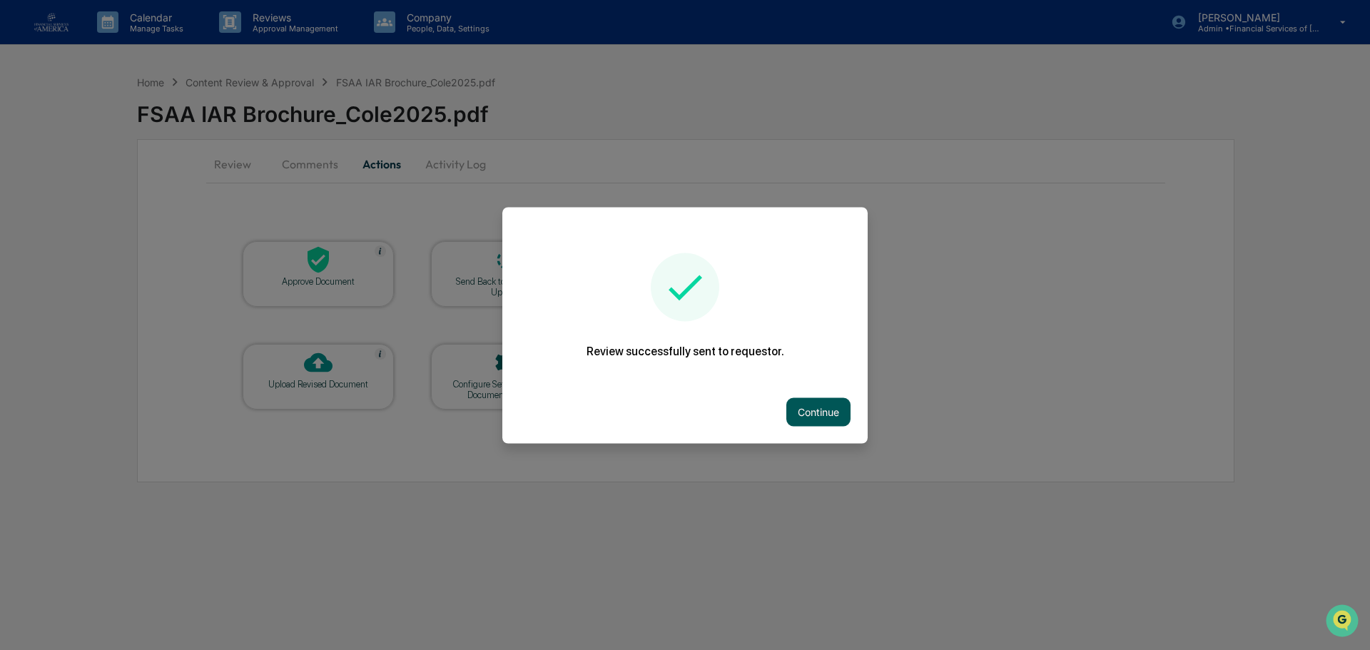
click at [831, 415] on button "Continue" at bounding box center [818, 411] width 64 height 29
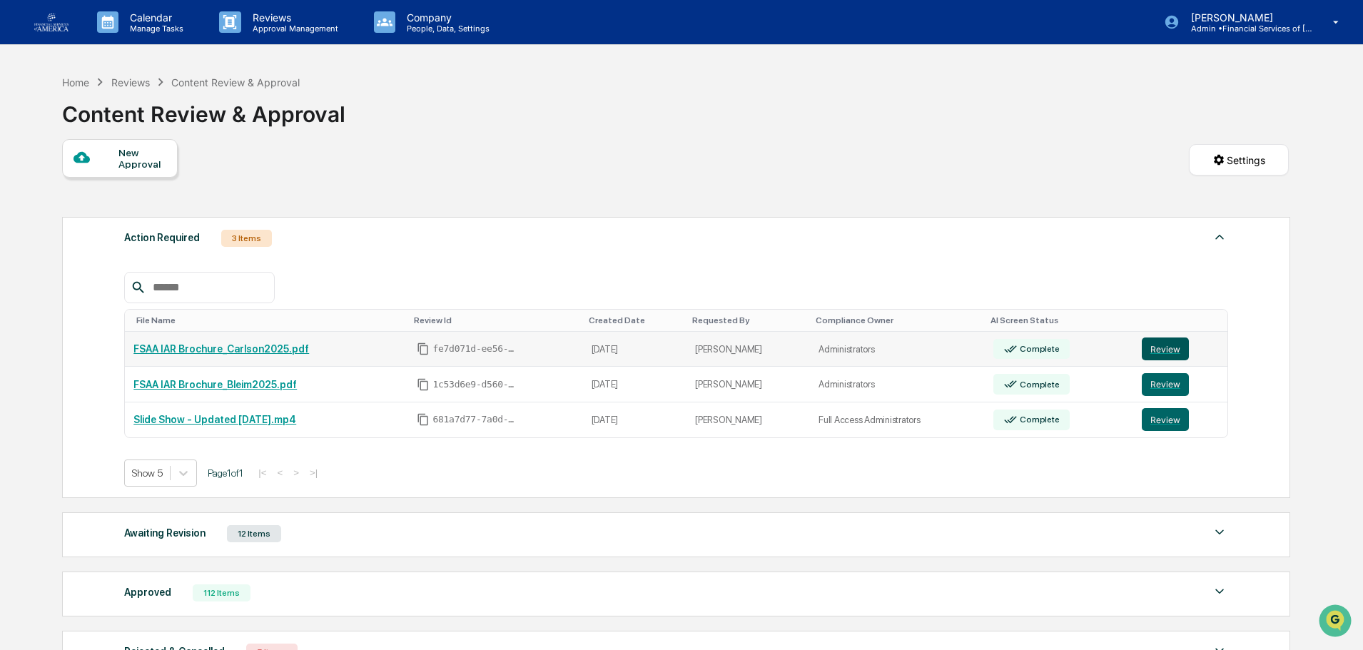
click at [1152, 345] on button "Review" at bounding box center [1165, 349] width 47 height 23
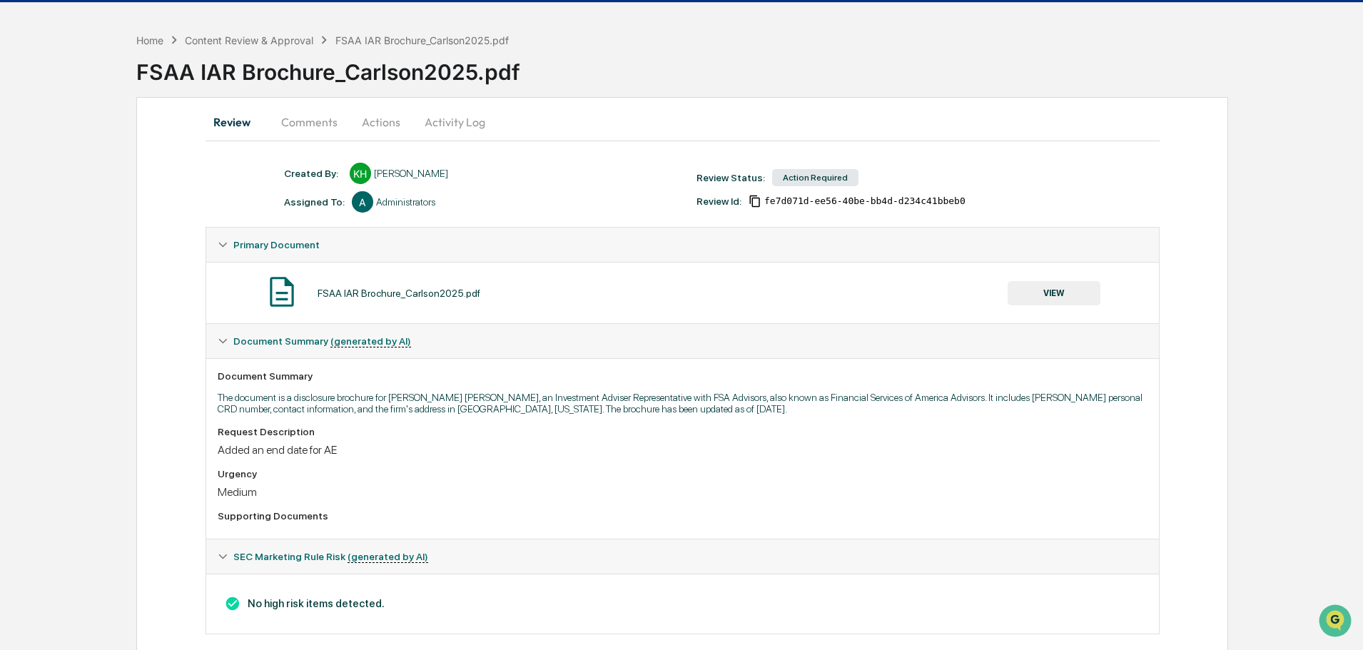
scroll to position [63, 0]
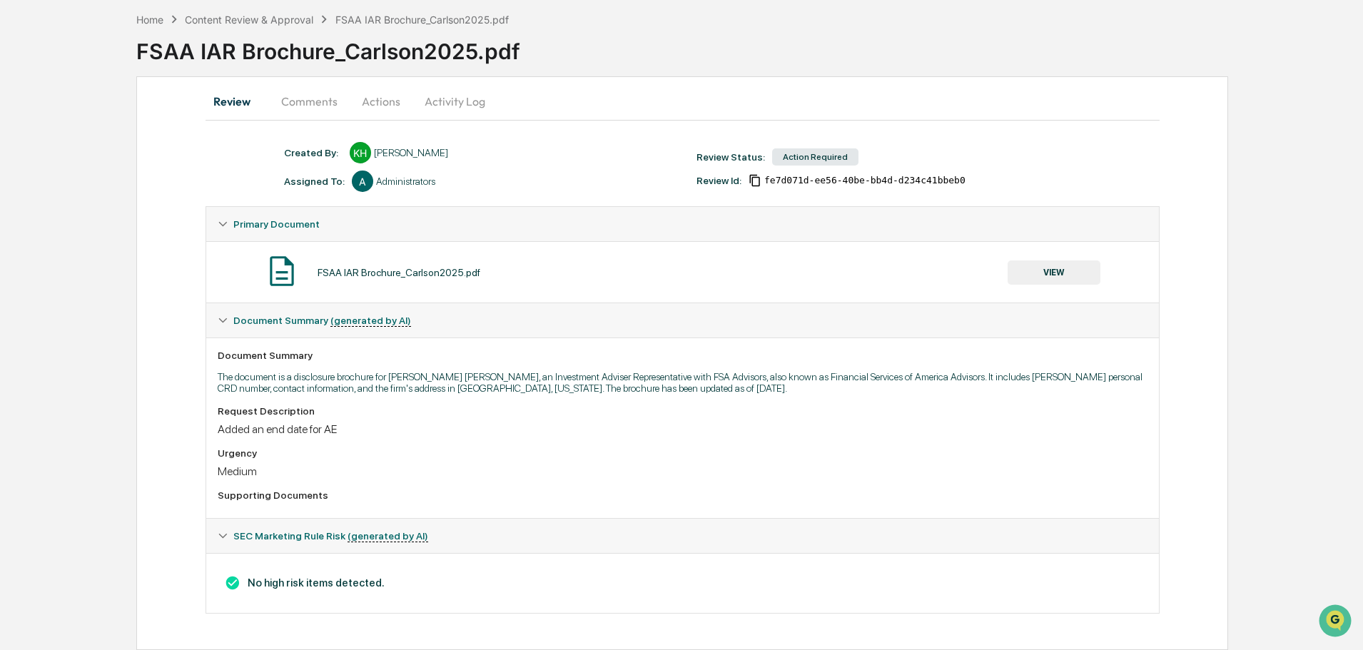
click at [1033, 268] on button "VIEW" at bounding box center [1054, 272] width 93 height 24
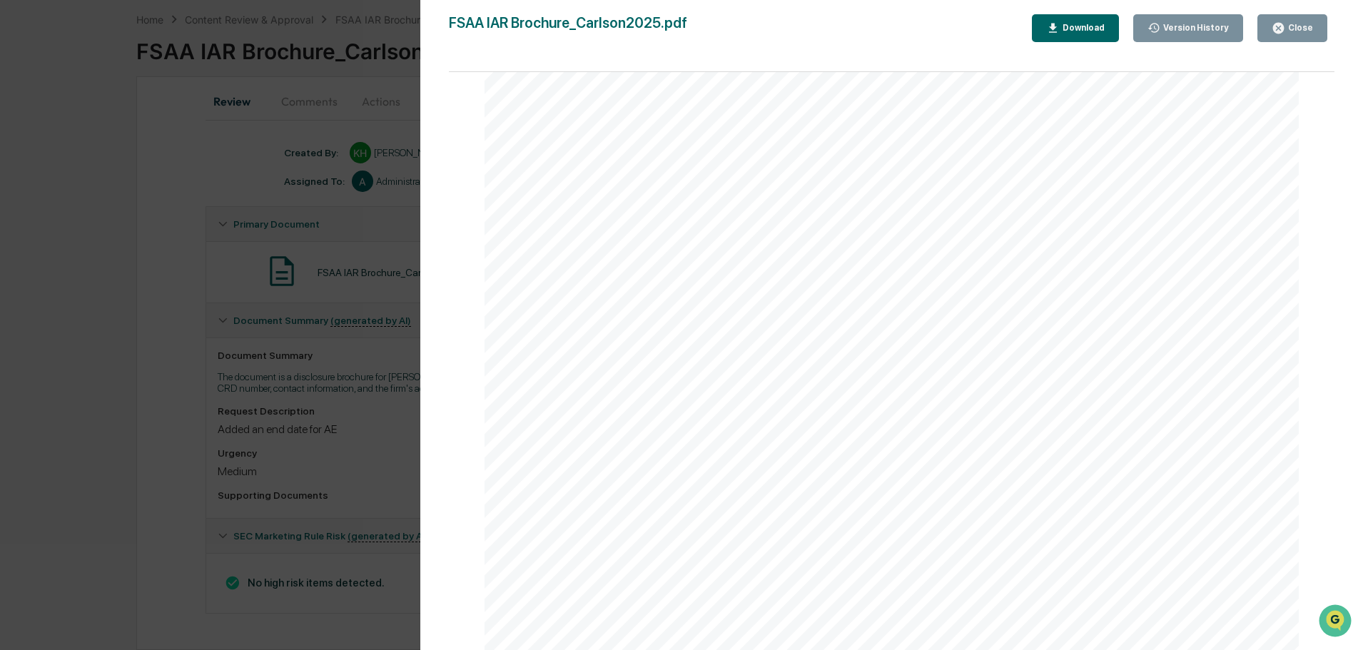
scroll to position [4913, 0]
click at [1277, 24] on icon "button" at bounding box center [1279, 28] width 14 height 14
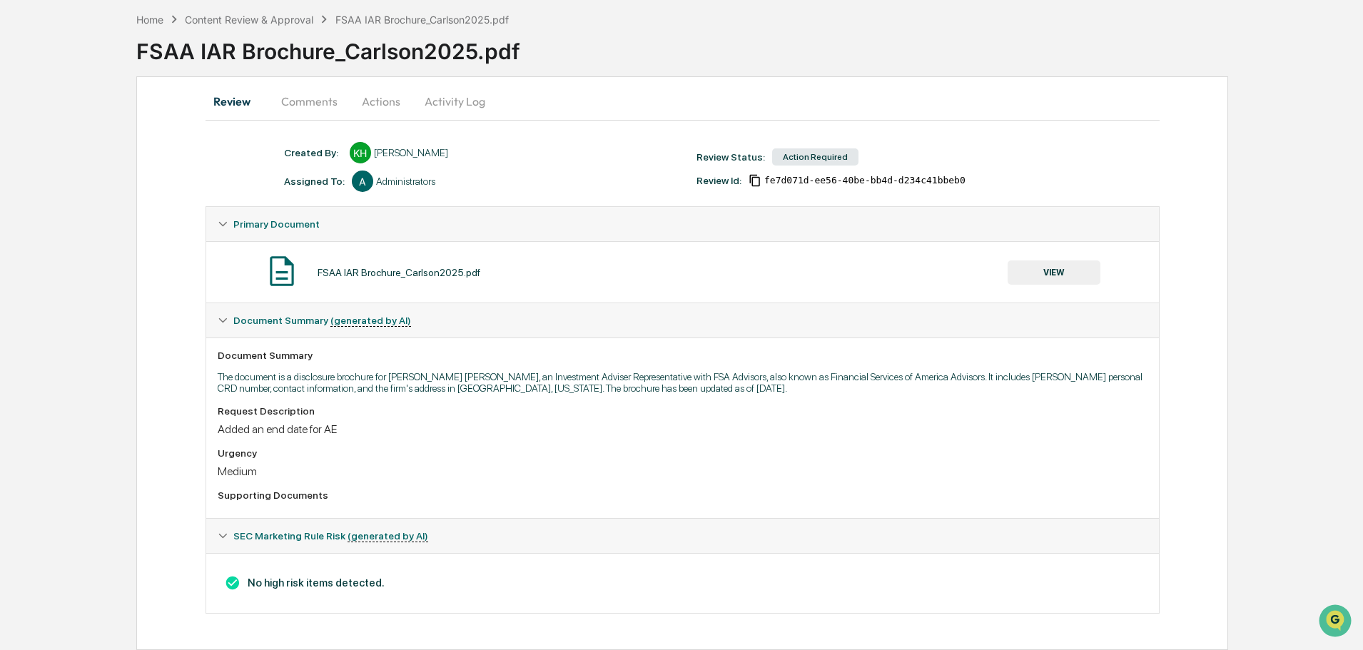
click at [383, 96] on button "Actions" at bounding box center [381, 101] width 64 height 34
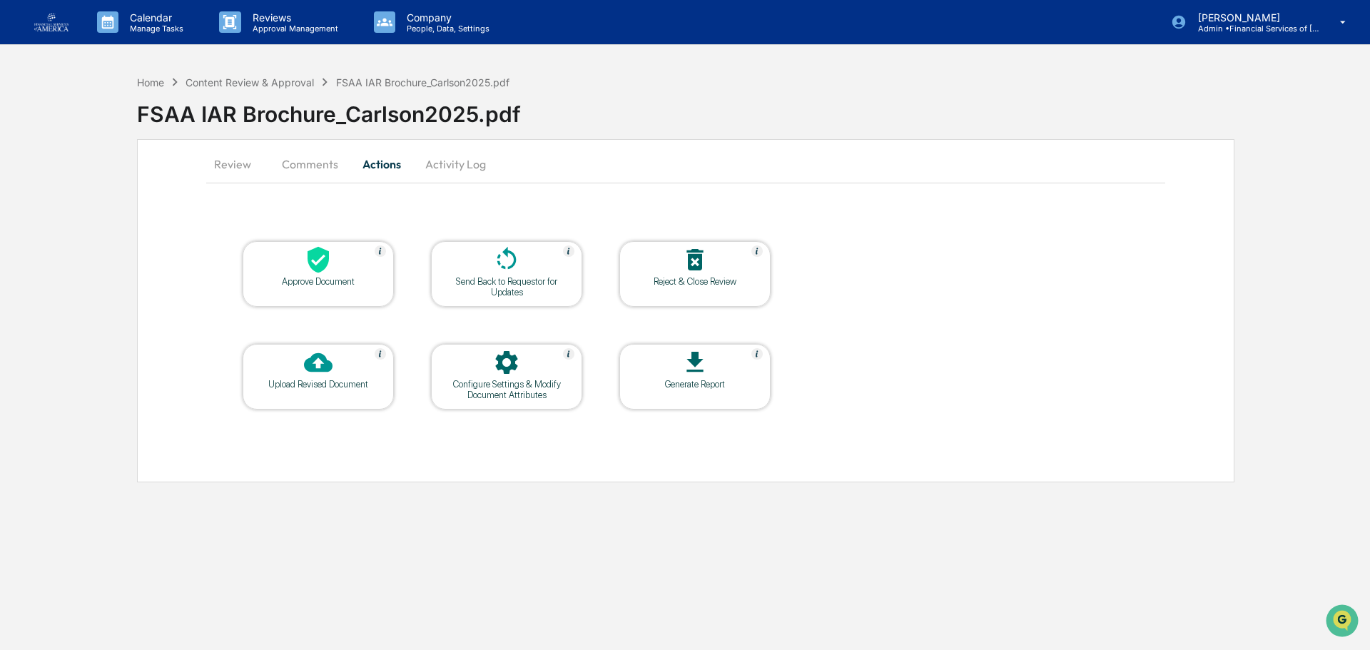
click at [502, 272] on icon at bounding box center [506, 259] width 29 height 29
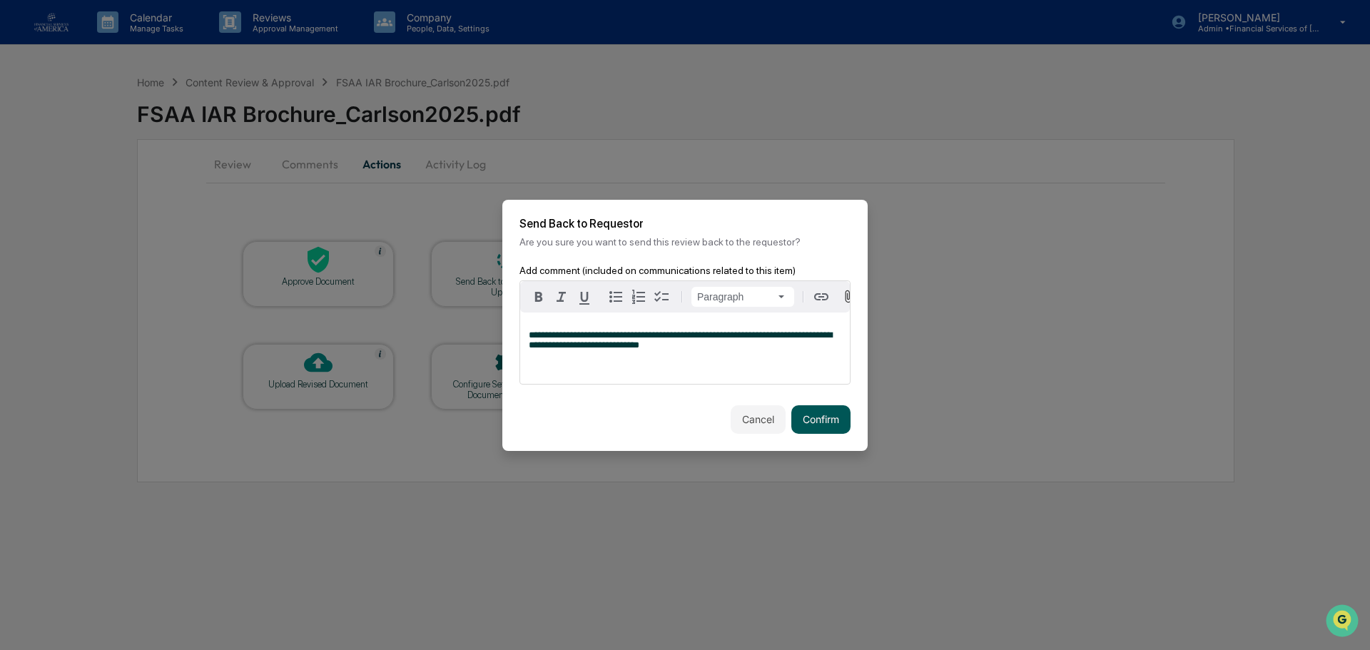
click at [814, 418] on button "Confirm" at bounding box center [820, 419] width 59 height 29
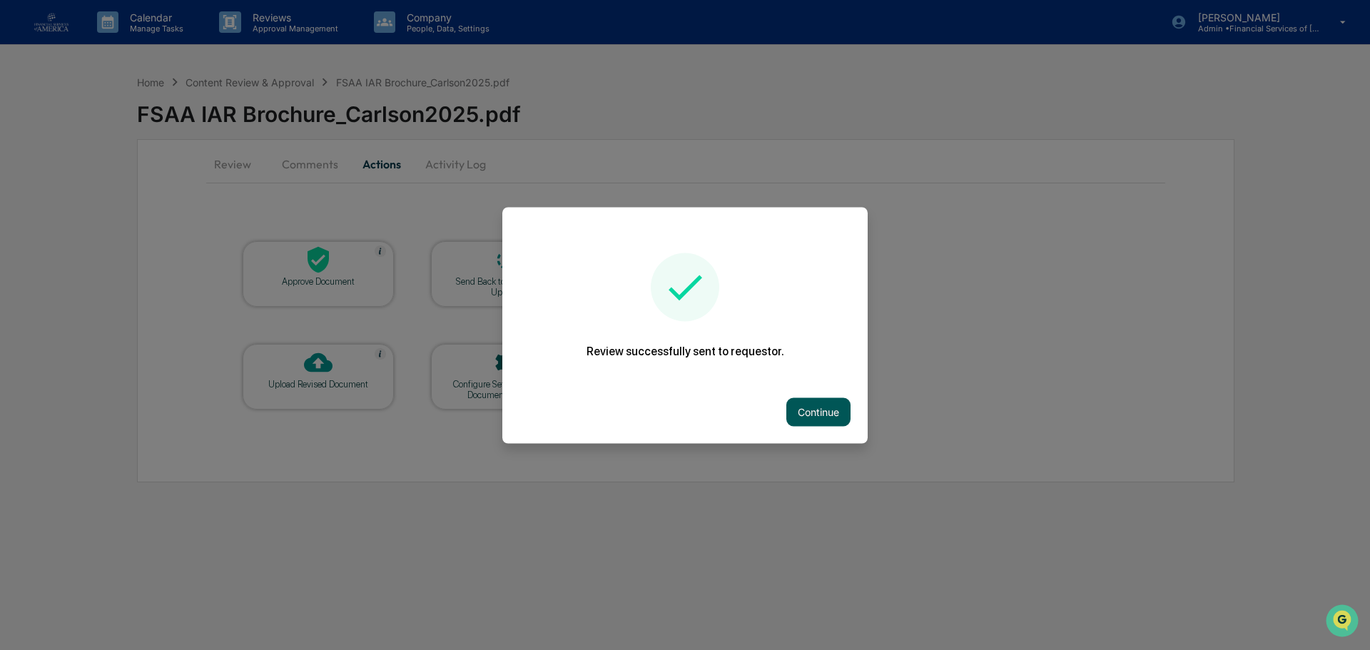
click at [808, 424] on button "Continue" at bounding box center [818, 411] width 64 height 29
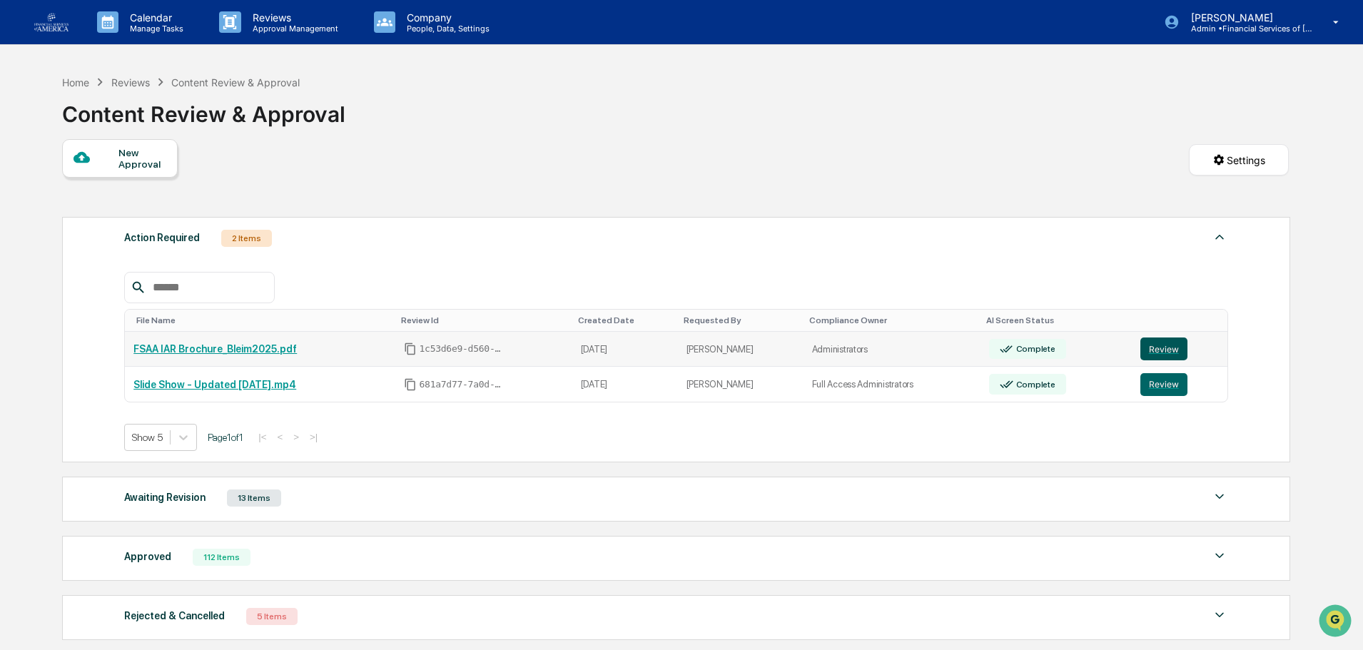
click at [1162, 352] on button "Review" at bounding box center [1163, 349] width 47 height 23
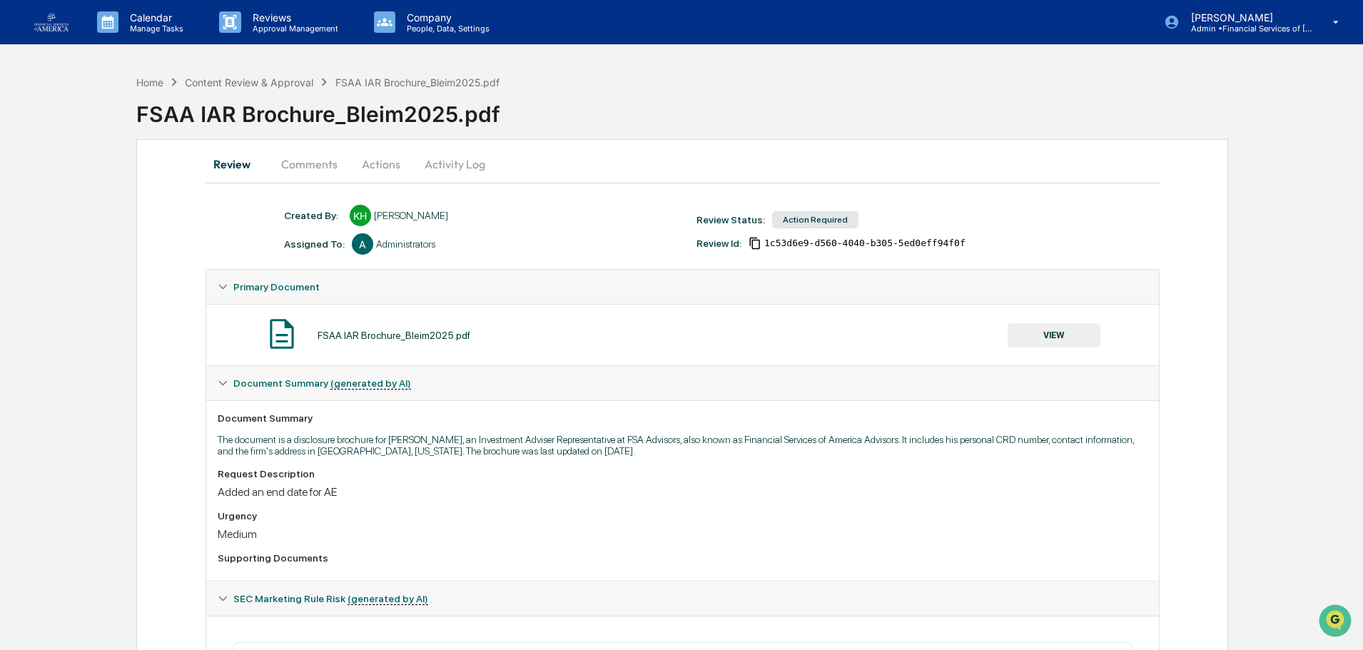
click at [1047, 338] on button "VIEW" at bounding box center [1054, 335] width 93 height 24
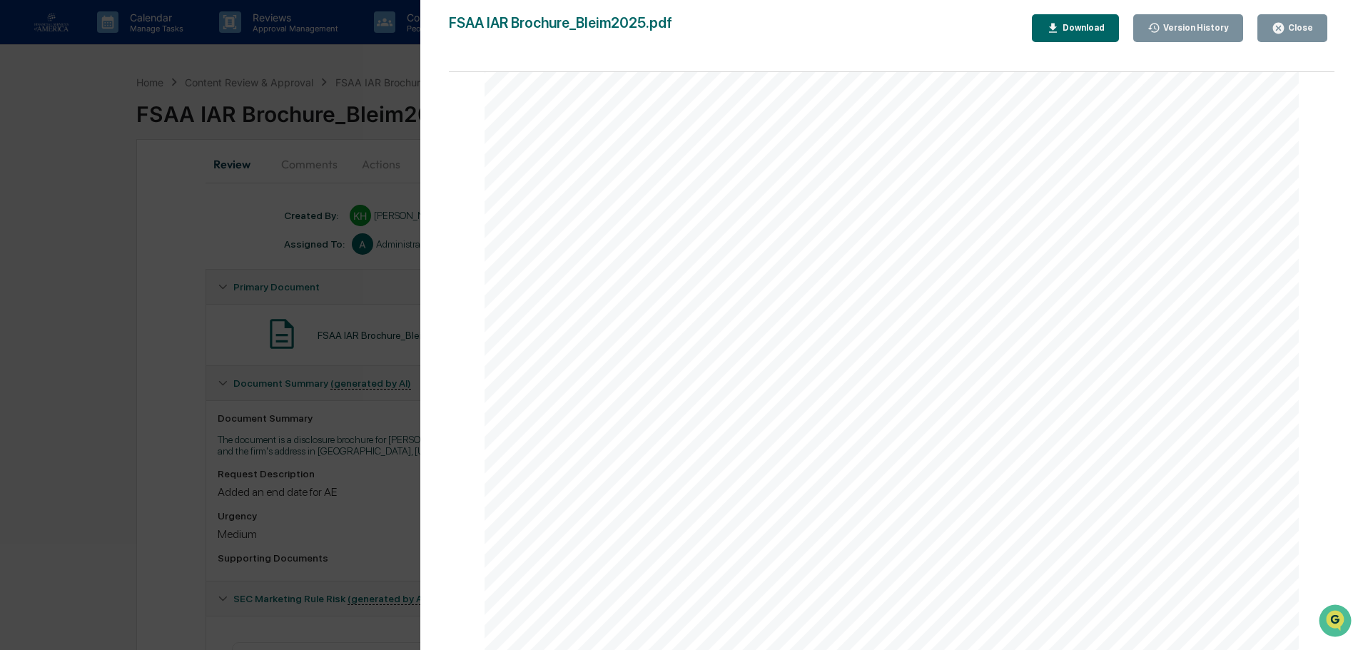
scroll to position [4913, 0]
drag, startPoint x: 1288, startPoint y: 30, endPoint x: 1244, endPoint y: 11, distance: 48.0
click at [1284, 29] on div "Close" at bounding box center [1292, 28] width 41 height 14
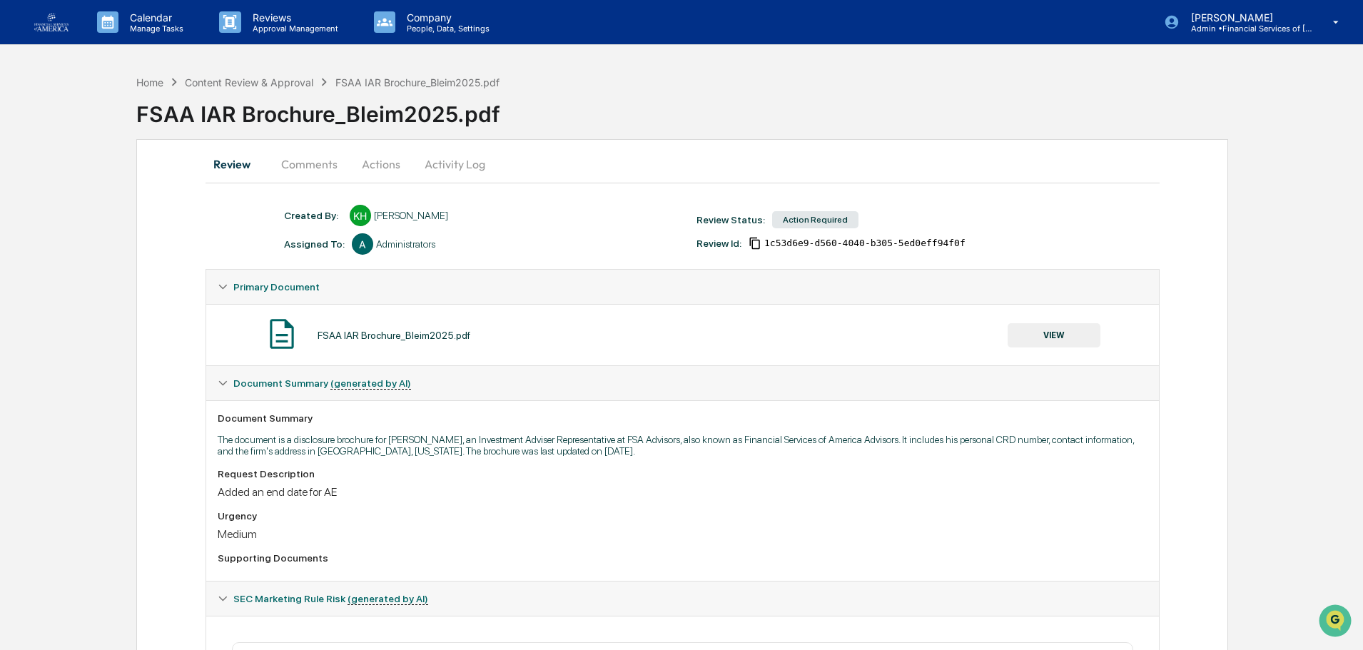
click at [354, 167] on button "Actions" at bounding box center [381, 164] width 64 height 34
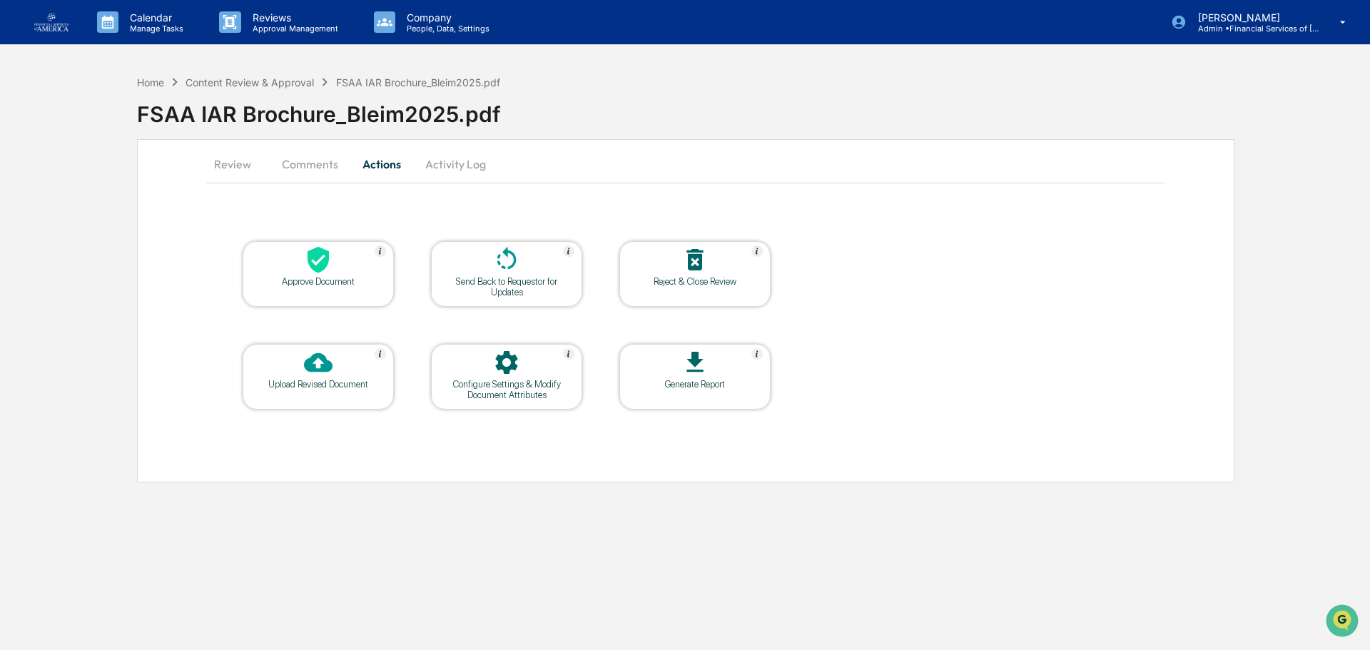
click at [480, 282] on div "Send Back to Requestor for Updates" at bounding box center [506, 286] width 128 height 21
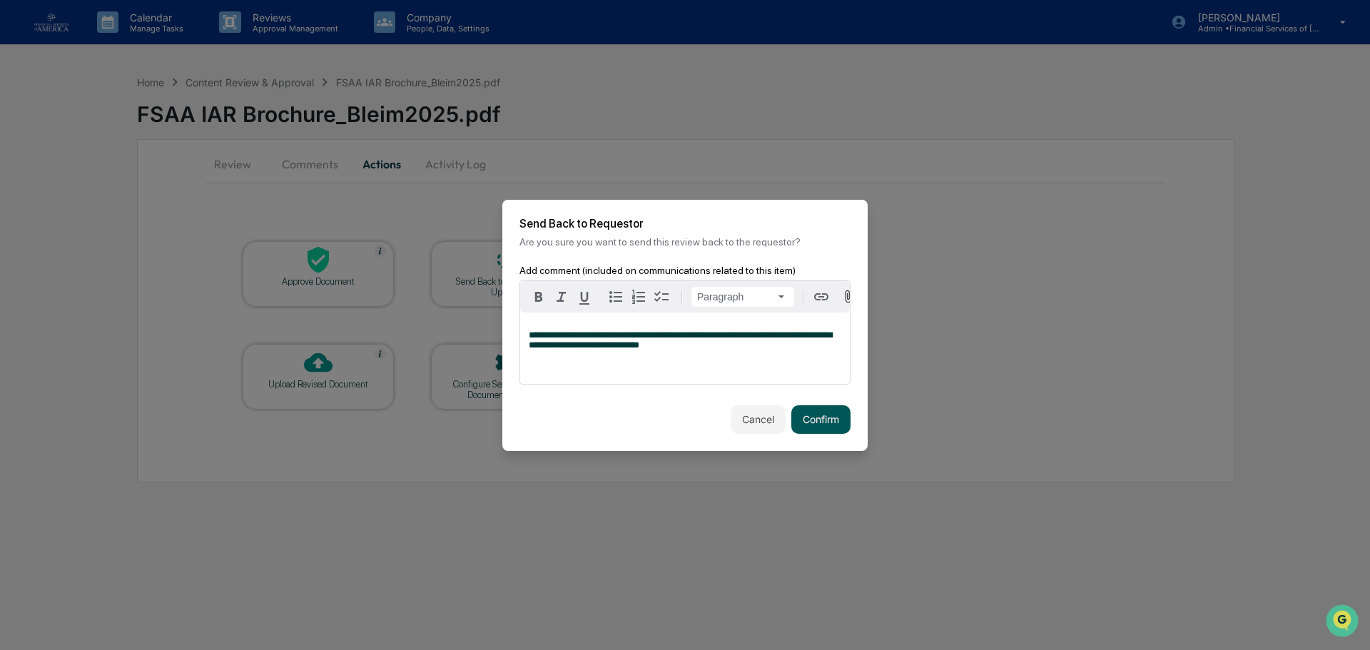
click at [824, 433] on button "Confirm" at bounding box center [820, 419] width 59 height 29
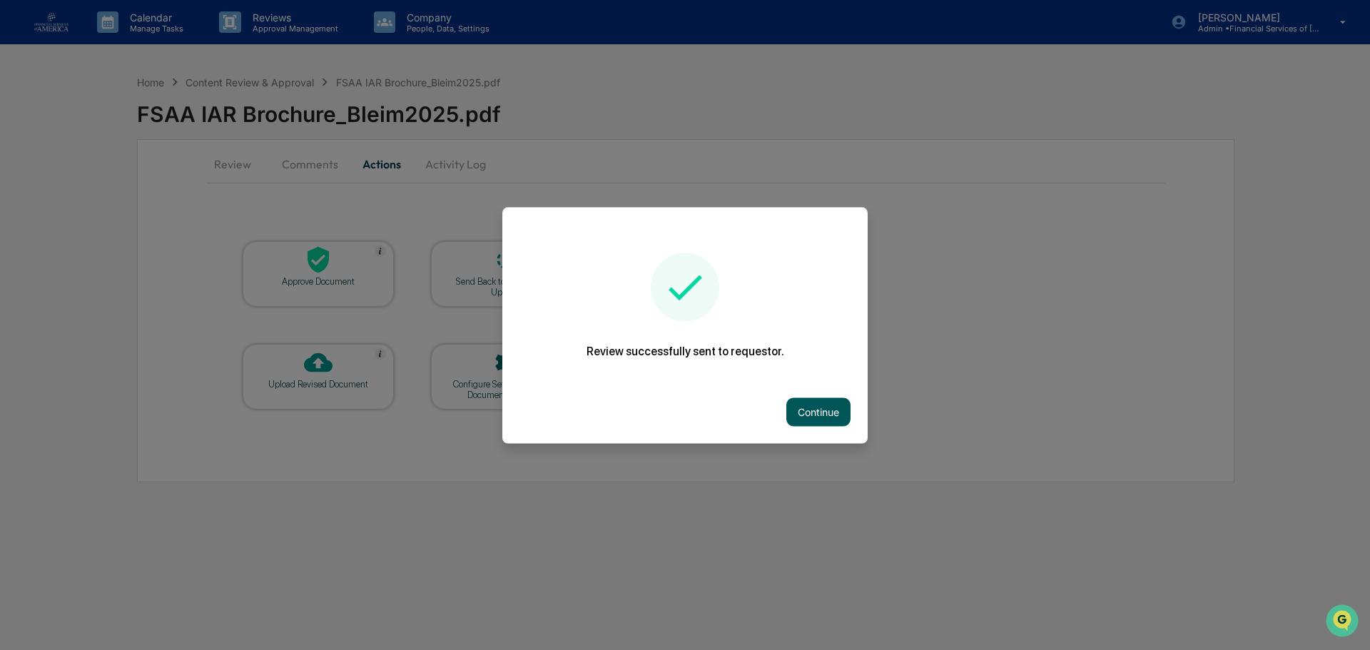
click at [803, 397] on button "Continue" at bounding box center [818, 411] width 64 height 29
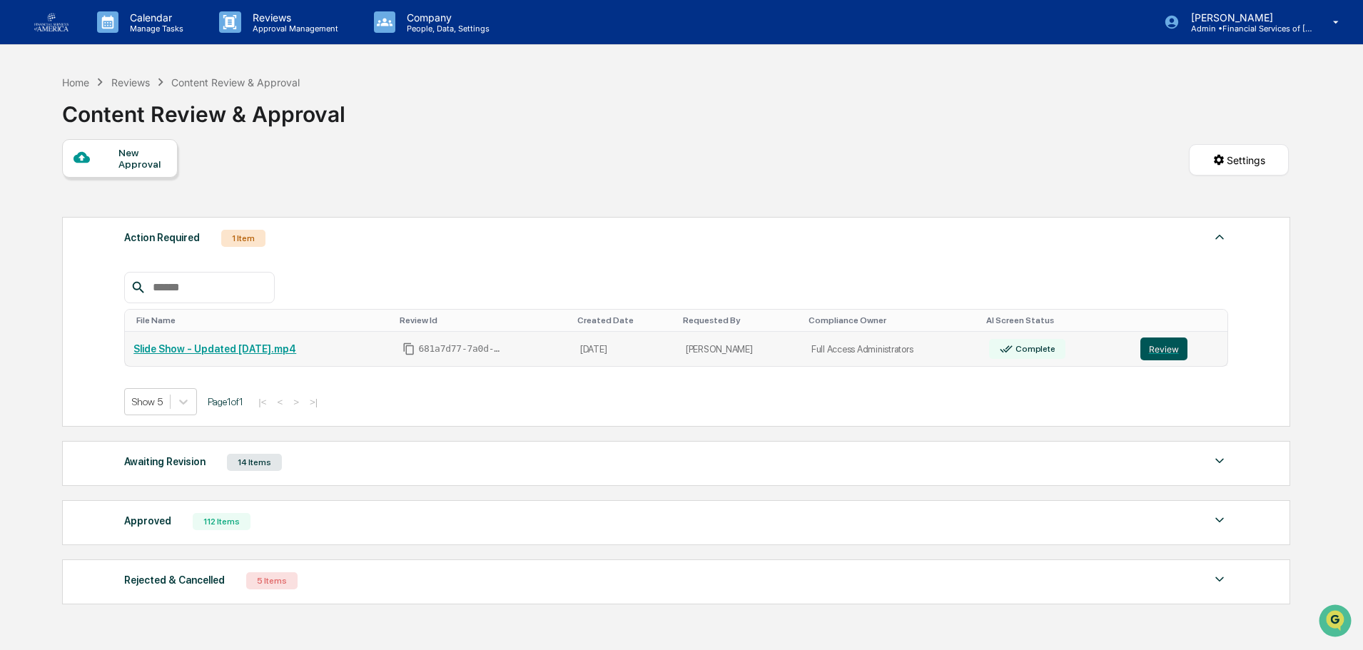
click at [1141, 345] on button "Review" at bounding box center [1163, 349] width 47 height 23
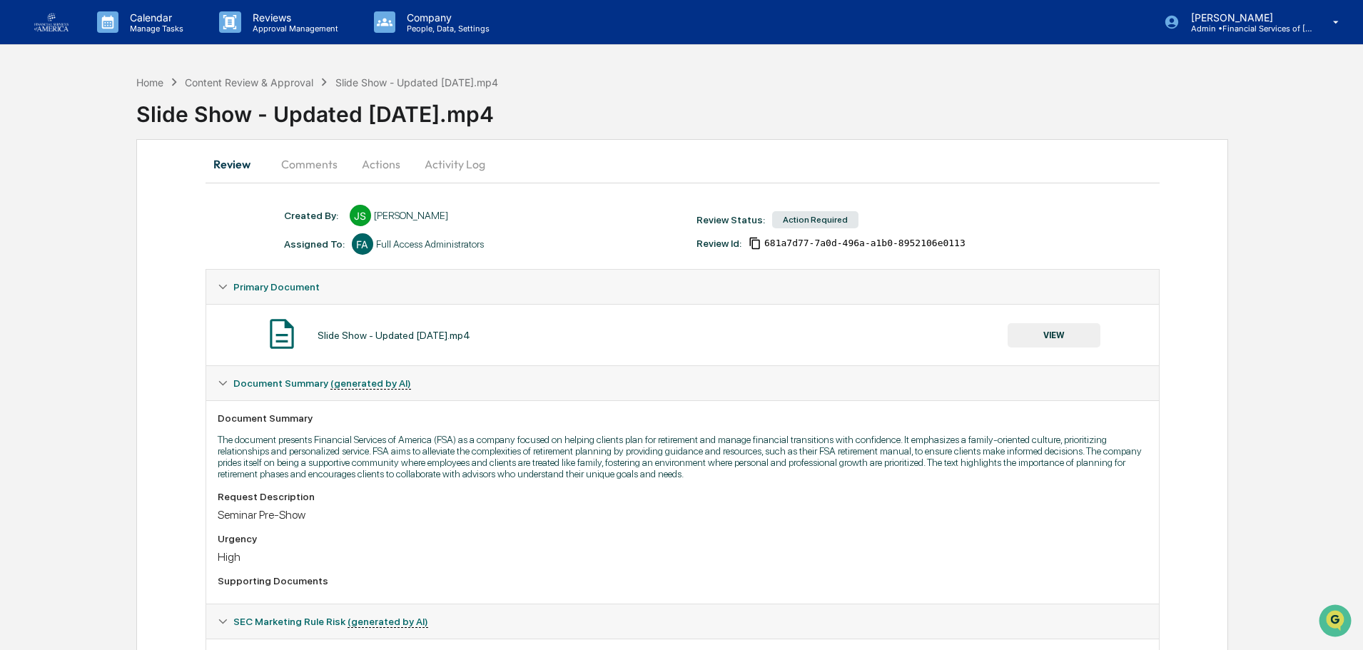
click at [368, 163] on button "Actions" at bounding box center [381, 164] width 64 height 34
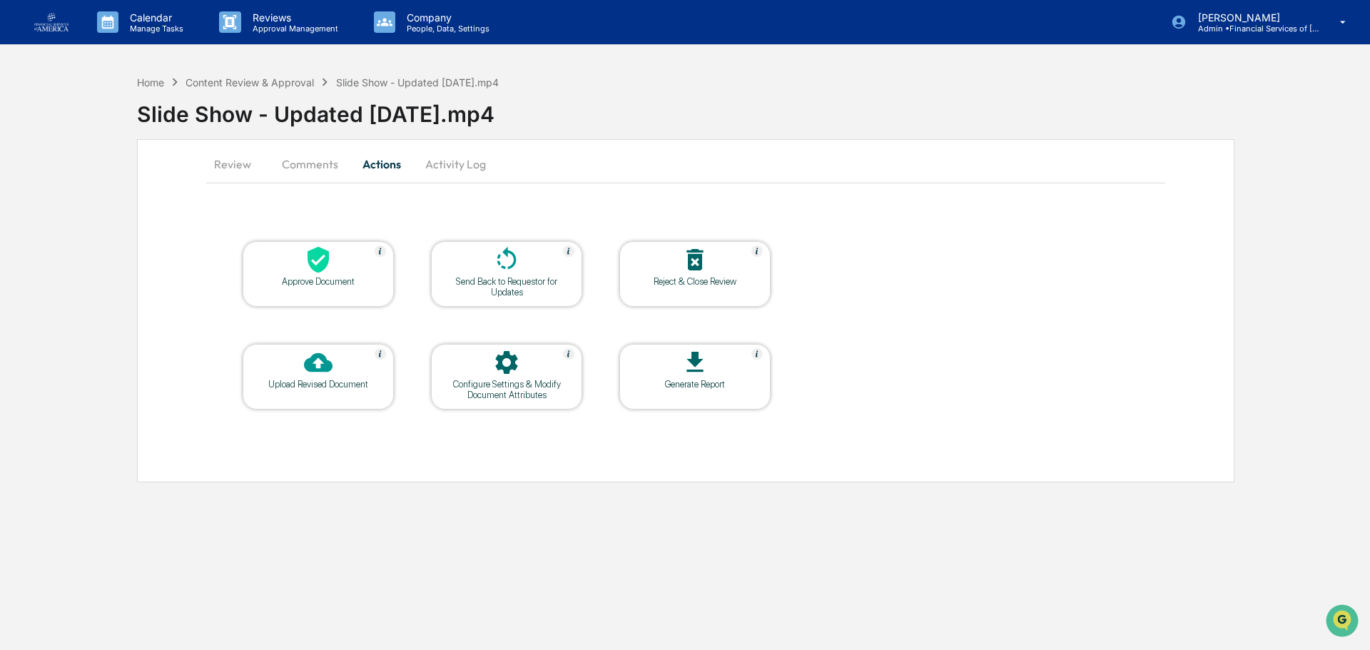
click at [541, 271] on div at bounding box center [506, 260] width 143 height 31
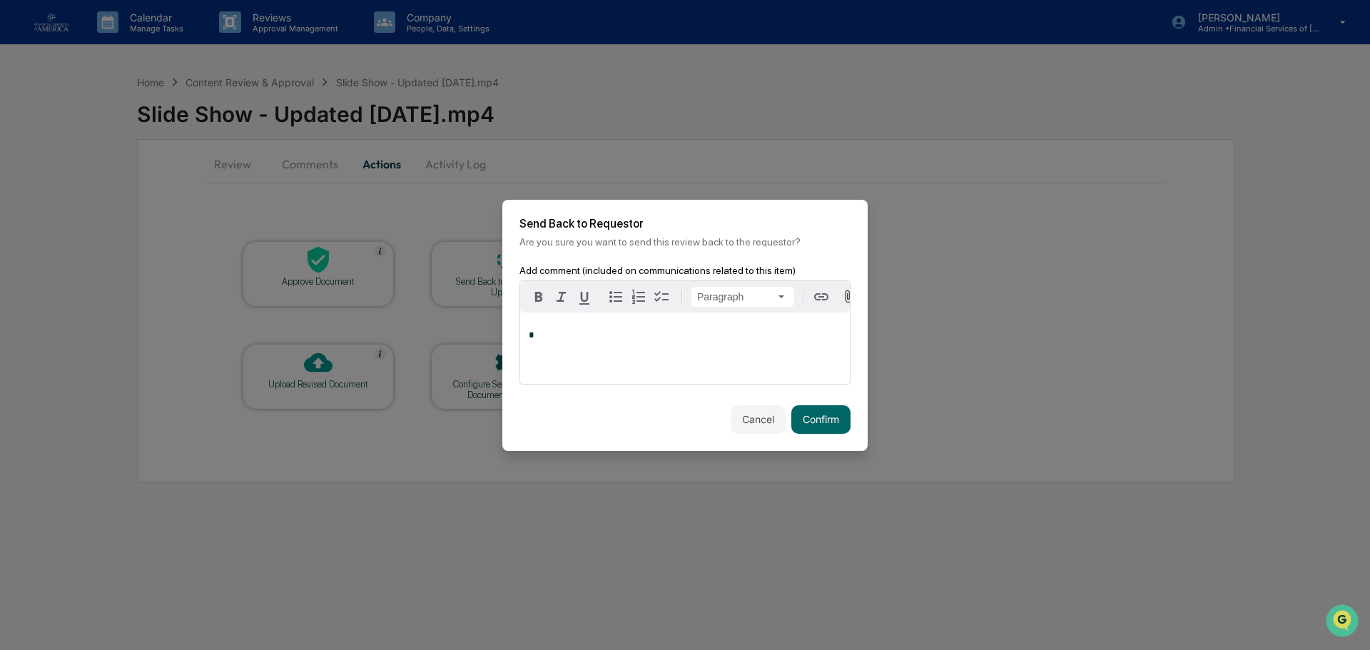
click at [574, 355] on div "*" at bounding box center [685, 348] width 330 height 71
click at [831, 425] on button "Confirm" at bounding box center [820, 419] width 59 height 29
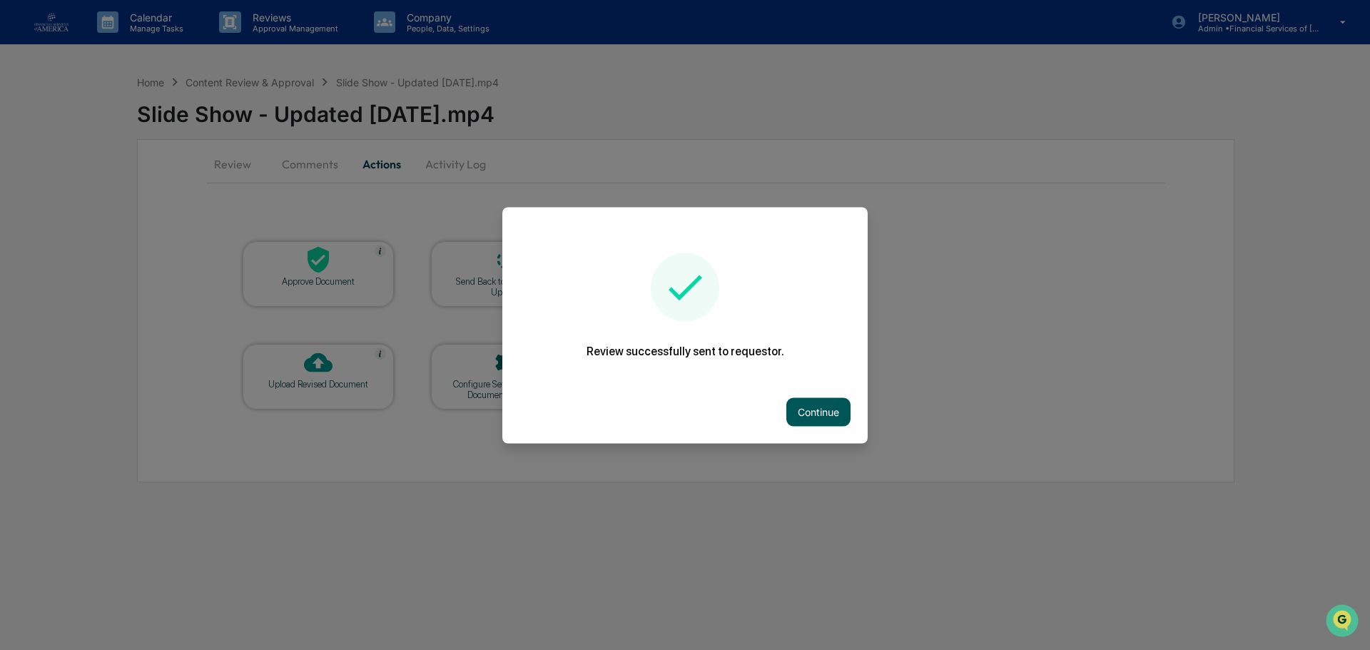
click at [820, 415] on button "Continue" at bounding box center [818, 411] width 64 height 29
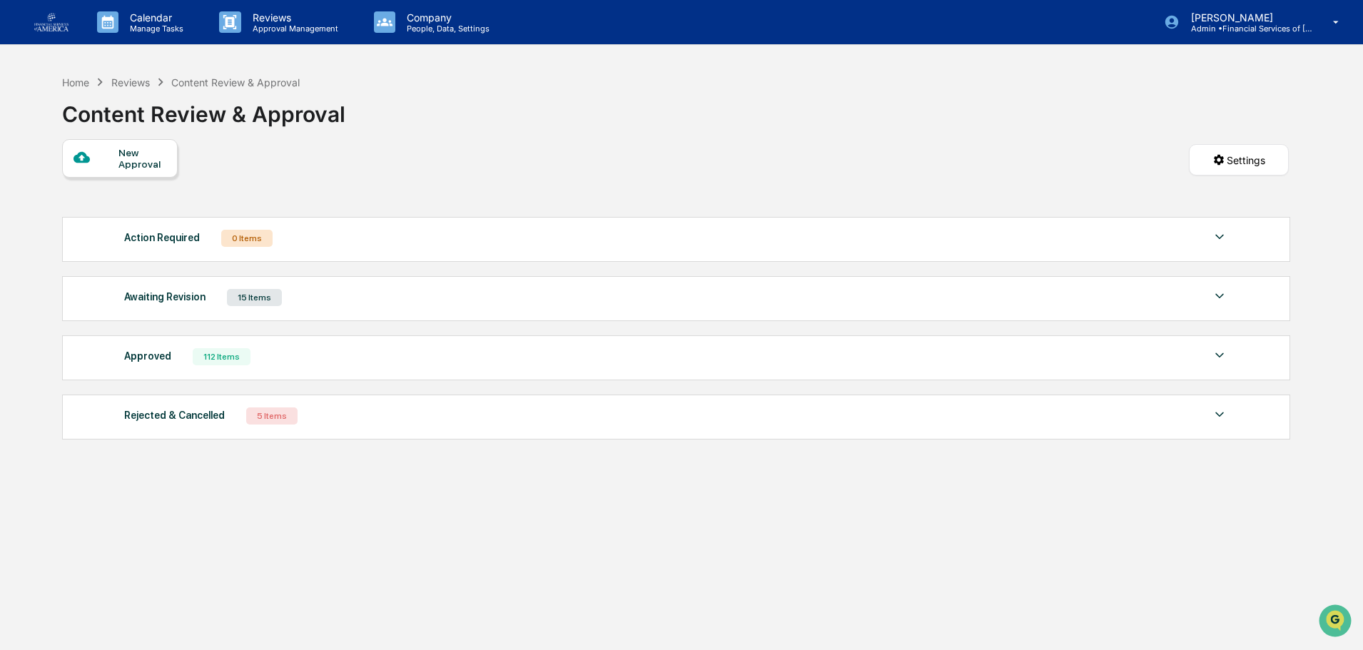
click at [62, 27] on img at bounding box center [51, 22] width 34 height 19
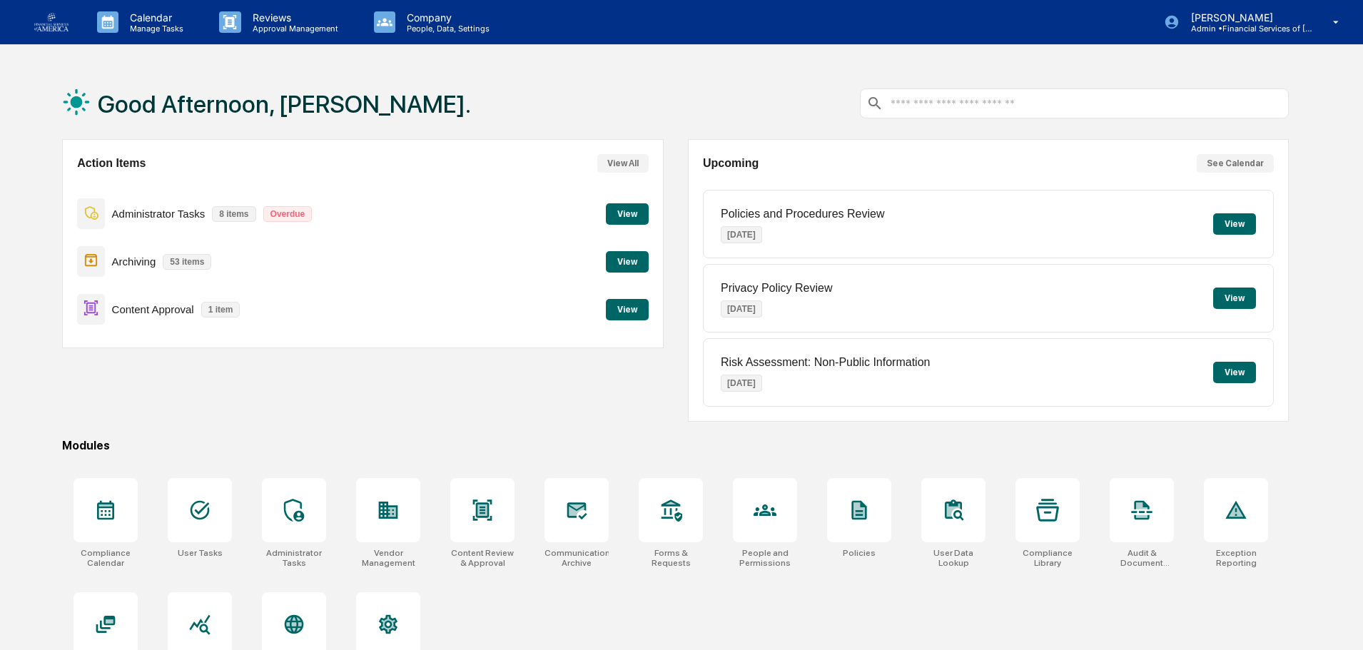
click at [629, 308] on button "View" at bounding box center [627, 309] width 43 height 21
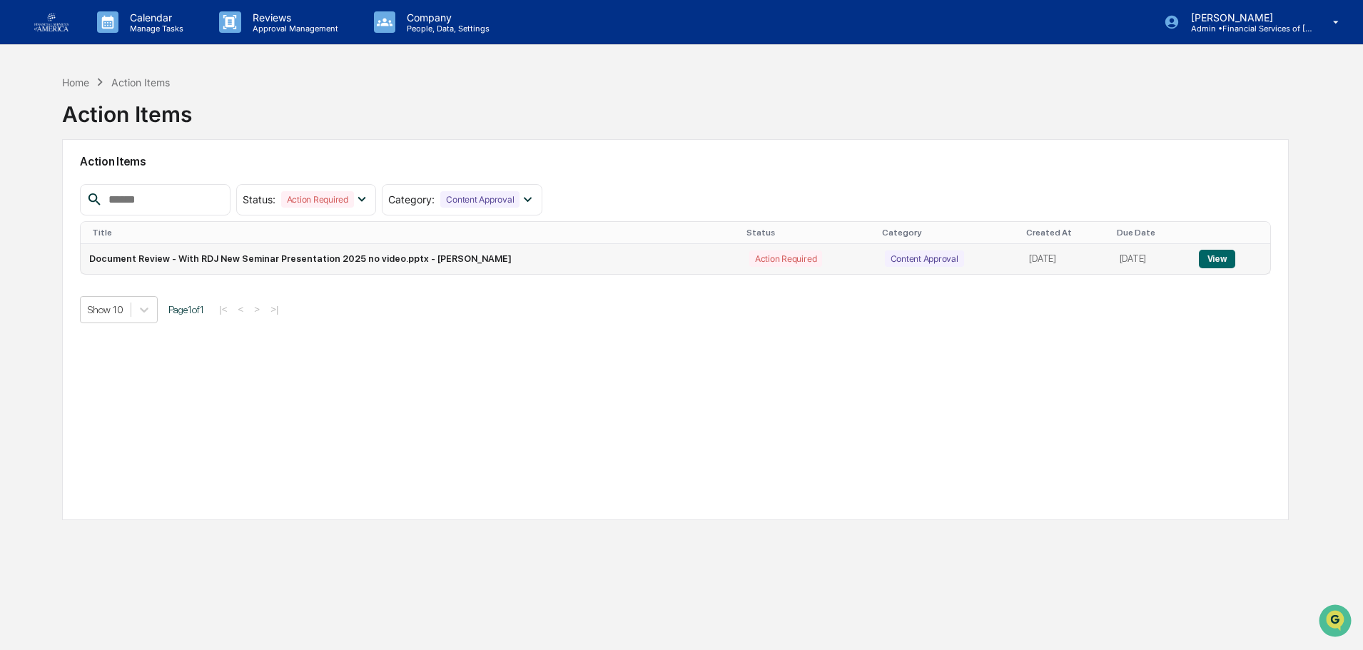
click at [1219, 262] on button "View" at bounding box center [1217, 259] width 36 height 19
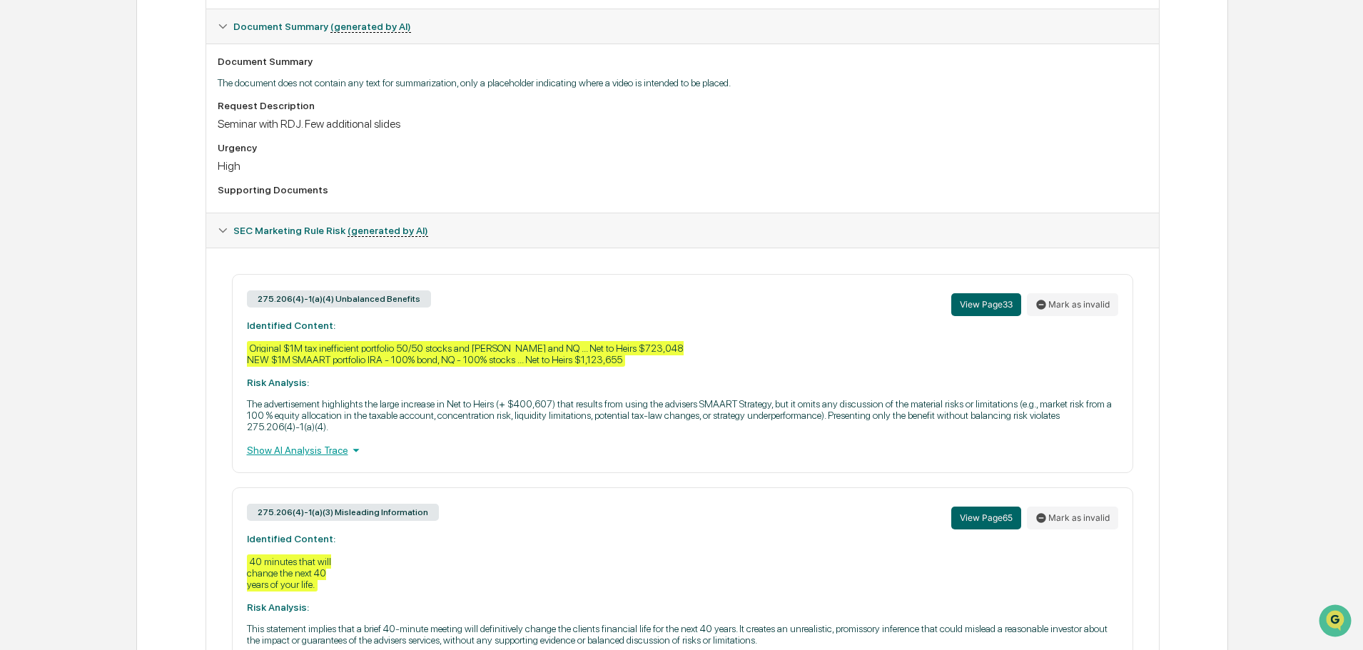
scroll to position [428, 0]
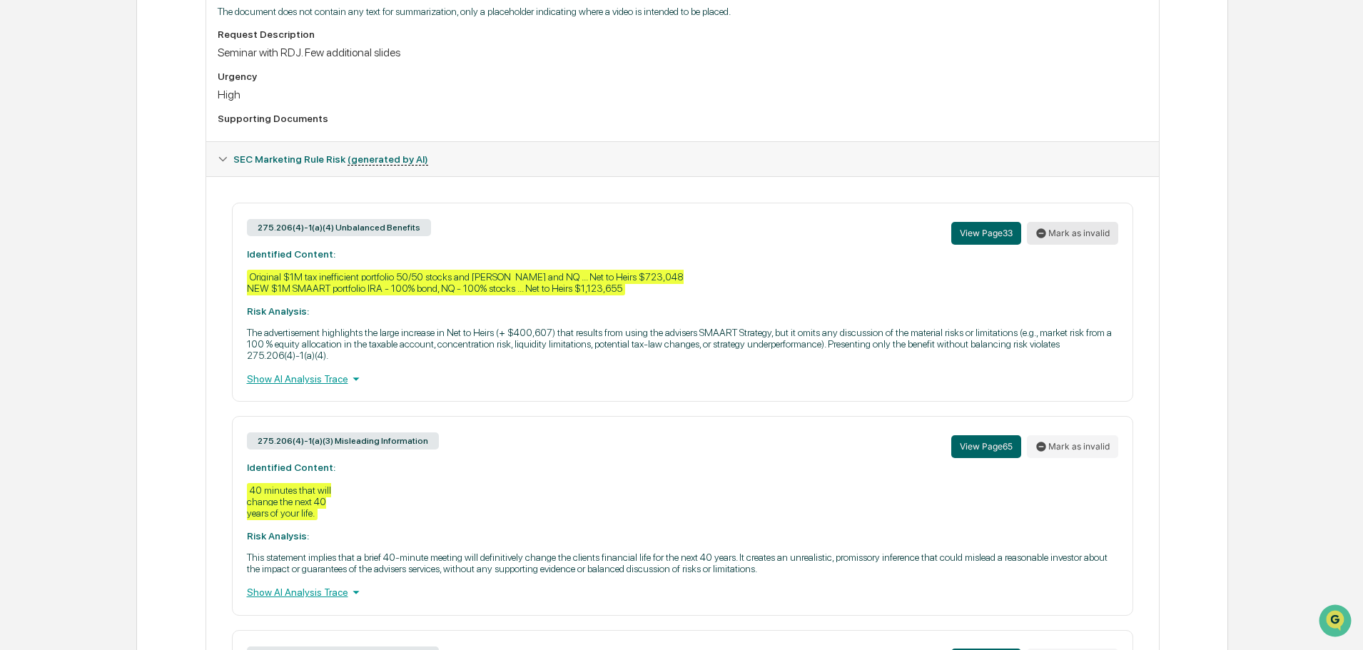
click at [1043, 230] on icon at bounding box center [1040, 232] width 9 height 9
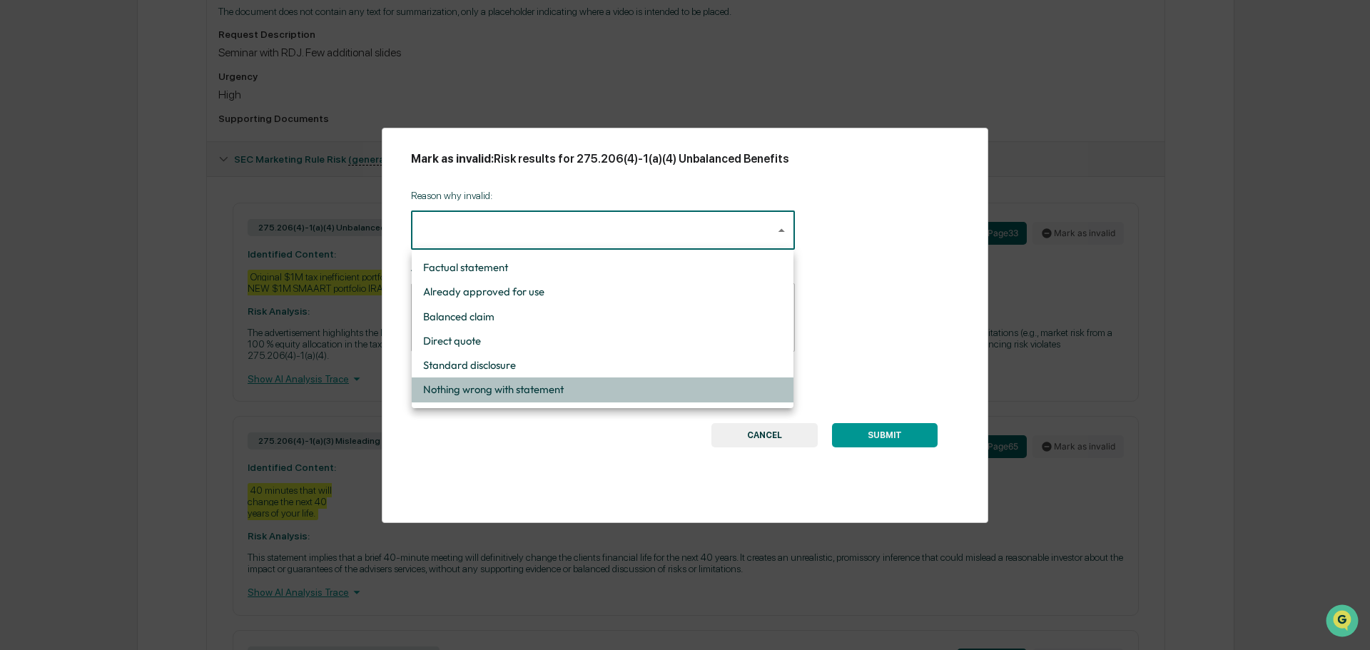
click at [508, 389] on li "Nothing wrong with statement" at bounding box center [603, 389] width 382 height 24
type input "**********"
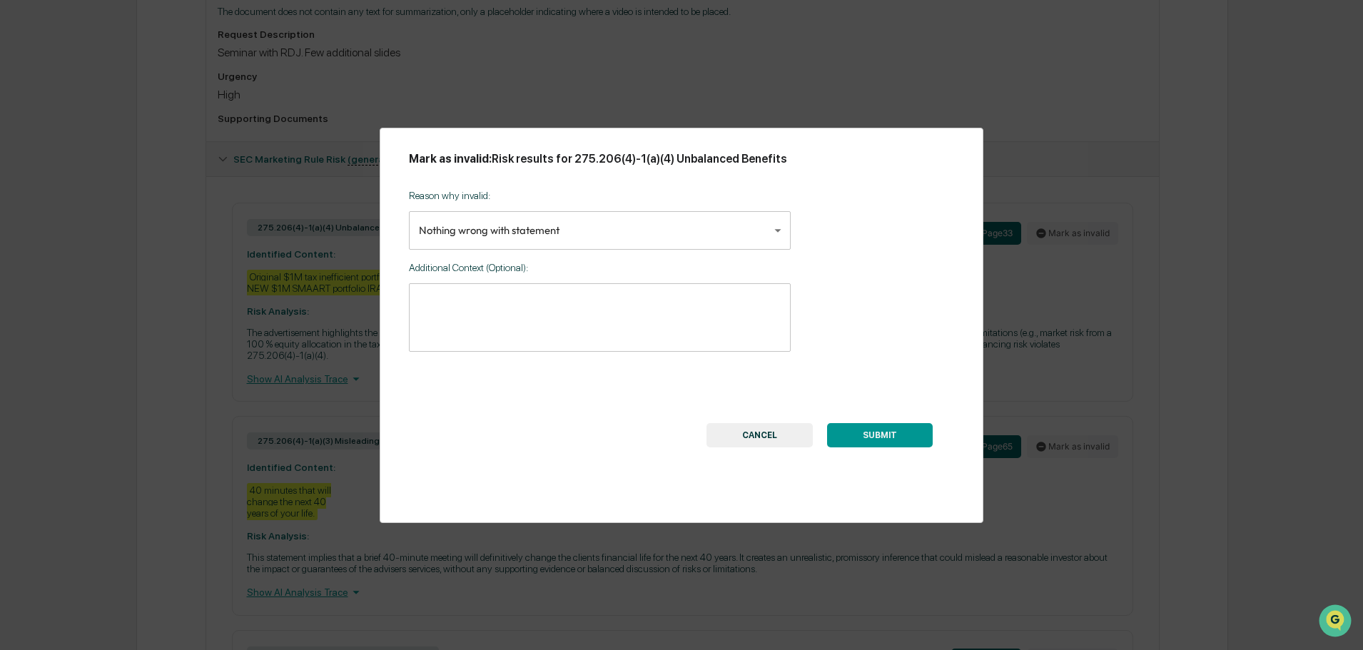
click at [504, 378] on div "Factual statement Already approved for use Balanced claim Direct quote Standard…" at bounding box center [681, 325] width 1363 height 650
click at [480, 333] on textarea at bounding box center [600, 317] width 362 height 45
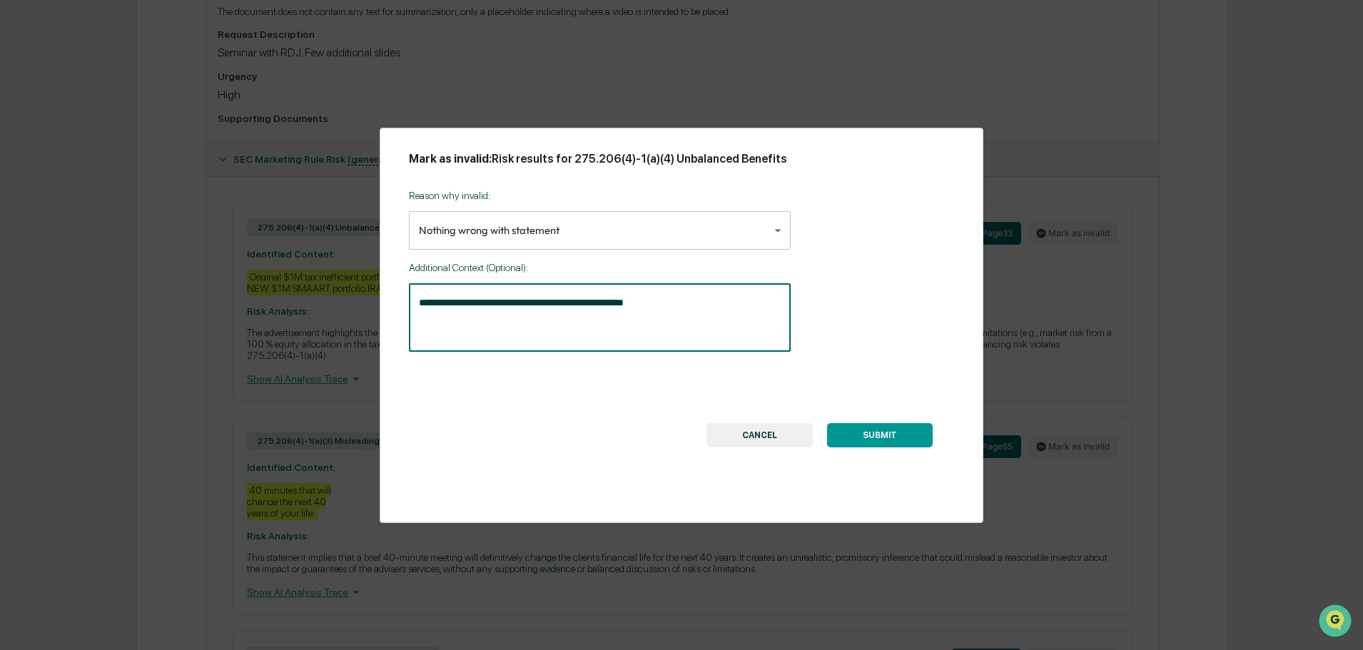
type textarea "**********"
click at [876, 428] on button "SUBMIT" at bounding box center [880, 435] width 106 height 24
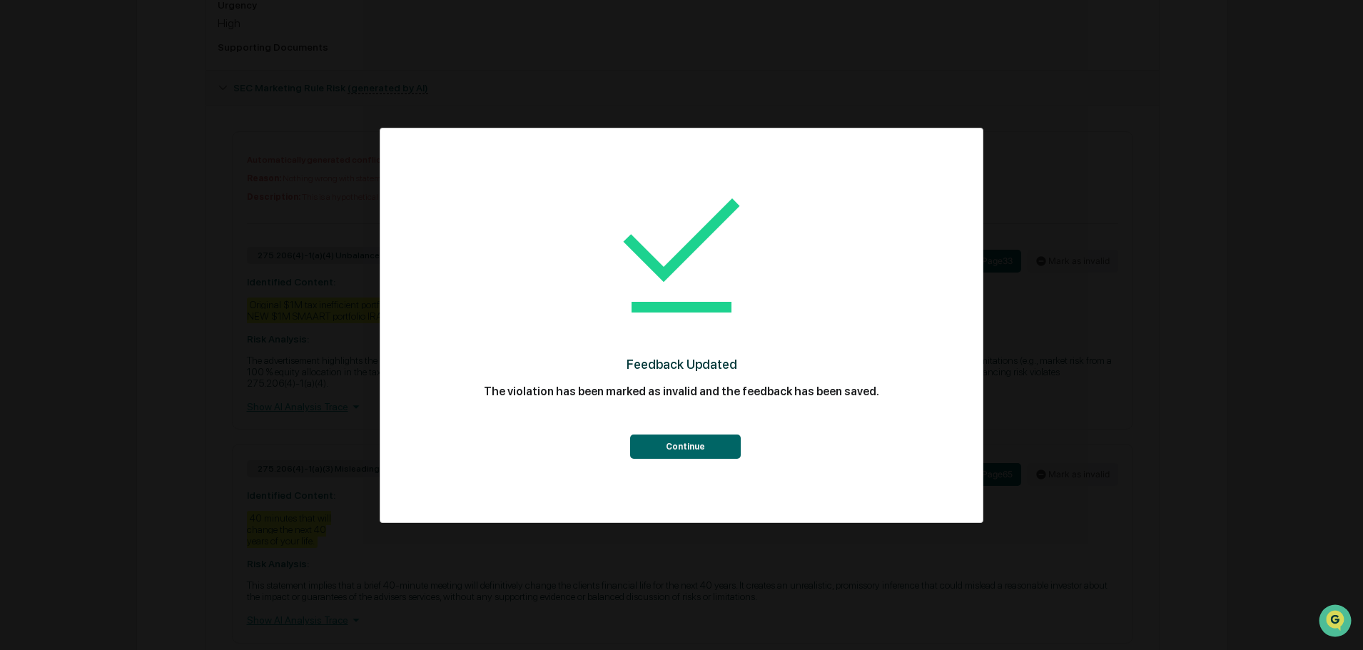
click at [654, 440] on button "Continue" at bounding box center [685, 447] width 111 height 24
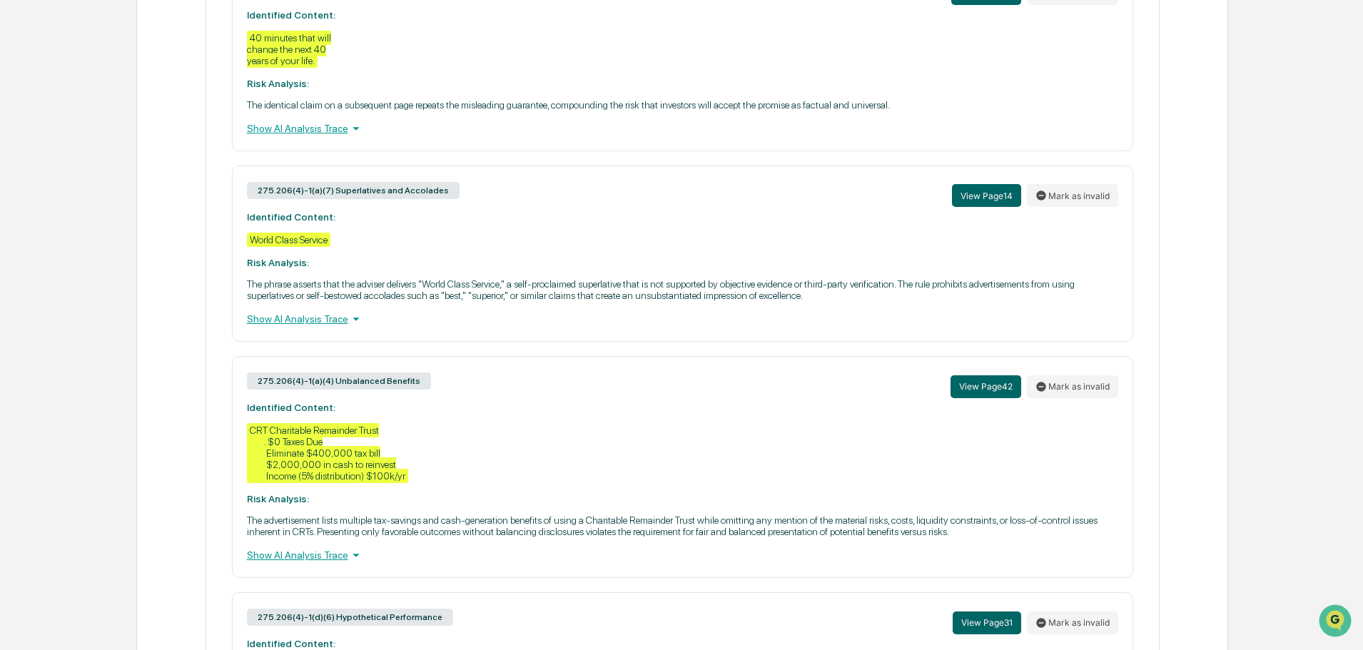
scroll to position [1213, 0]
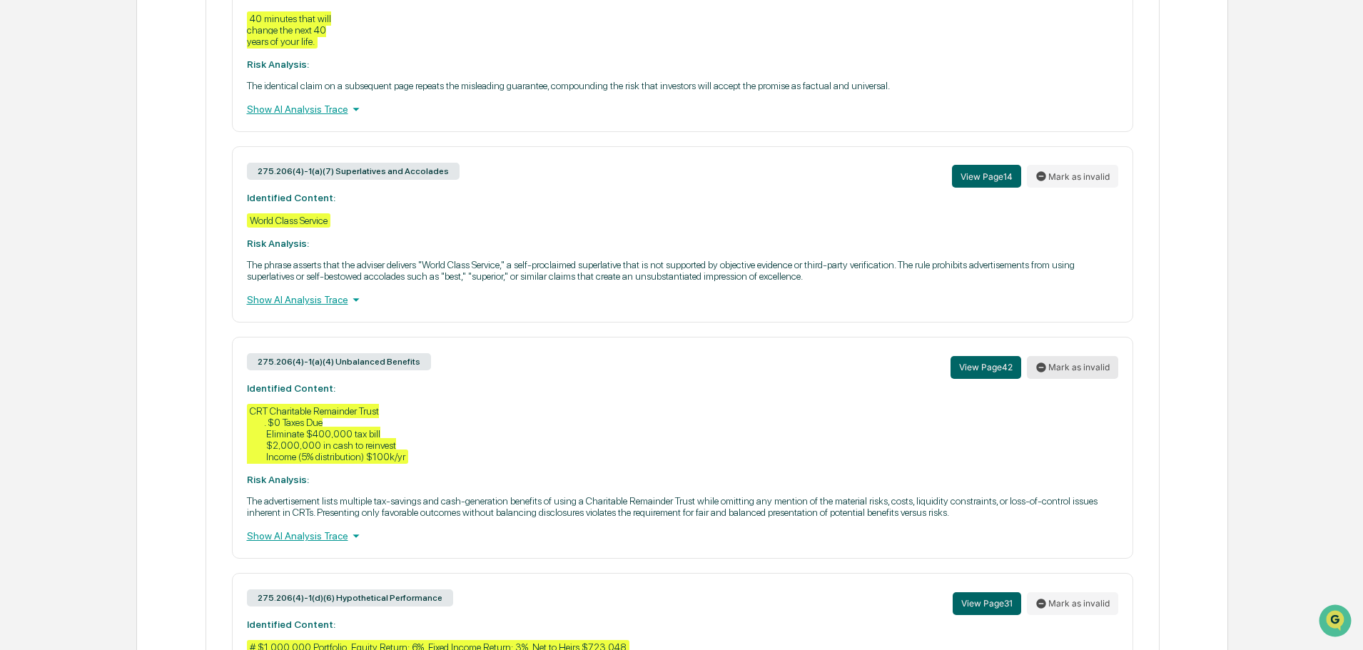
click at [1064, 364] on button "Mark as invalid" at bounding box center [1072, 367] width 91 height 23
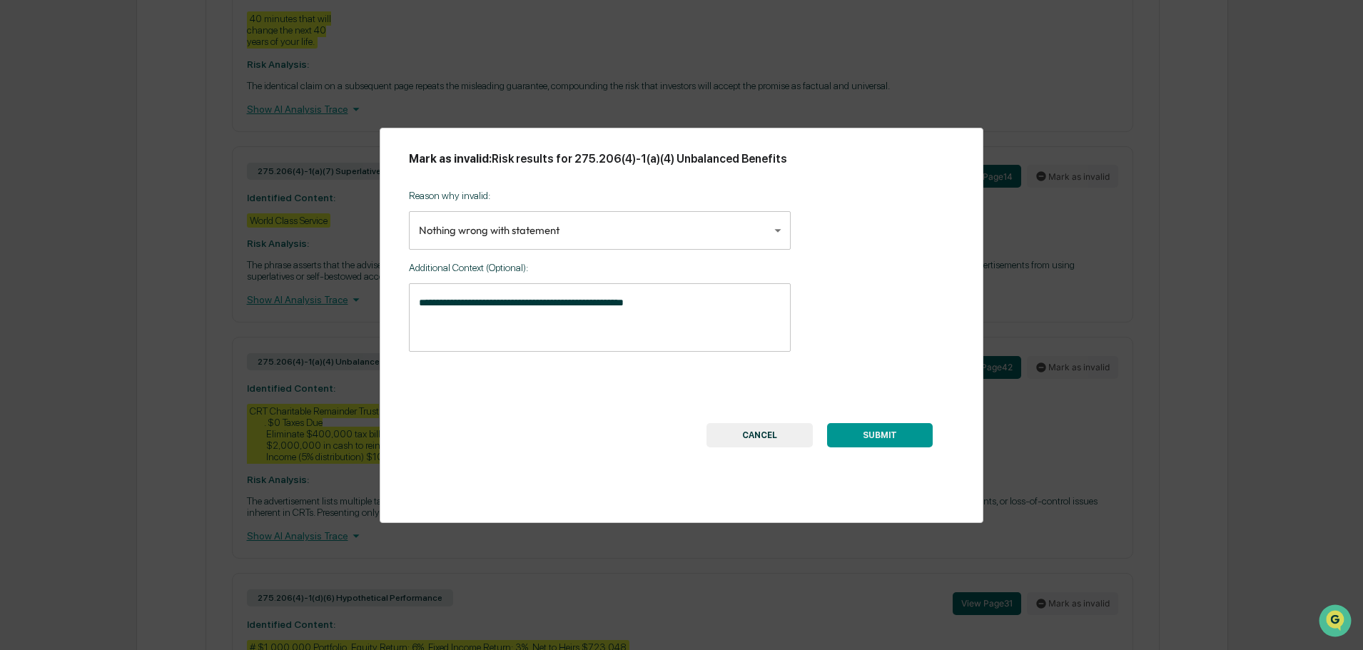
click at [871, 437] on button "SUBMIT" at bounding box center [880, 435] width 106 height 24
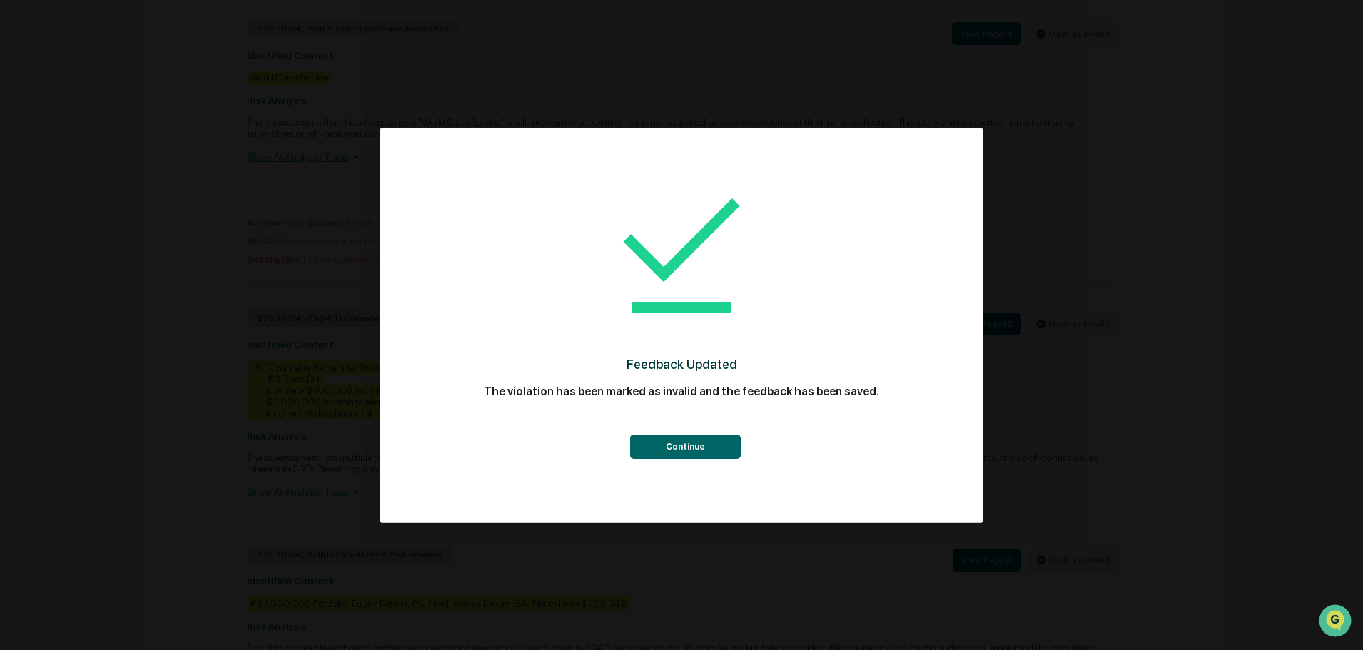
click at [685, 452] on button "Continue" at bounding box center [685, 447] width 111 height 24
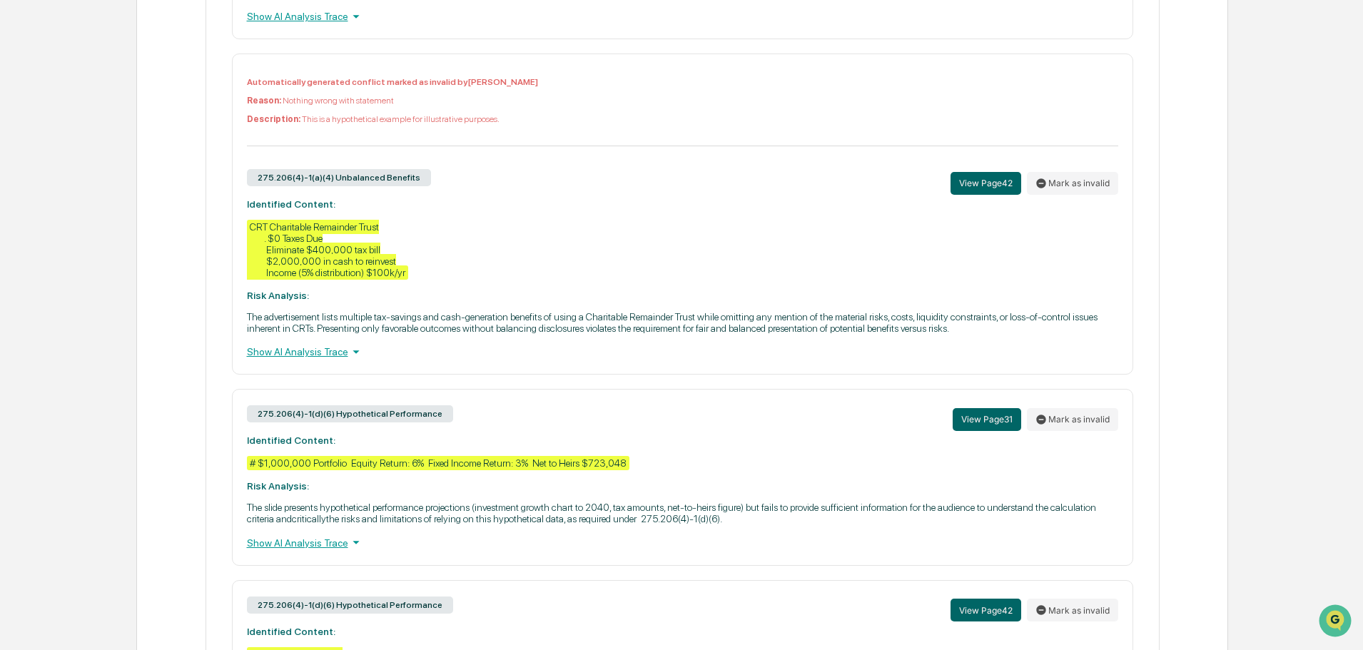
scroll to position [1498, 0]
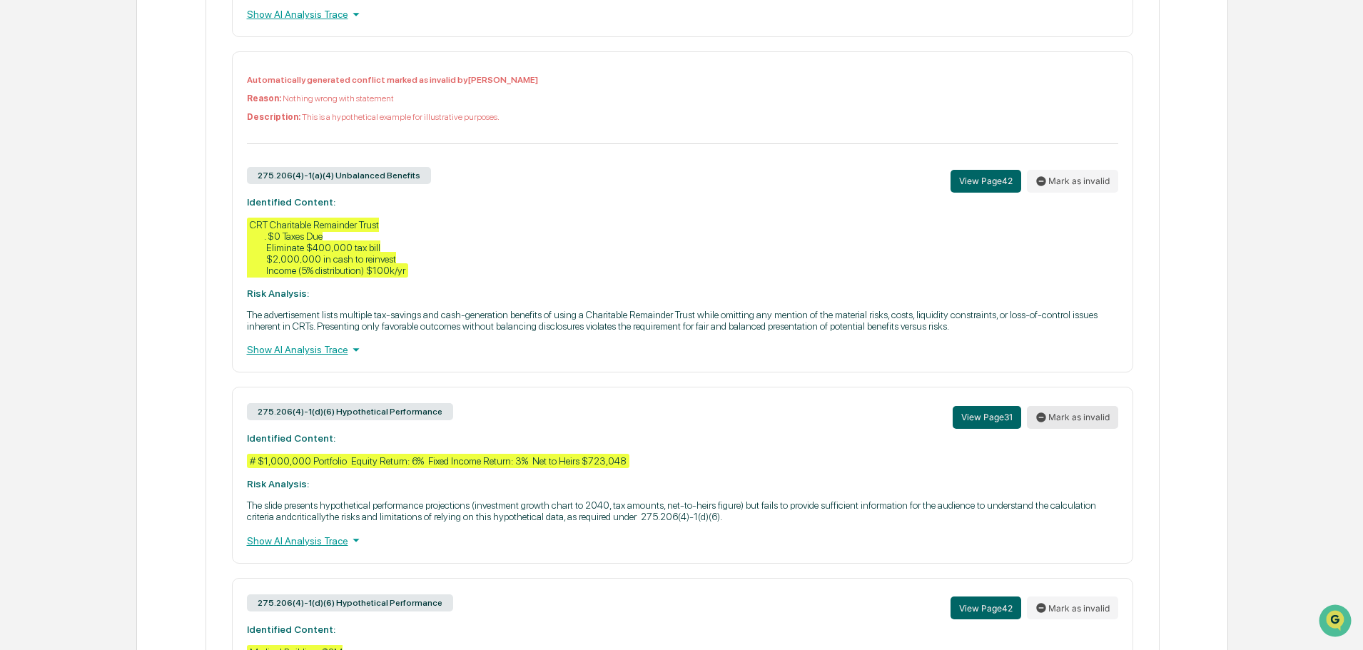
click at [1059, 415] on button "Mark as invalid" at bounding box center [1072, 417] width 91 height 23
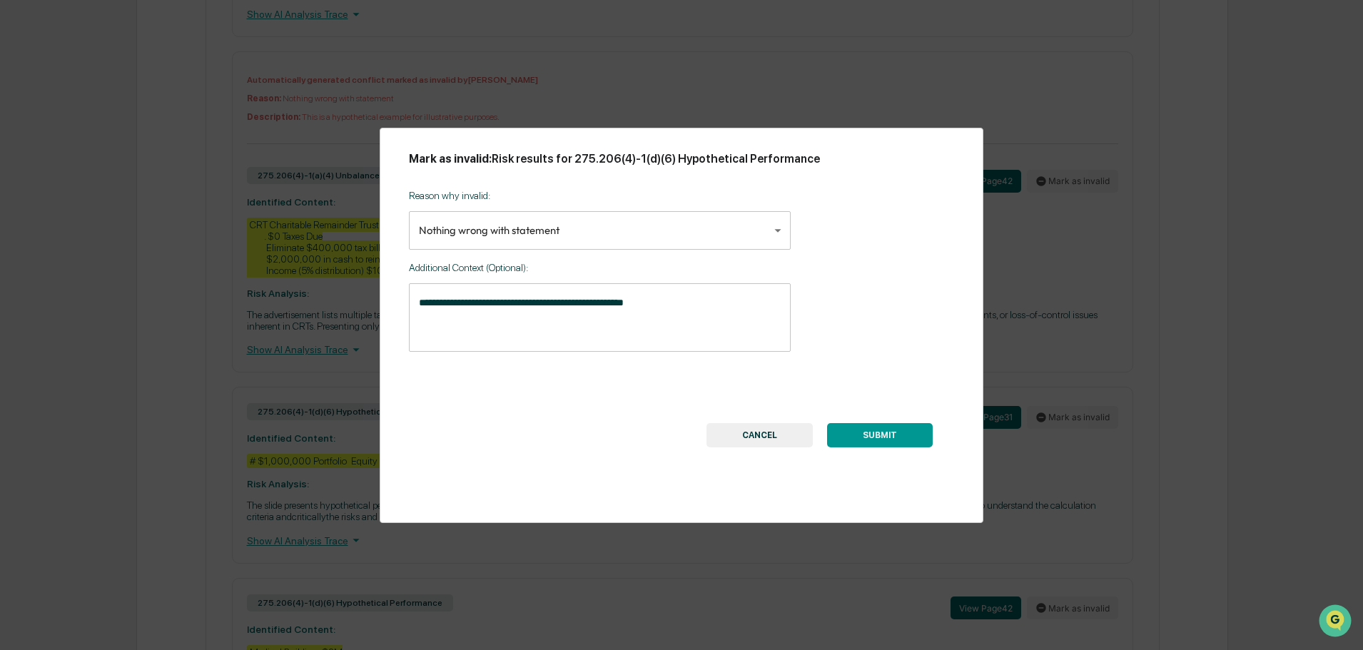
click at [872, 434] on button "SUBMIT" at bounding box center [880, 435] width 106 height 24
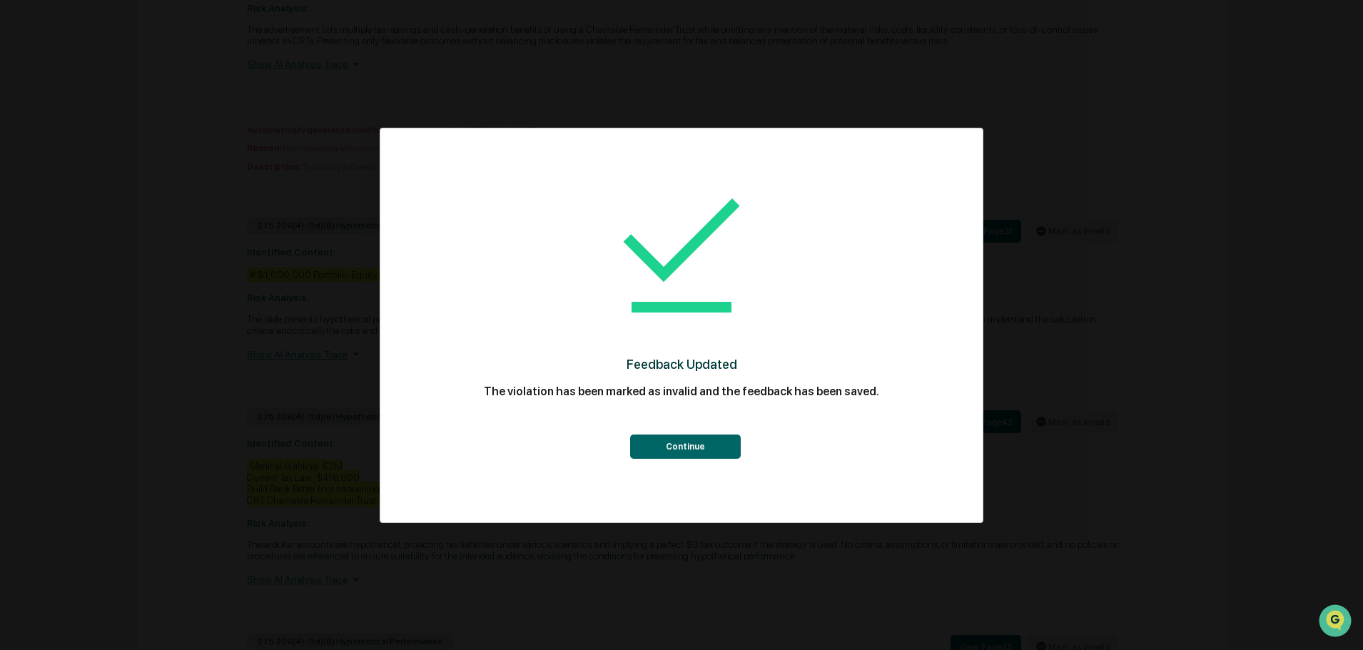
click at [669, 449] on button "Continue" at bounding box center [685, 447] width 111 height 24
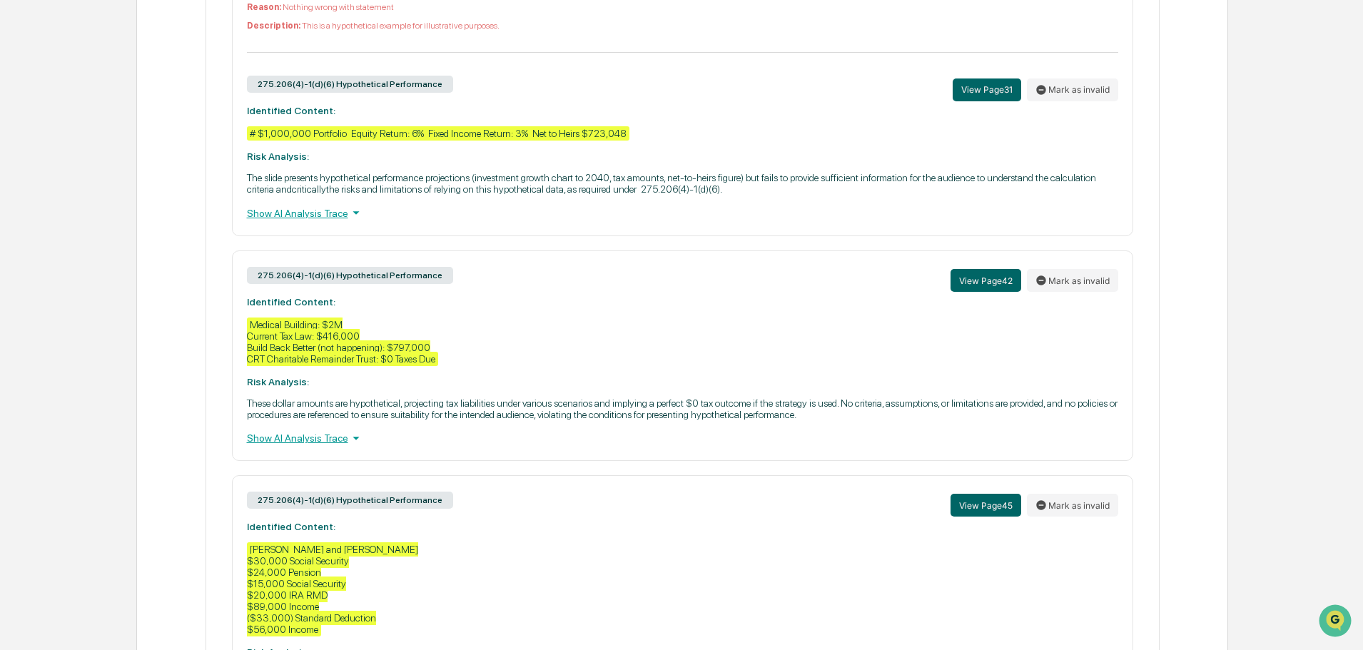
scroll to position [1927, 0]
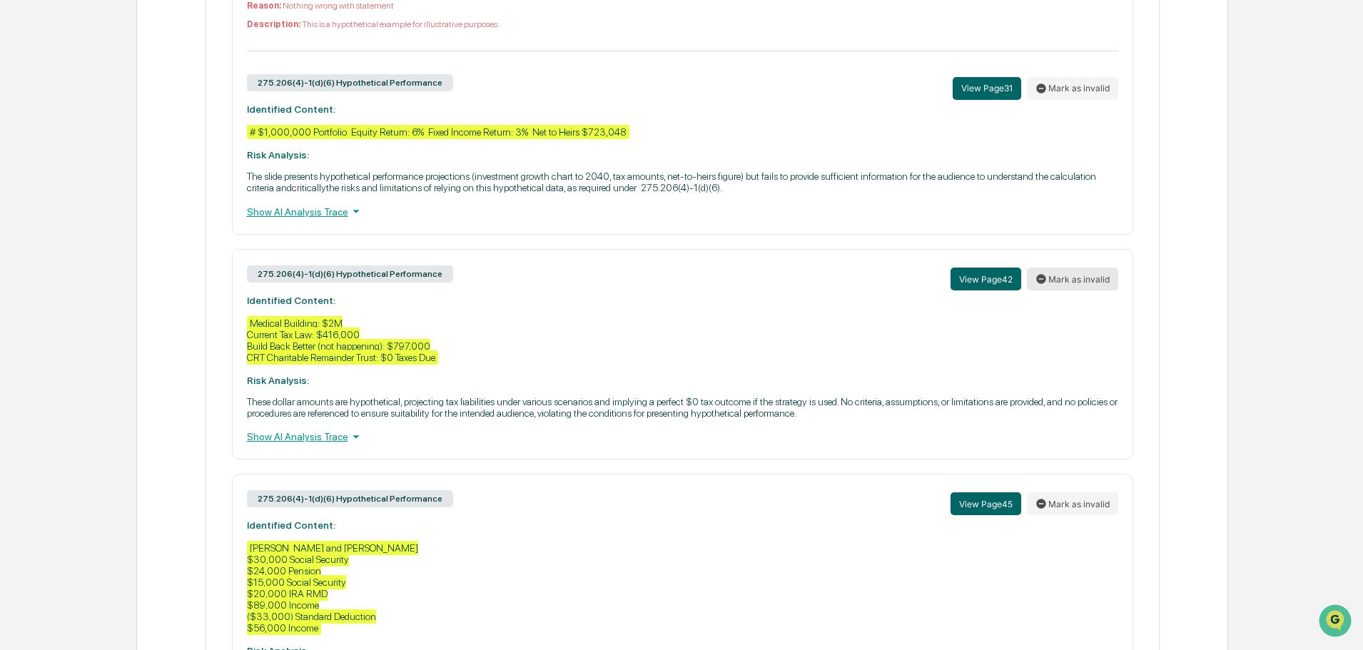
click at [1069, 288] on button "Mark as invalid" at bounding box center [1072, 279] width 91 height 23
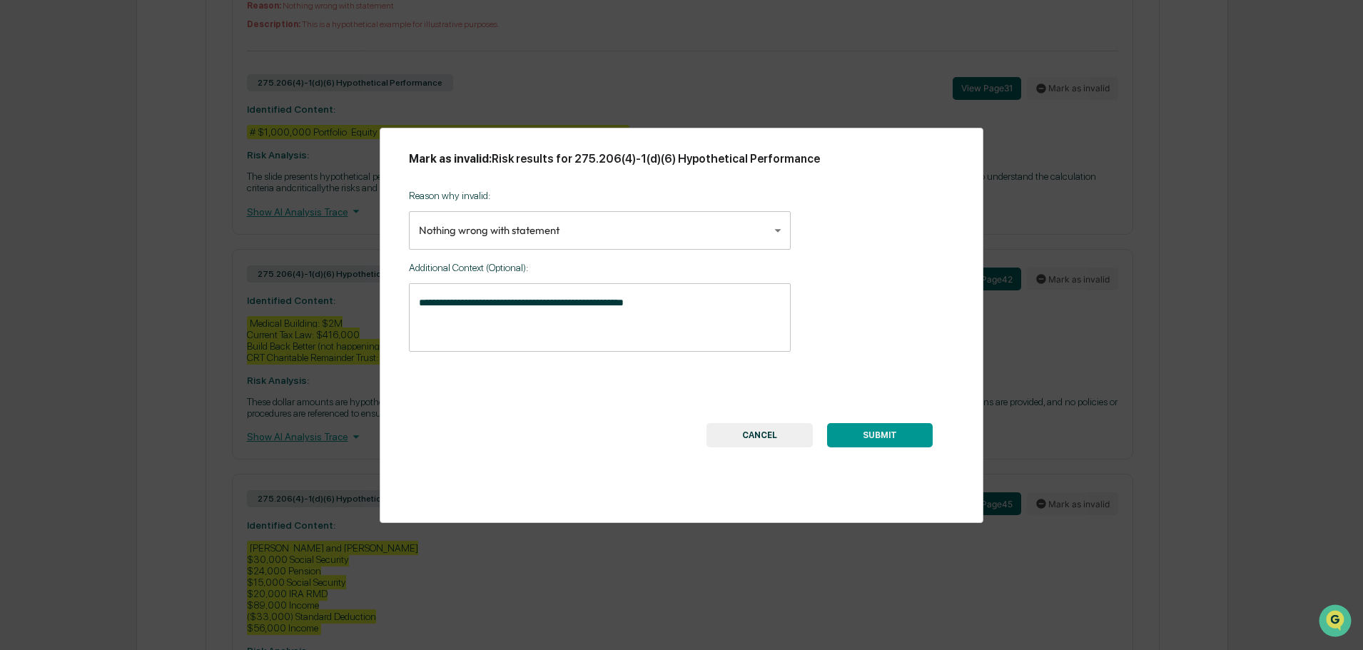
click at [903, 435] on button "SUBMIT" at bounding box center [880, 435] width 106 height 24
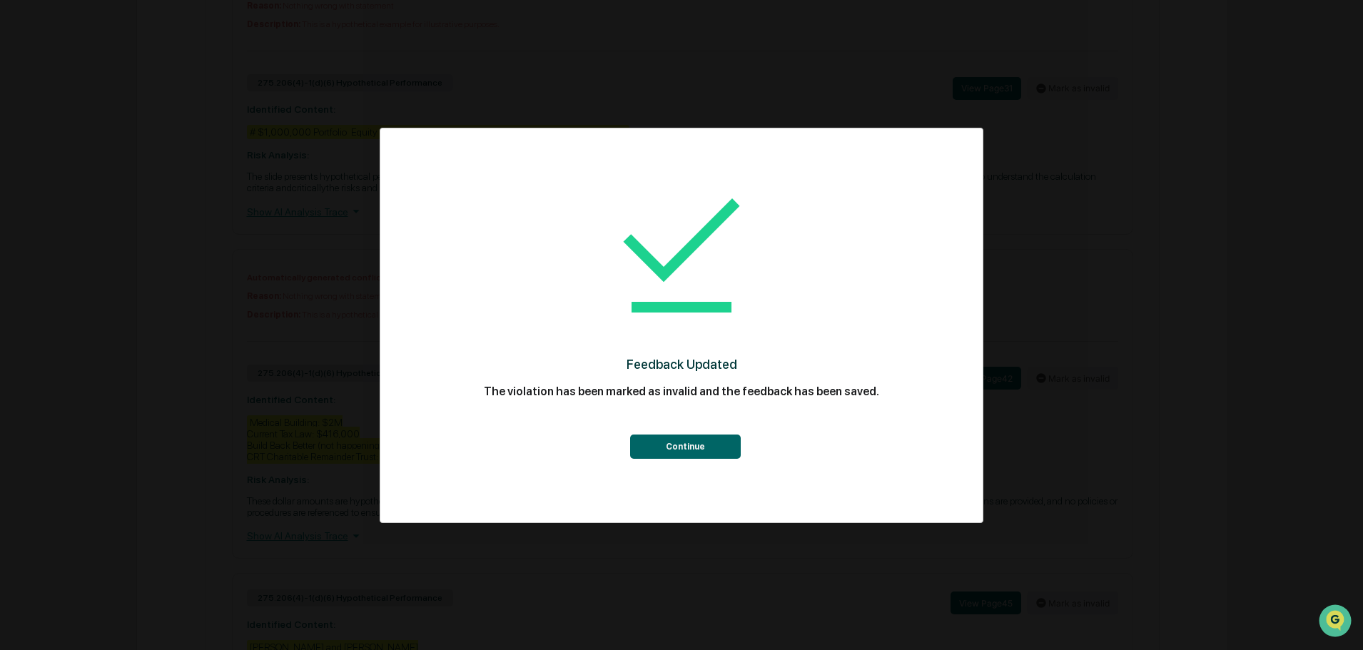
click at [701, 440] on button "Continue" at bounding box center [685, 447] width 111 height 24
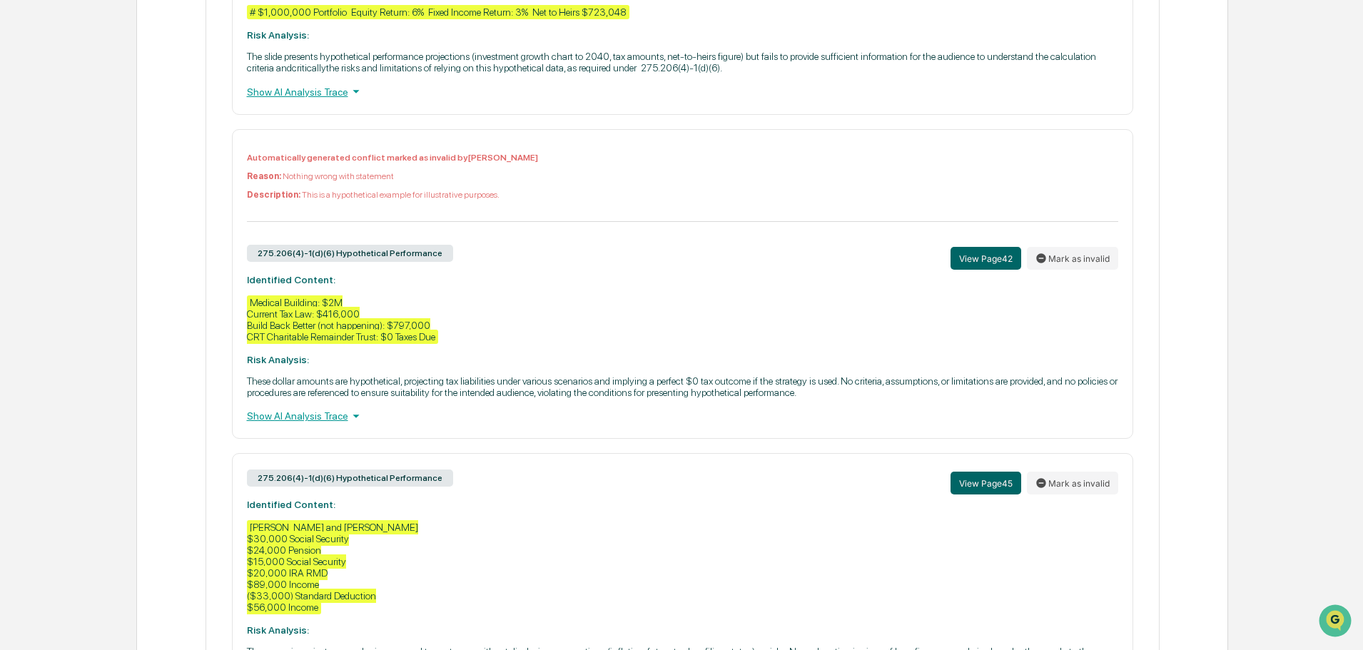
scroll to position [2212, 0]
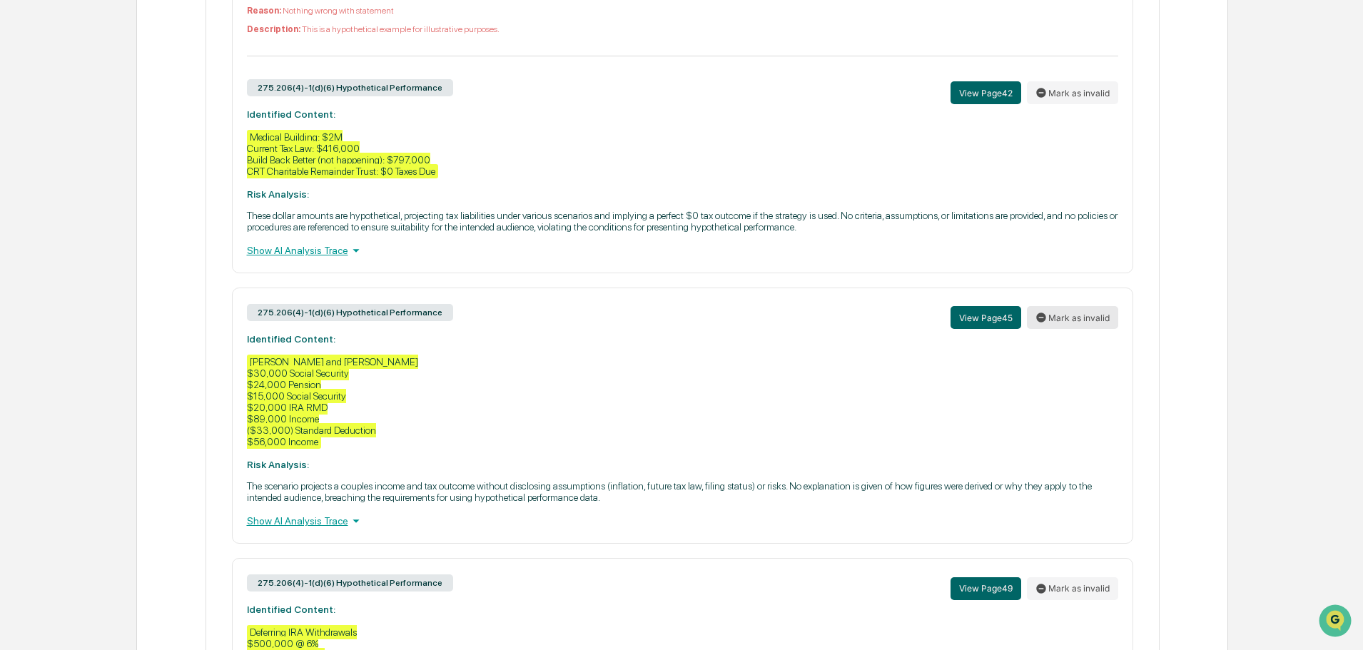
click at [1093, 310] on button "Mark as invalid" at bounding box center [1072, 317] width 91 height 23
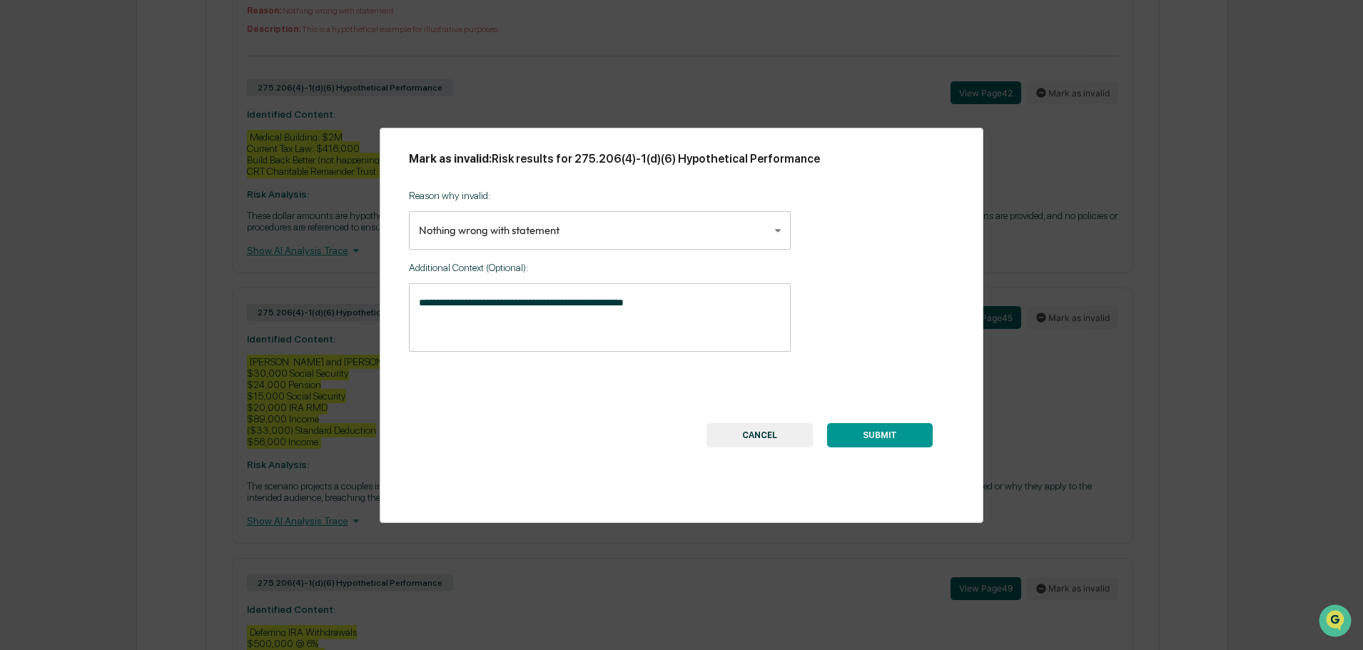
click at [855, 438] on button "SUBMIT" at bounding box center [880, 435] width 106 height 24
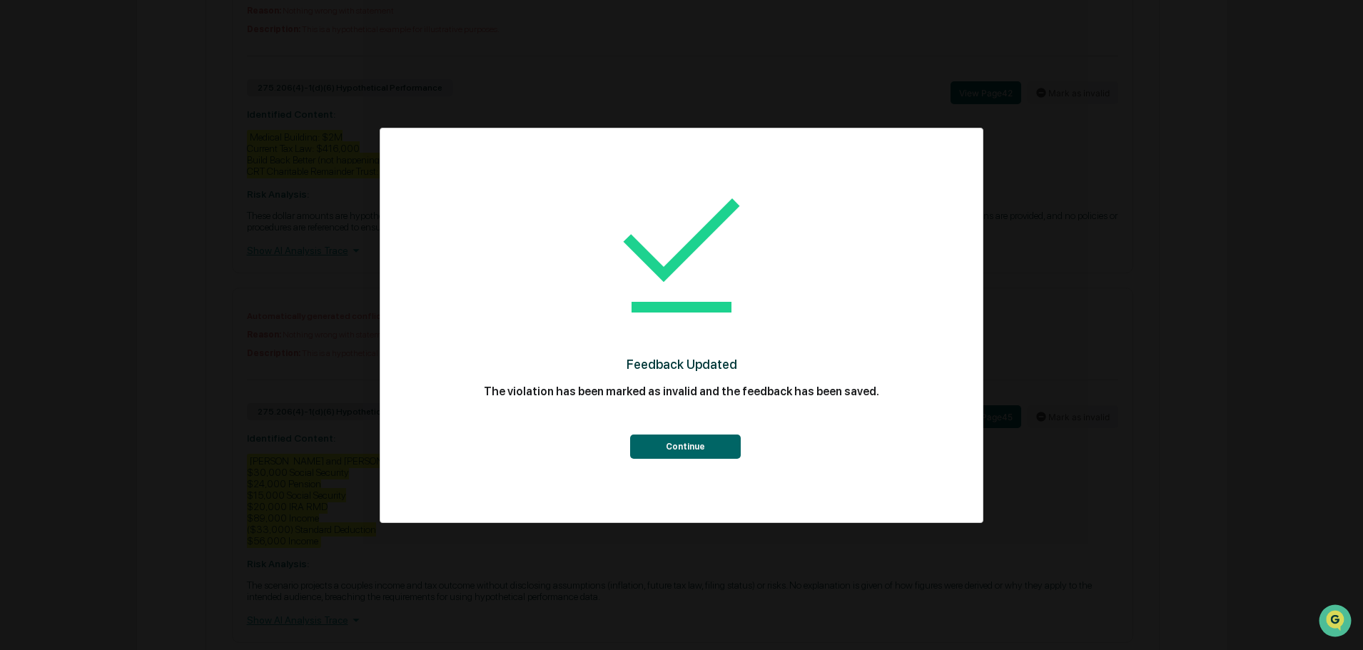
click at [674, 452] on button "Continue" at bounding box center [685, 447] width 111 height 24
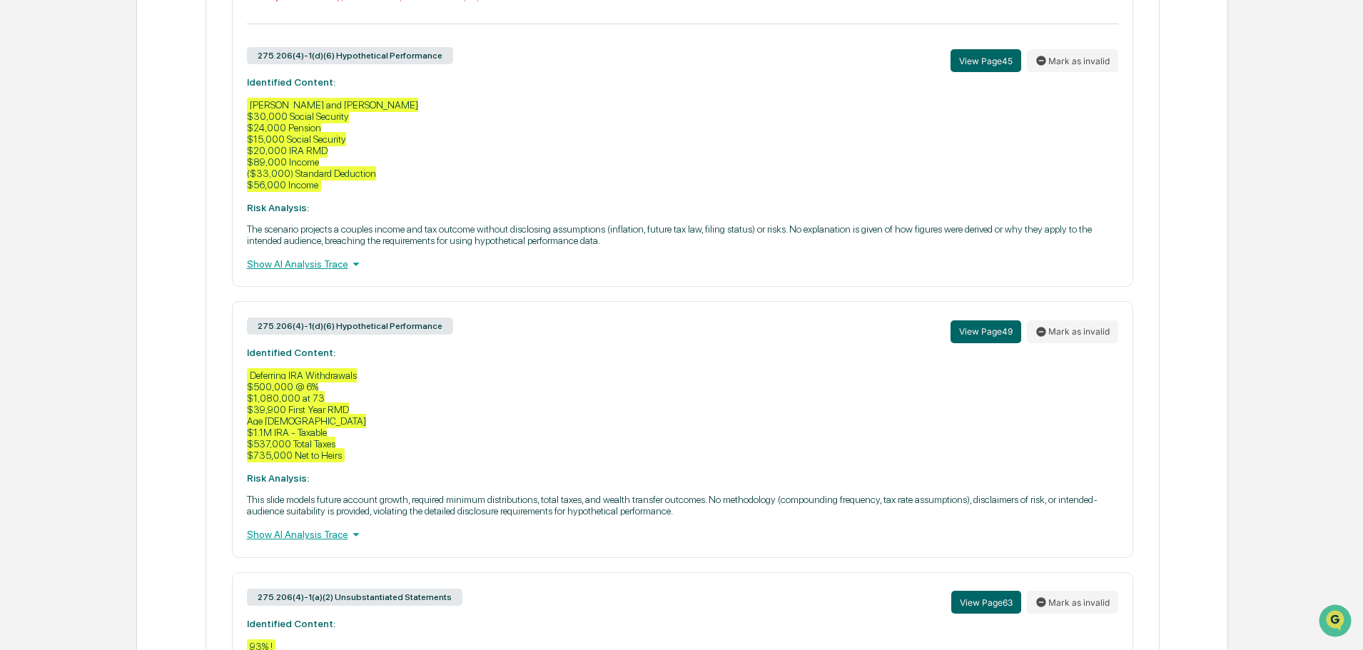
scroll to position [2569, 0]
click at [1065, 329] on button "Mark as invalid" at bounding box center [1072, 331] width 91 height 23
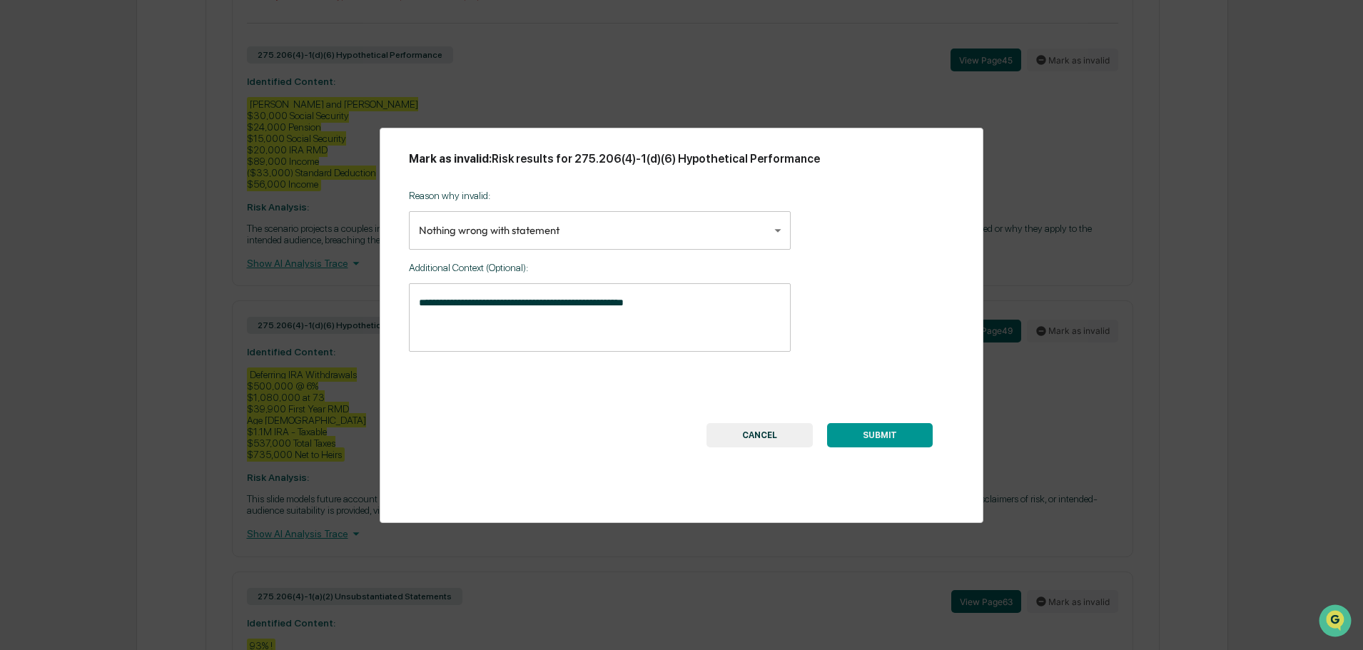
click at [876, 435] on button "SUBMIT" at bounding box center [880, 435] width 106 height 24
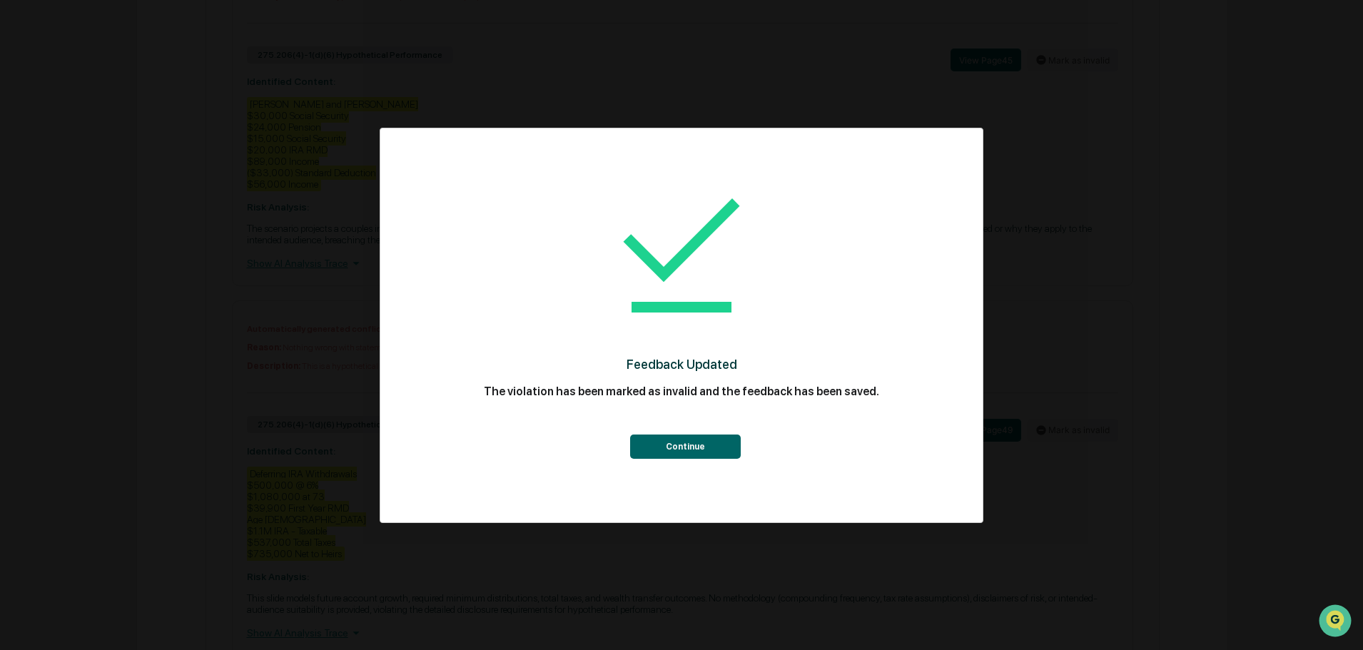
click at [696, 445] on button "Continue" at bounding box center [685, 447] width 111 height 24
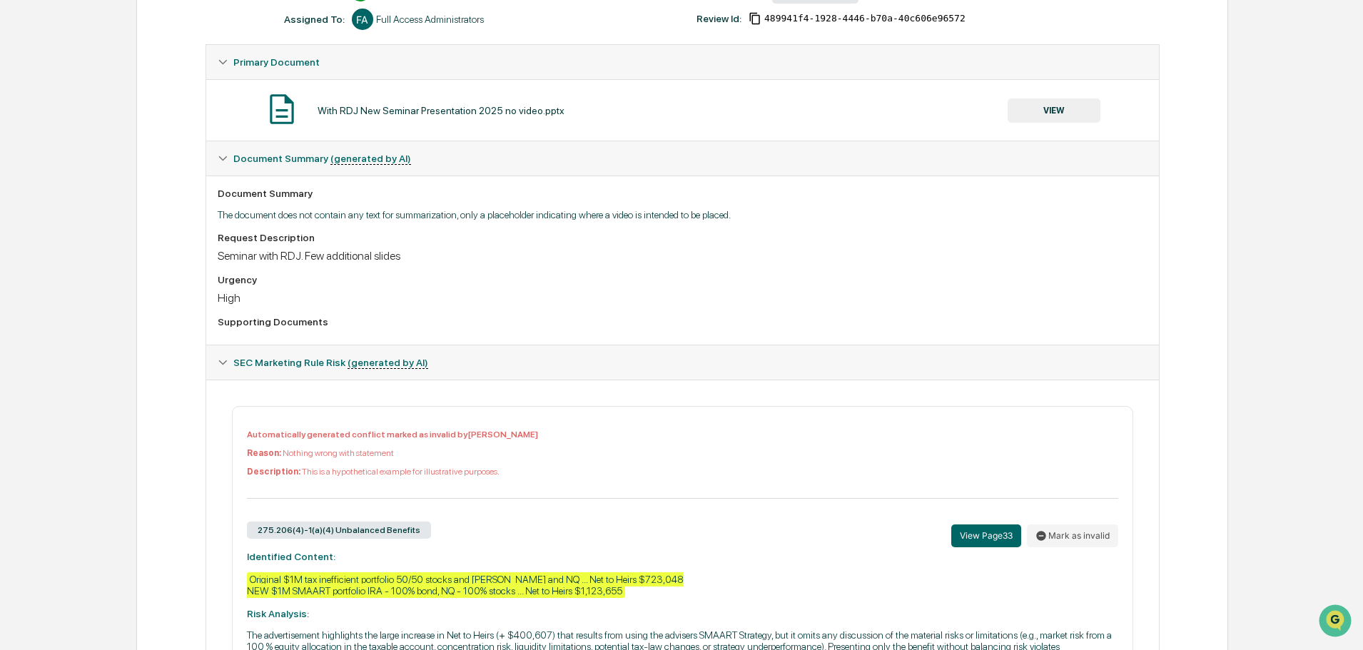
scroll to position [0, 0]
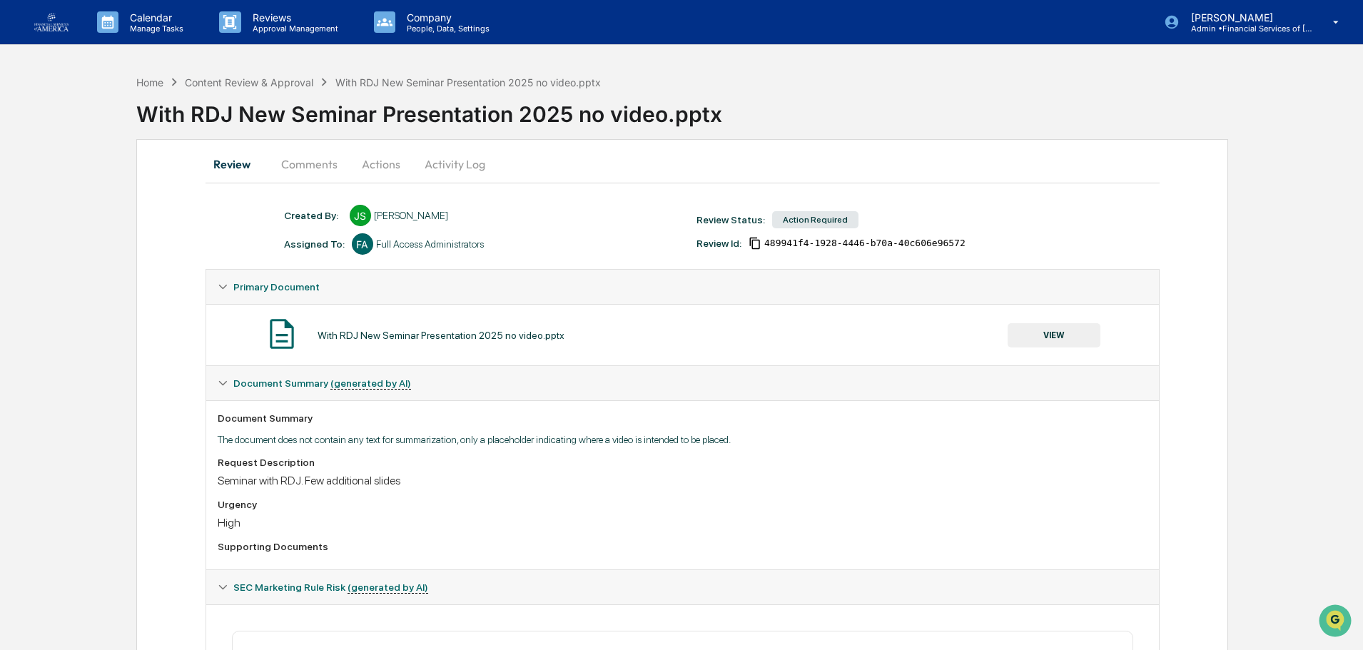
click at [1037, 333] on button "VIEW" at bounding box center [1054, 335] width 93 height 24
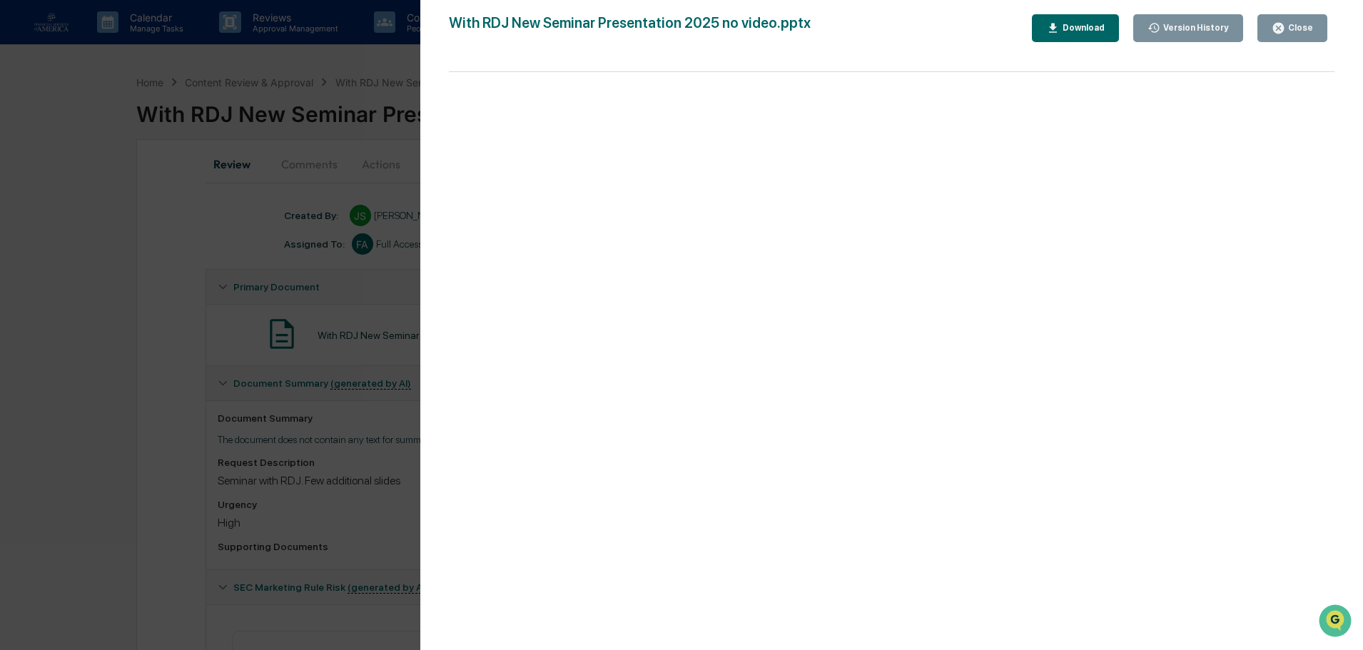
click at [1079, 25] on div "Download" at bounding box center [1082, 28] width 45 height 10
